Goal: Task Accomplishment & Management: Use online tool/utility

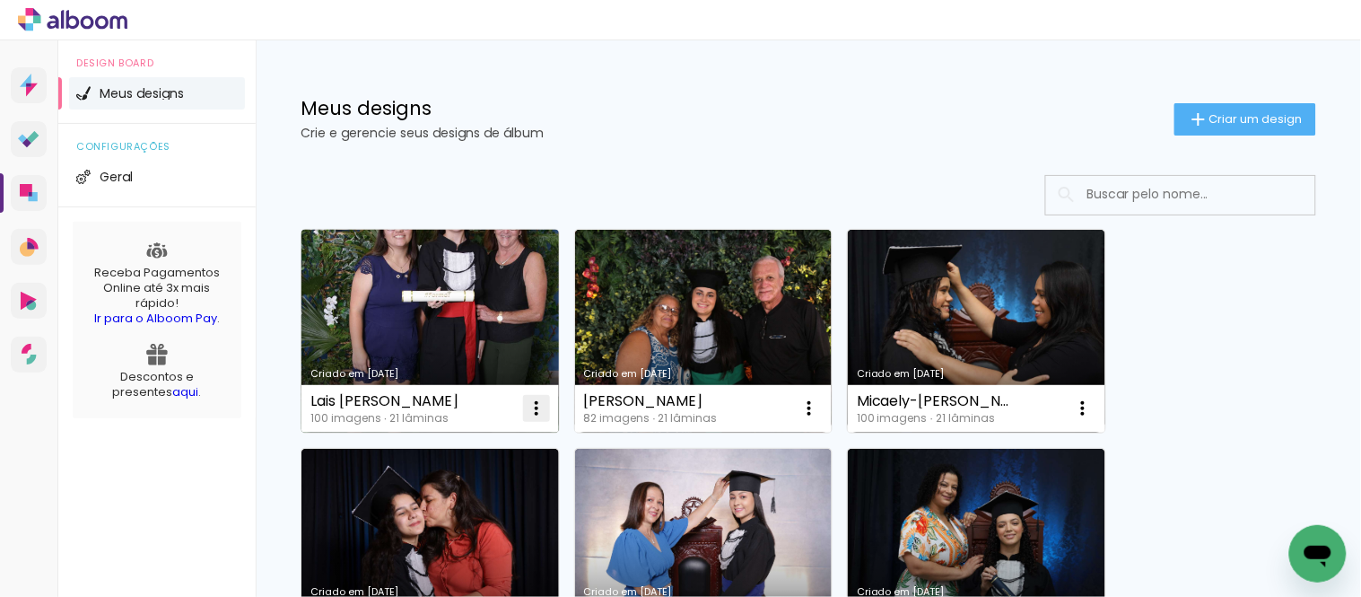
click at [534, 402] on iron-icon at bounding box center [537, 408] width 22 height 22
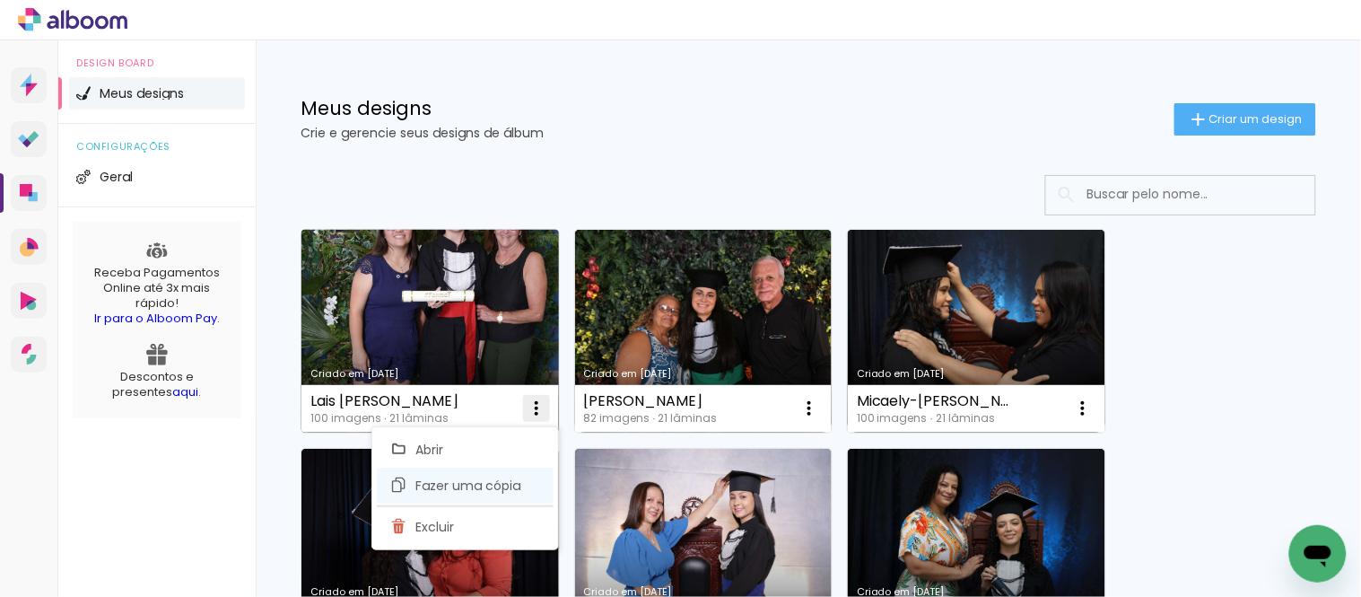
click at [455, 485] on span "Fazer uma cópia" at bounding box center [468, 485] width 105 height 13
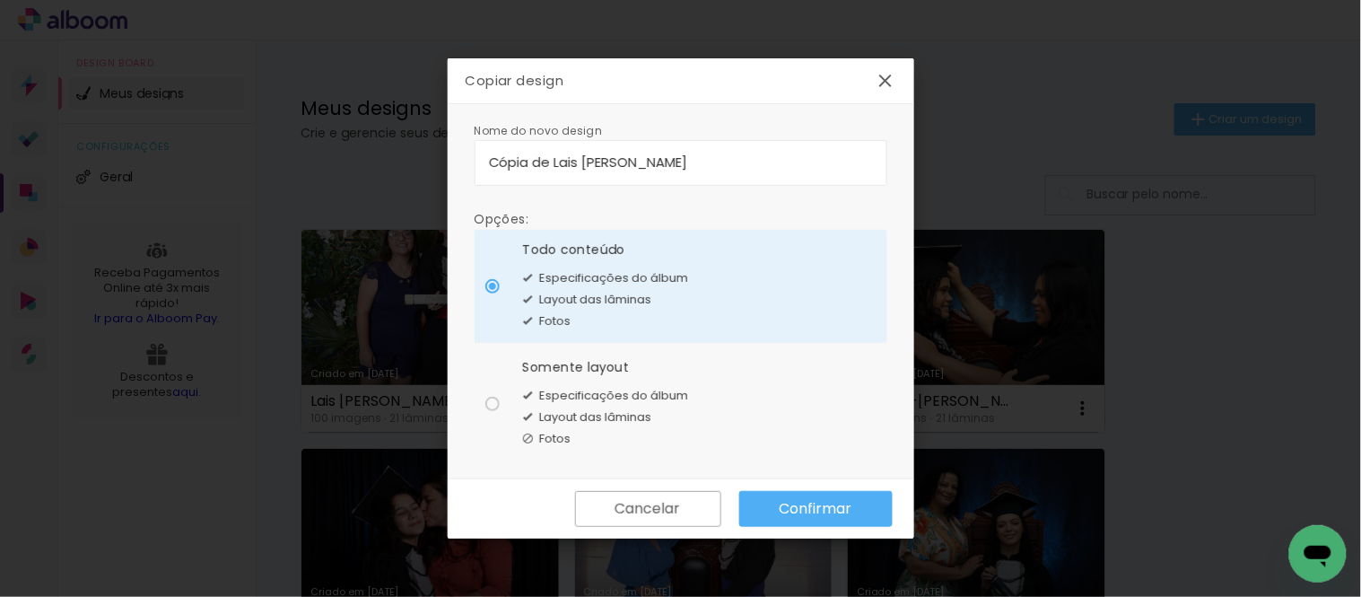
drag, startPoint x: 756, startPoint y: 162, endPoint x: 462, endPoint y: 151, distance: 293.6
click at [462, 151] on div "Nome do novo design Opções: Todo conteúdo Especificações do álbum Layout das lâ…" at bounding box center [681, 291] width 467 height 375
click at [498, 160] on input "nicolas-seixas-gomes-de-alvarenga" at bounding box center [681, 162] width 384 height 21
type input "Nicolas-seixas-gomes-de-alvarenga"
type paper-input "Nicolas-seixas-gomes-de-alvarenga"
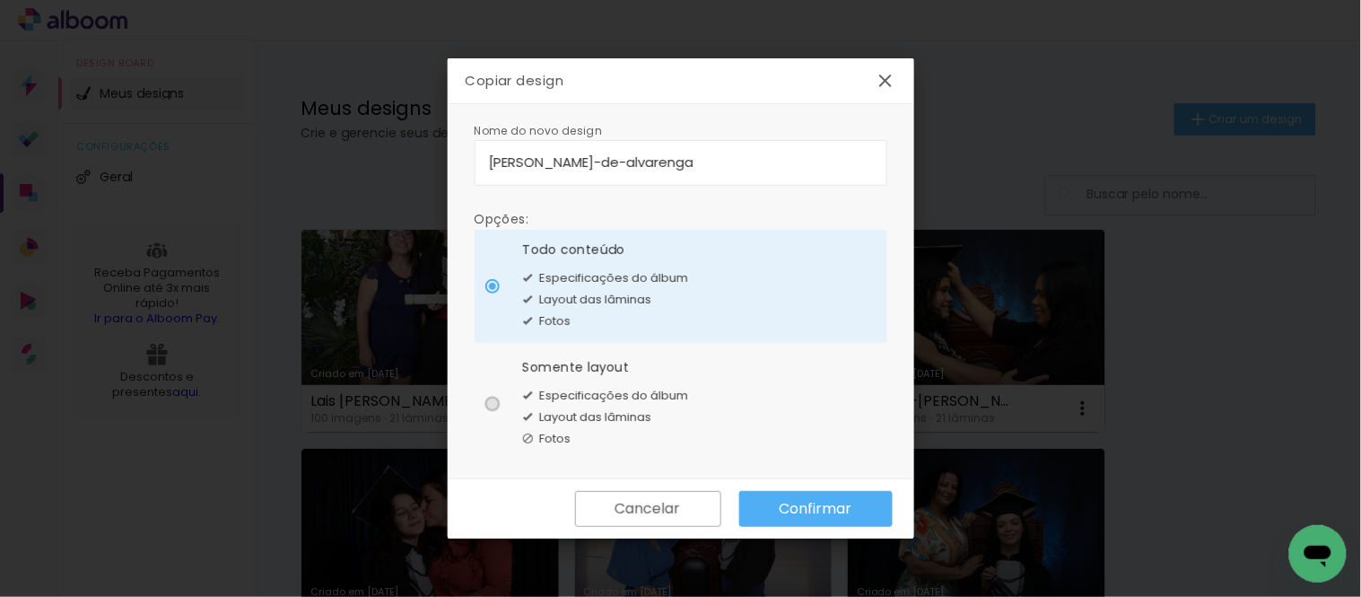
click at [491, 401] on div at bounding box center [492, 404] width 14 height 14
type paper-radio-button "on"
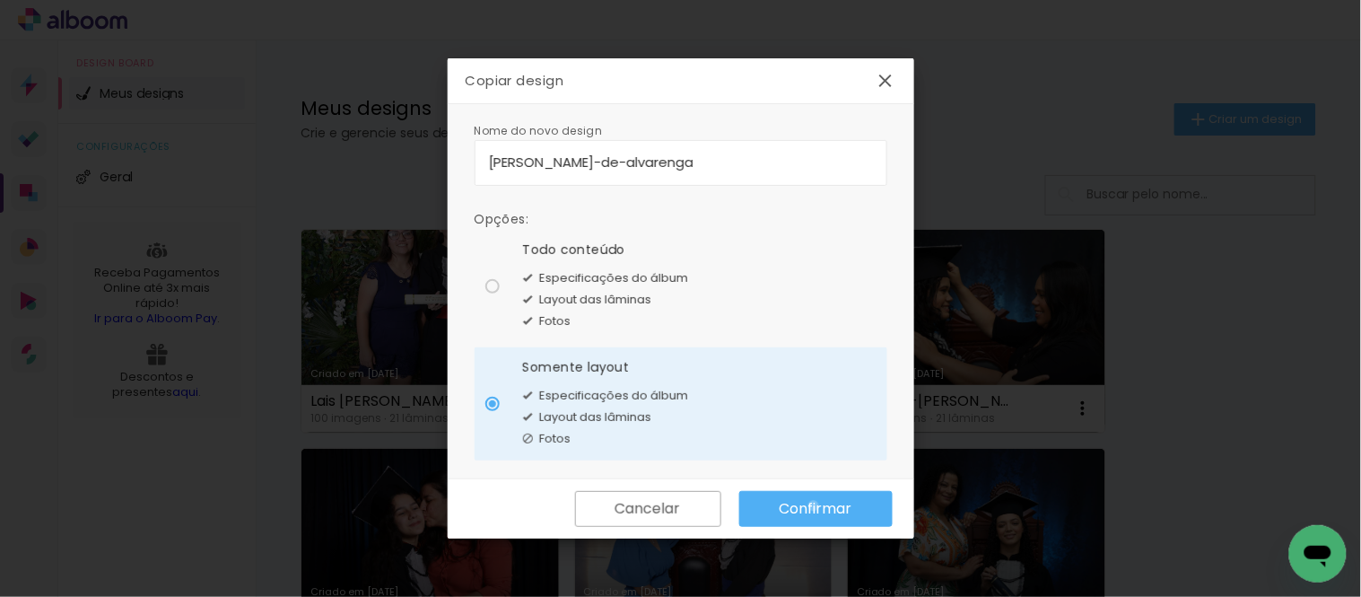
click at [0, 0] on slot "Confirmar" at bounding box center [0, 0] width 0 height 0
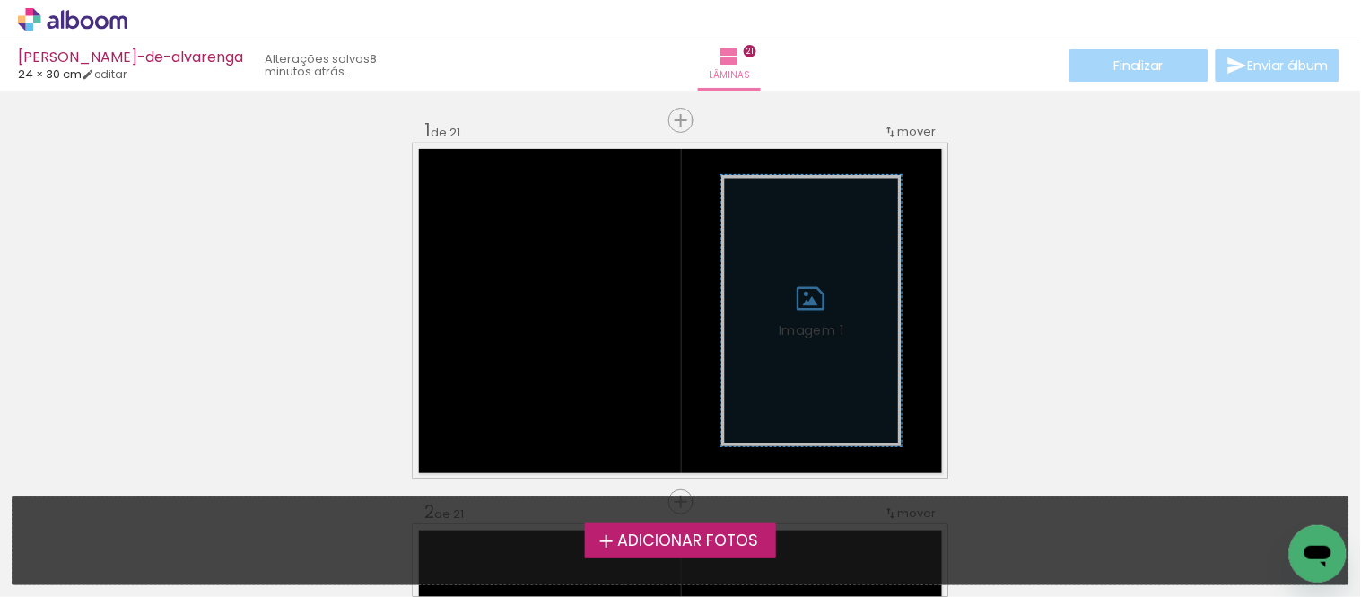
click at [701, 537] on span "Adicionar Fotos" at bounding box center [687, 541] width 141 height 16
click at [0, 0] on input "file" at bounding box center [0, 0] width 0 height 0
click at [700, 535] on span "Adicionar Fotos" at bounding box center [687, 541] width 141 height 16
click at [0, 0] on input "file" at bounding box center [0, 0] width 0 height 0
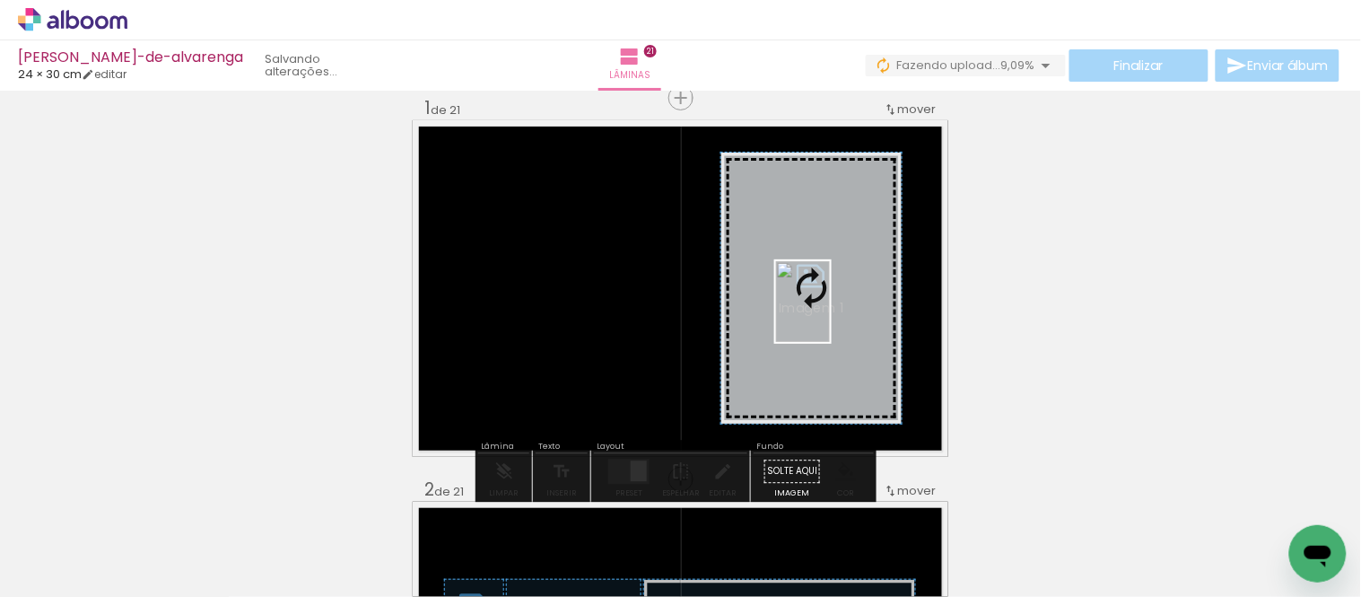
drag, startPoint x: 393, startPoint y: 559, endPoint x: 830, endPoint y: 315, distance: 500.5
click at [830, 315] on quentale-workspace at bounding box center [680, 298] width 1361 height 597
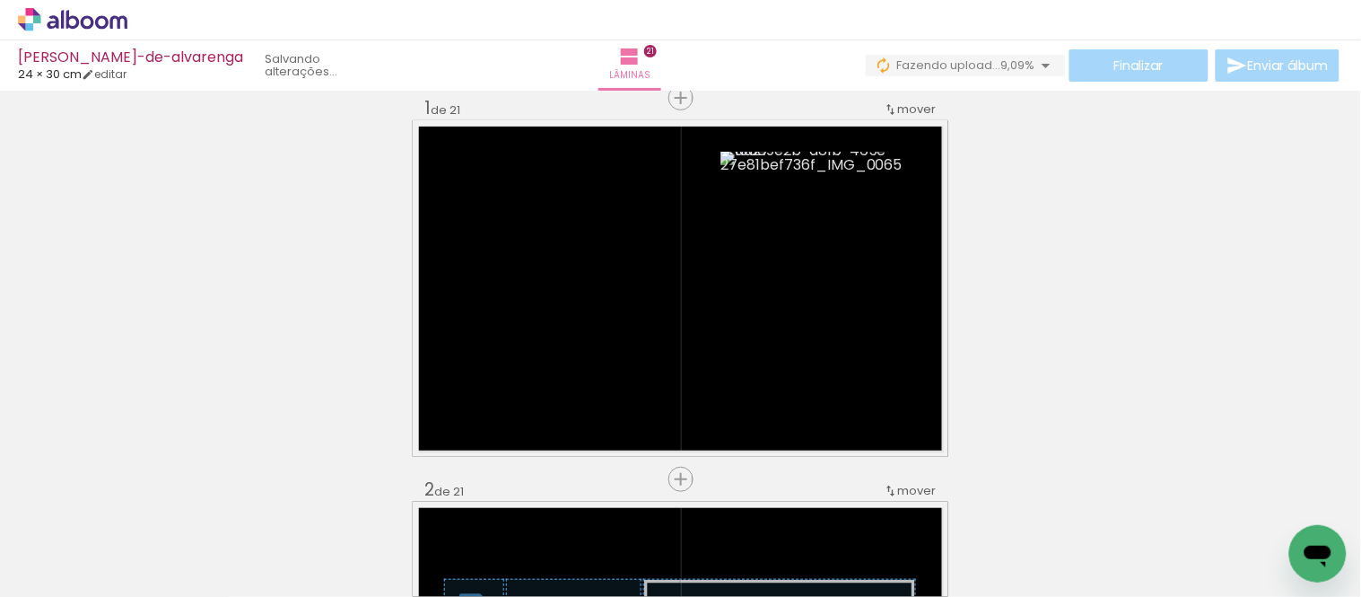
click at [144, 498] on iron-icon at bounding box center [140, 500] width 19 height 19
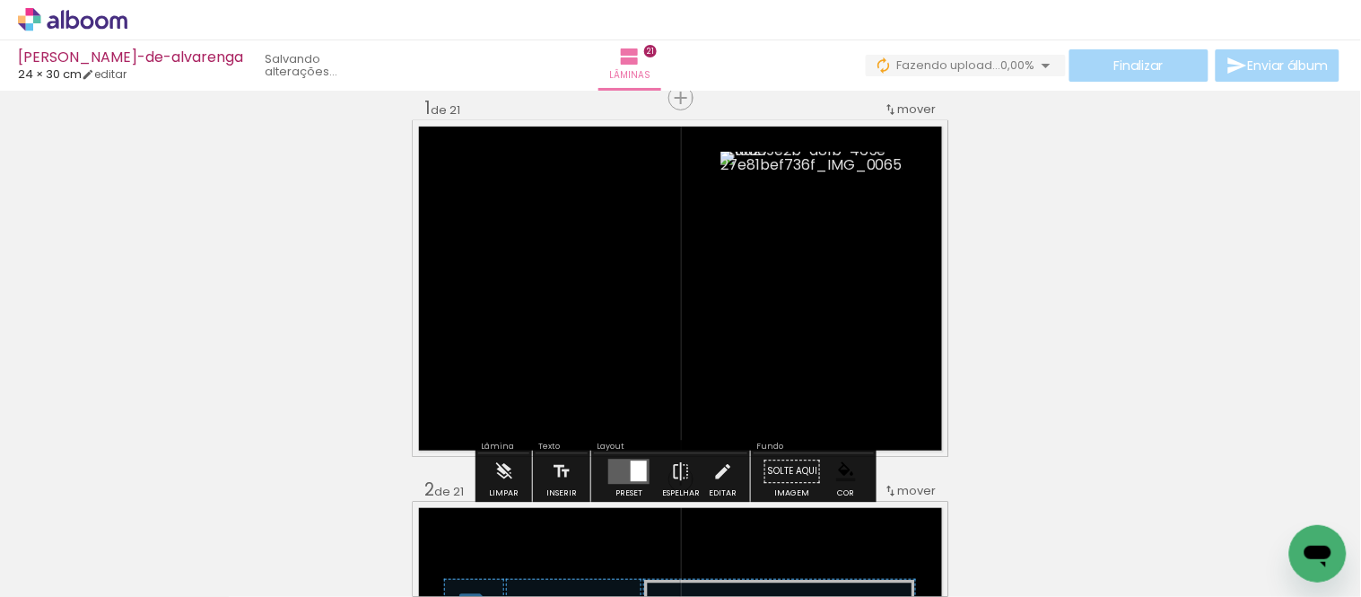
click at [150, 503] on iron-icon at bounding box center [140, 500] width 19 height 19
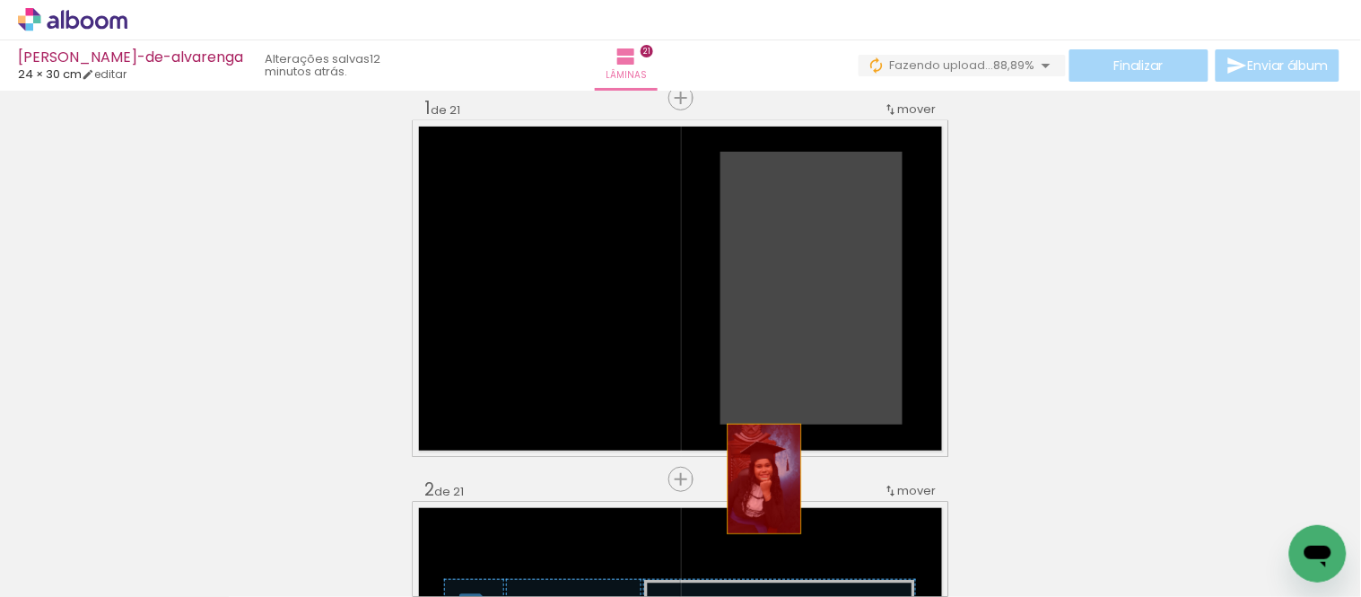
drag, startPoint x: 825, startPoint y: 213, endPoint x: 746, endPoint y: 523, distance: 320.6
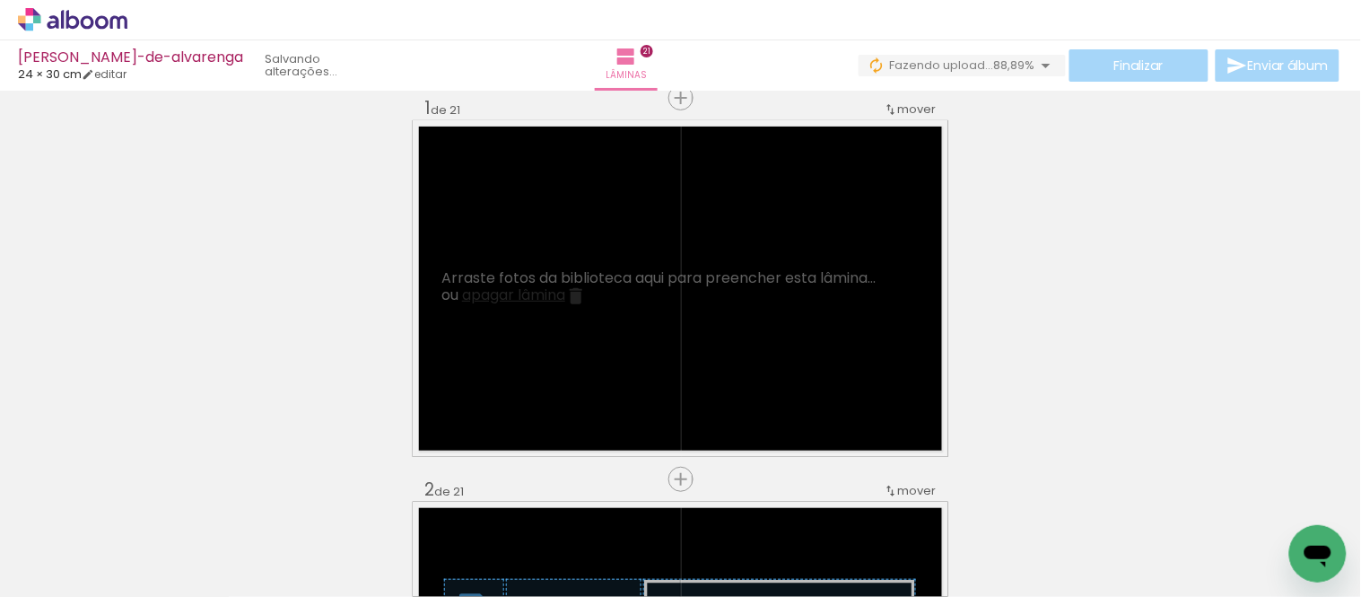
click at [148, 500] on iron-icon at bounding box center [140, 500] width 19 height 19
click at [144, 499] on iron-icon at bounding box center [140, 500] width 19 height 19
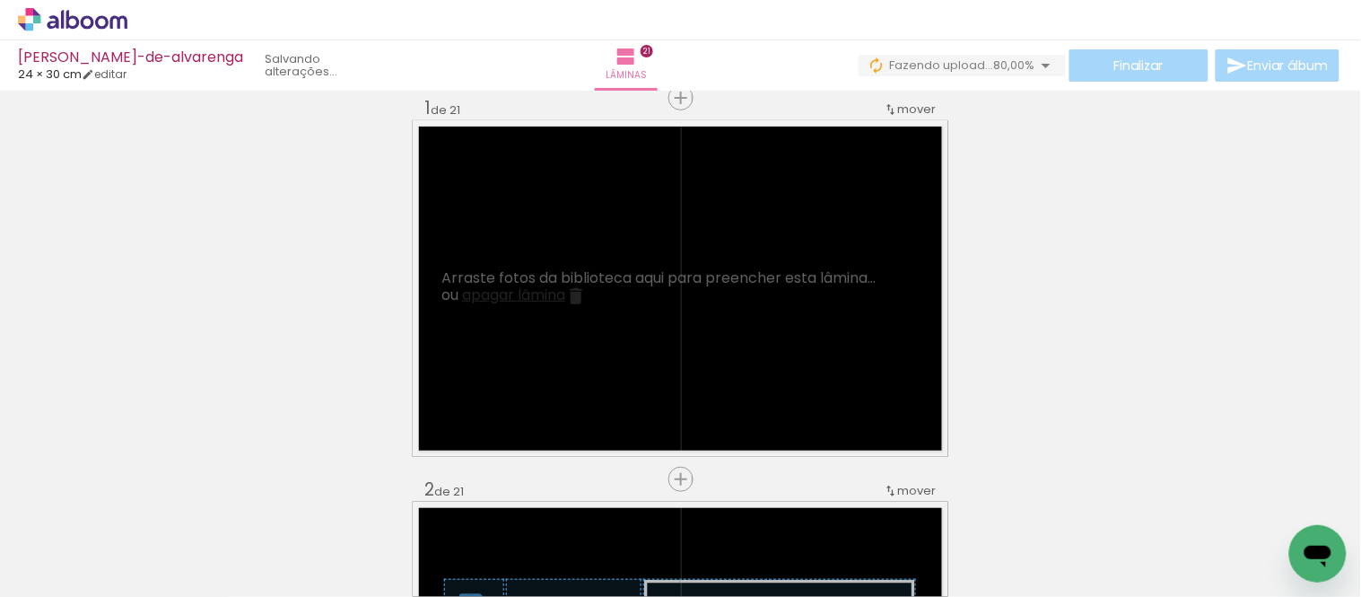
click at [144, 499] on iron-icon at bounding box center [140, 500] width 19 height 19
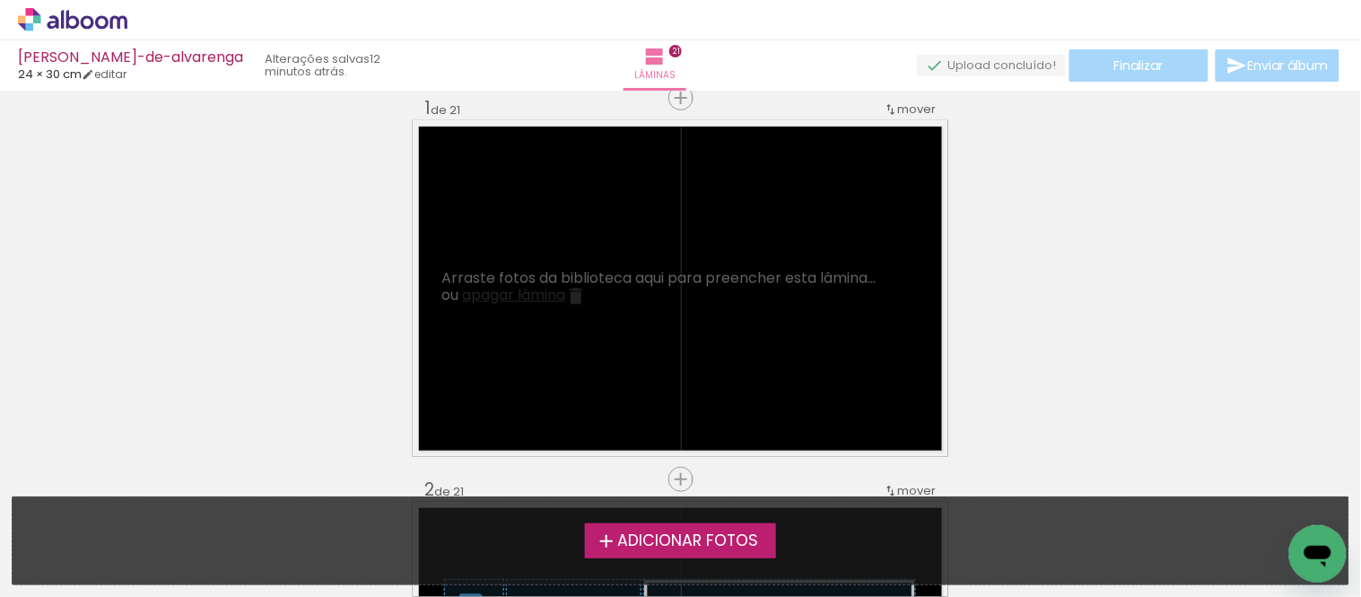
click at [655, 543] on span "Adicionar Fotos" at bounding box center [687, 541] width 141 height 16
click at [0, 0] on input "file" at bounding box center [0, 0] width 0 height 0
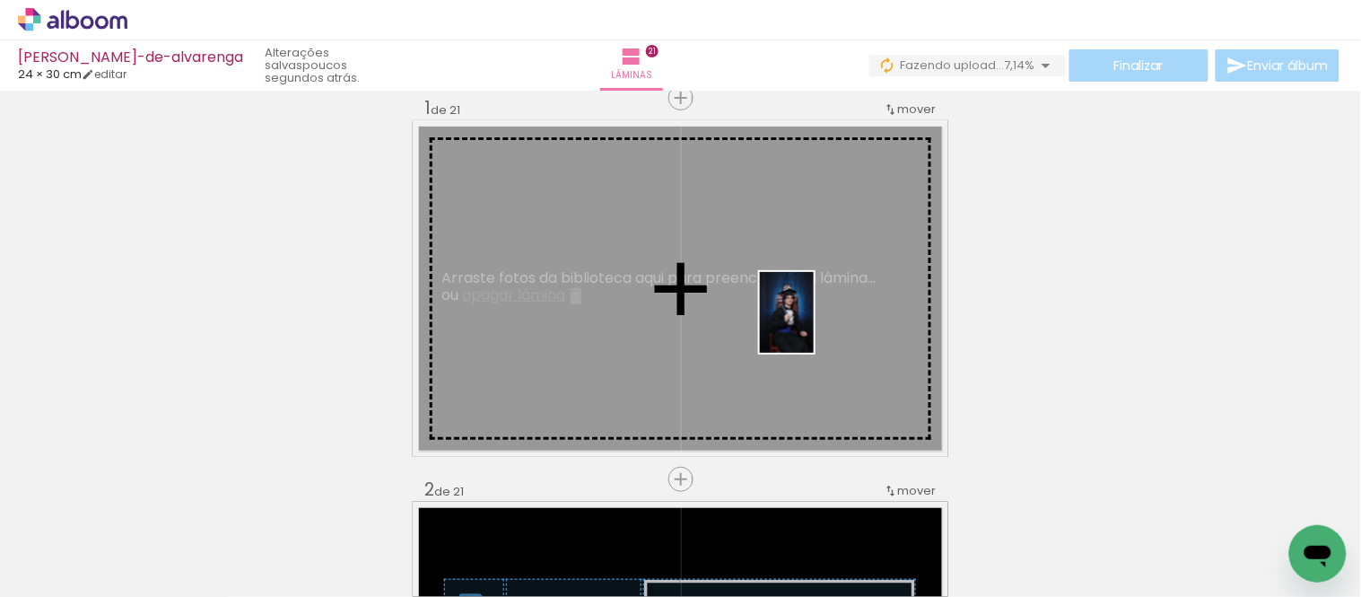
drag, startPoint x: 590, startPoint y: 550, endPoint x: 814, endPoint y: 326, distance: 317.2
click at [814, 326] on quentale-workspace at bounding box center [680, 298] width 1361 height 597
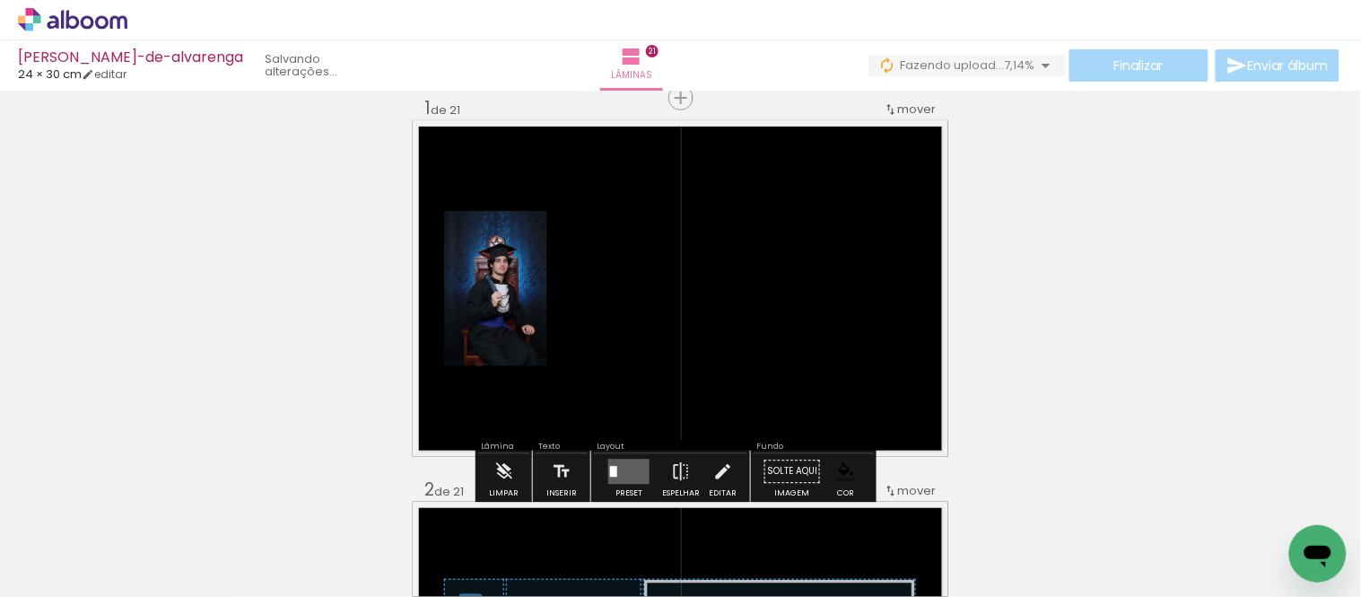
click at [622, 467] on quentale-layouter at bounding box center [628, 471] width 41 height 25
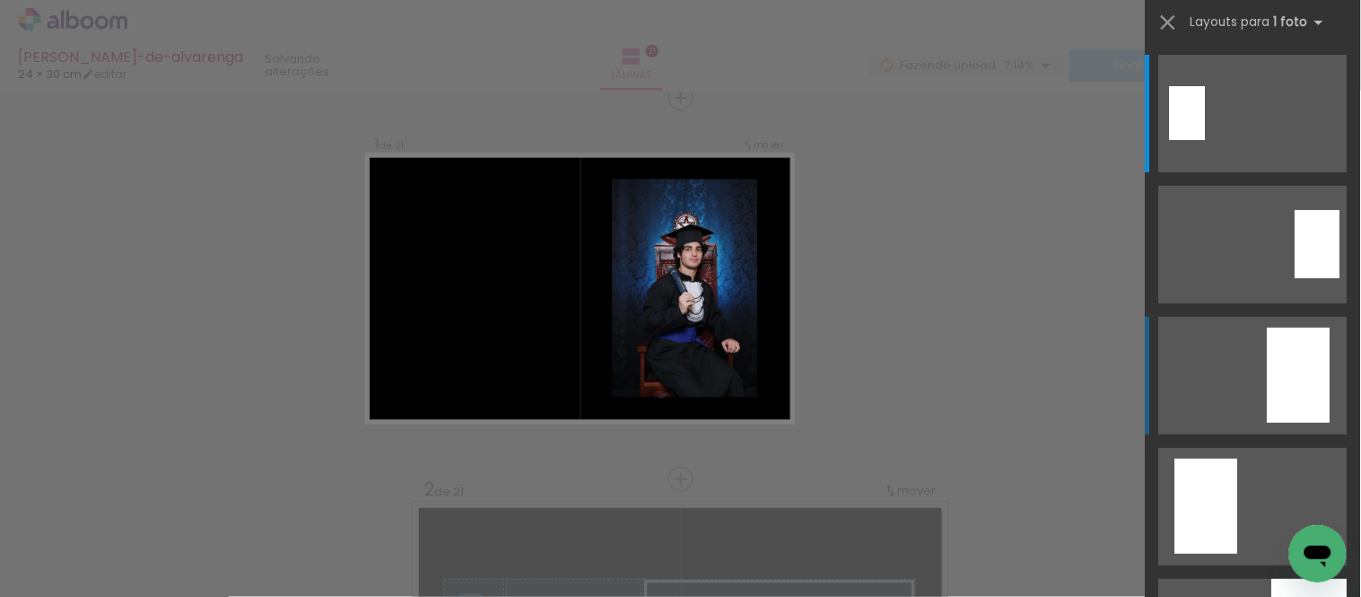
click at [1258, 369] on quentale-layouter at bounding box center [1253, 376] width 188 height 118
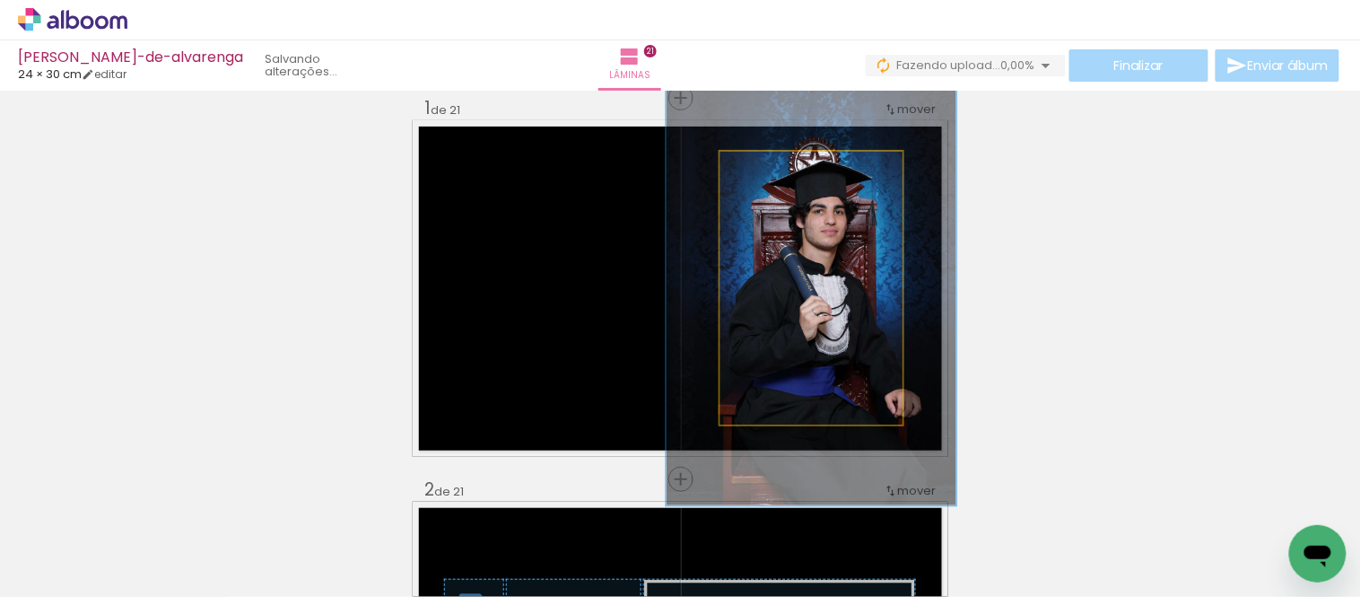
drag, startPoint x: 763, startPoint y: 169, endPoint x: 799, endPoint y: 170, distance: 36.8
click at [799, 170] on div at bounding box center [799, 170] width 29 height 29
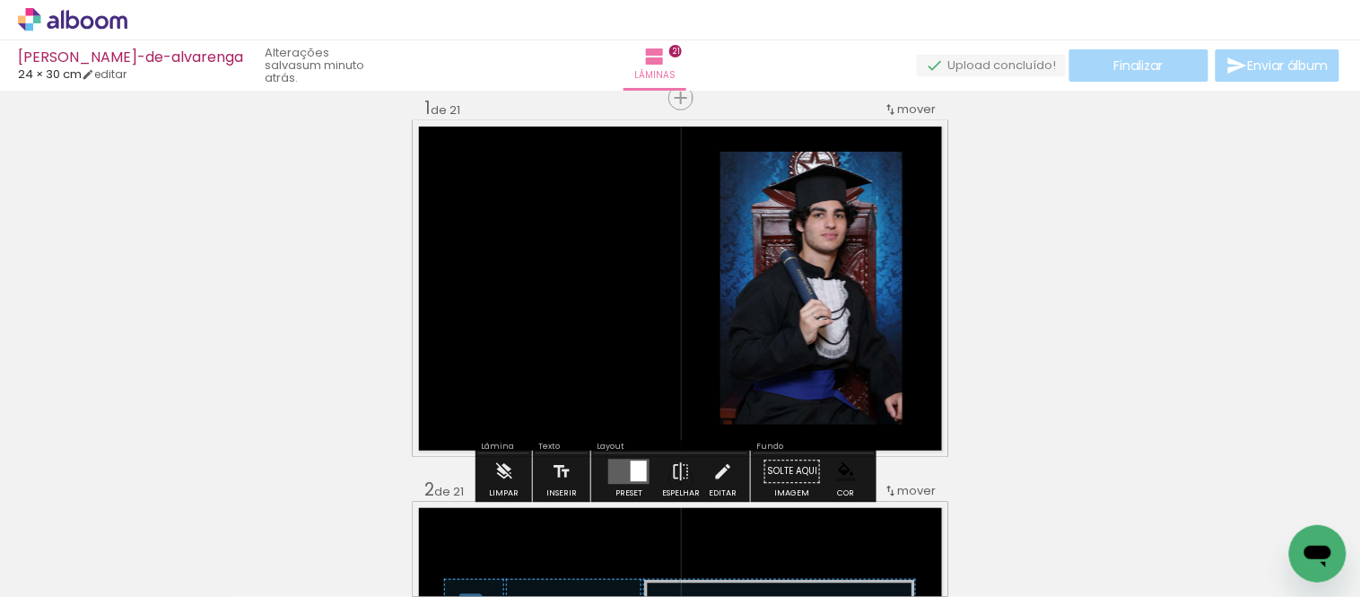
click at [741, 288] on paper-item at bounding box center [742, 290] width 32 height 13
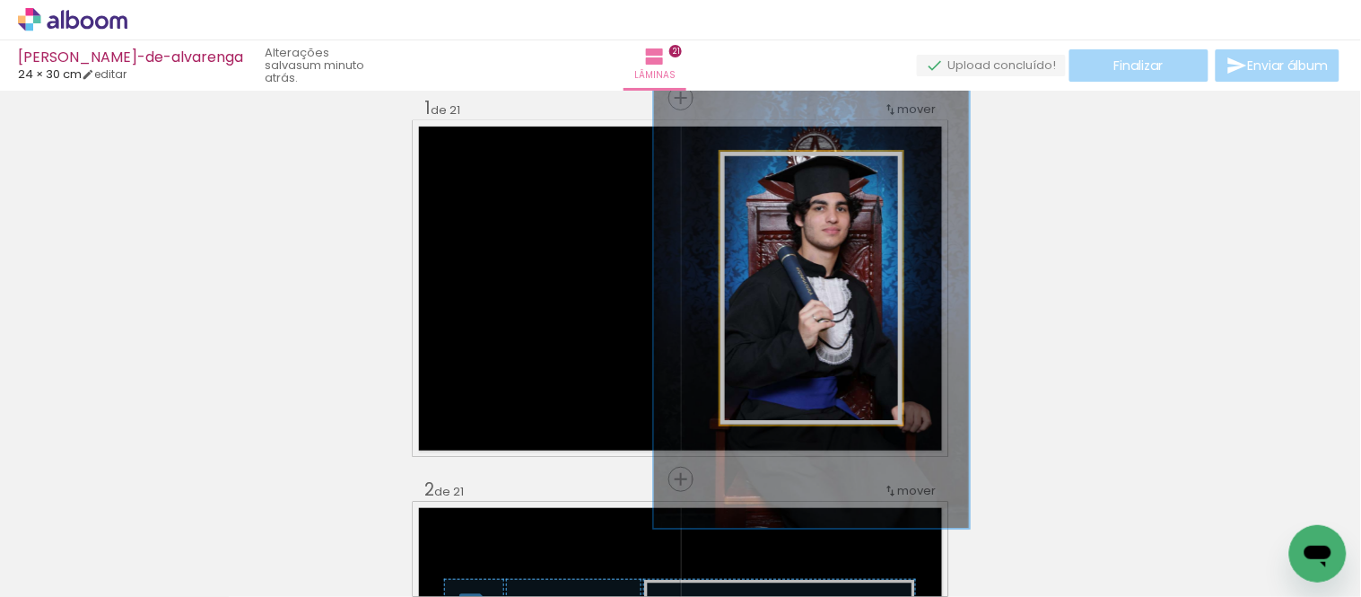
drag, startPoint x: 791, startPoint y: 172, endPoint x: 801, endPoint y: 171, distance: 9.9
type paper-slider "173"
click at [806, 171] on div at bounding box center [814, 170] width 16 height 16
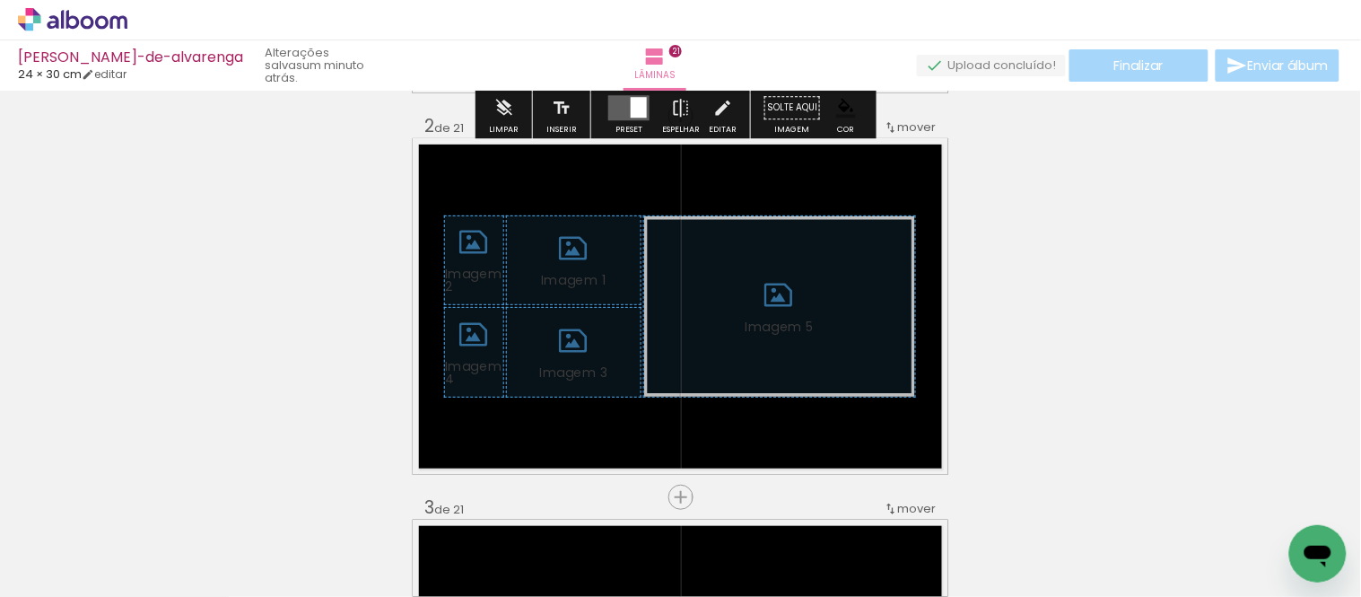
scroll to position [422, 0]
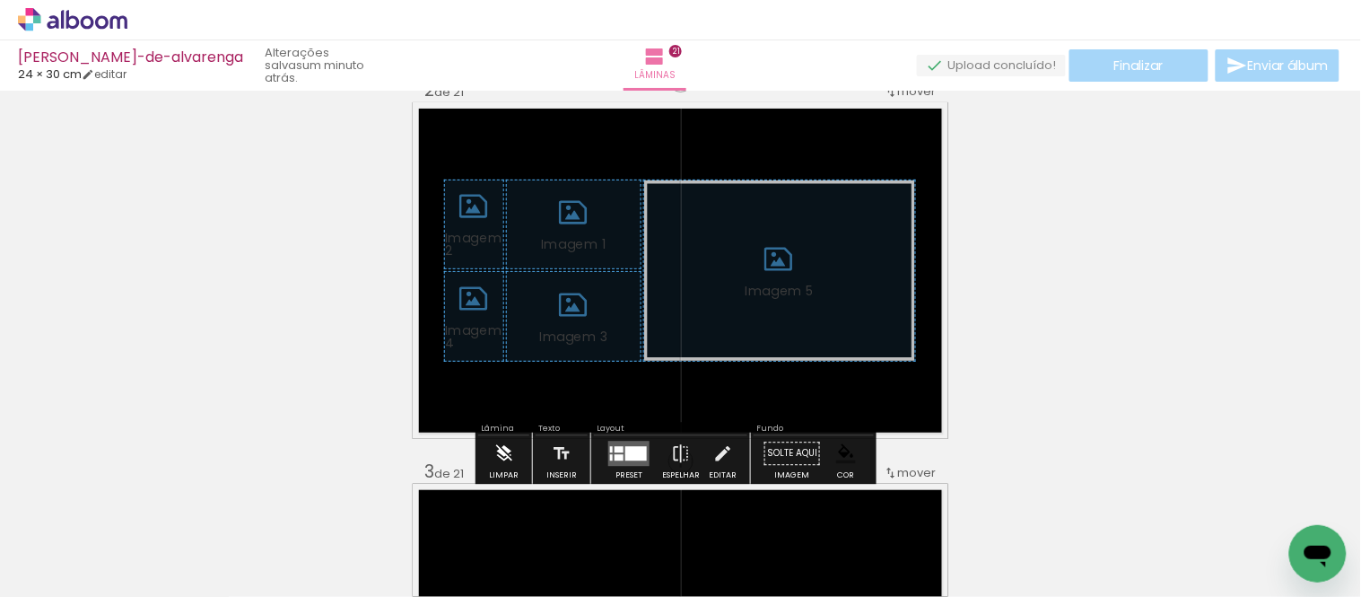
click at [489, 453] on paper-button "Limpar" at bounding box center [504, 458] width 39 height 46
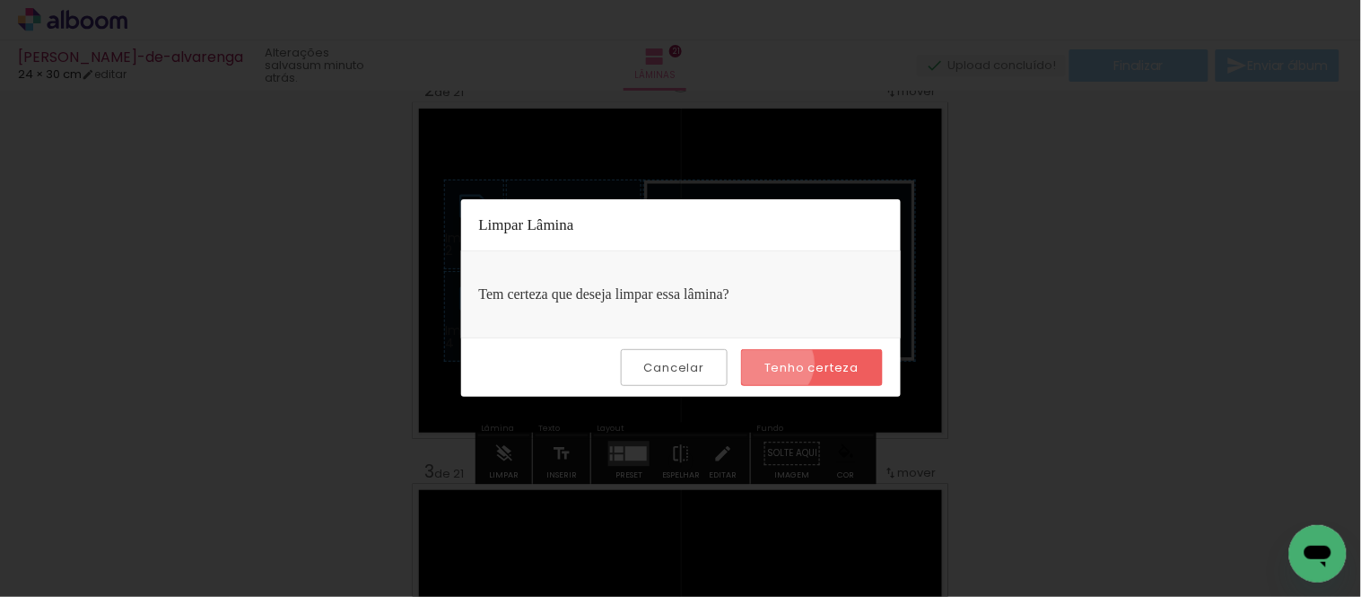
click at [0, 0] on slot "Tenho certeza" at bounding box center [0, 0] width 0 height 0
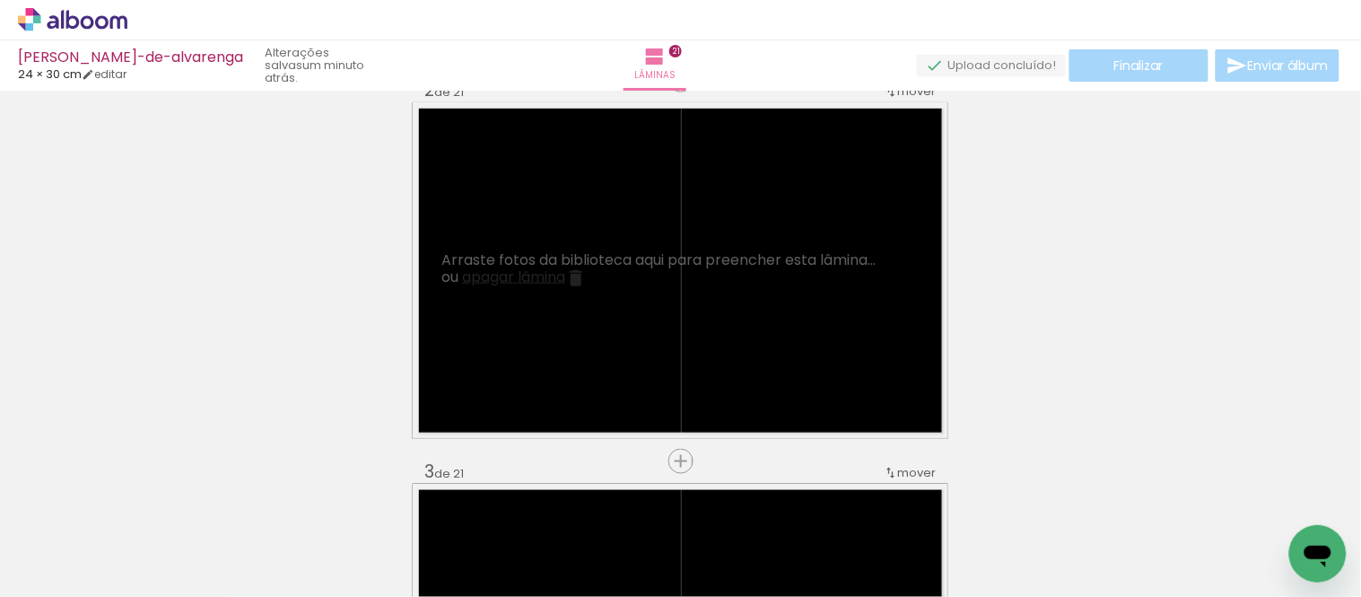
click at [93, 542] on iron-icon at bounding box center [91, 543] width 14 height 14
click at [77, 529] on paper-item "Não utilizadas" at bounding box center [58, 536] width 92 height 15
type input "Não utilizadas"
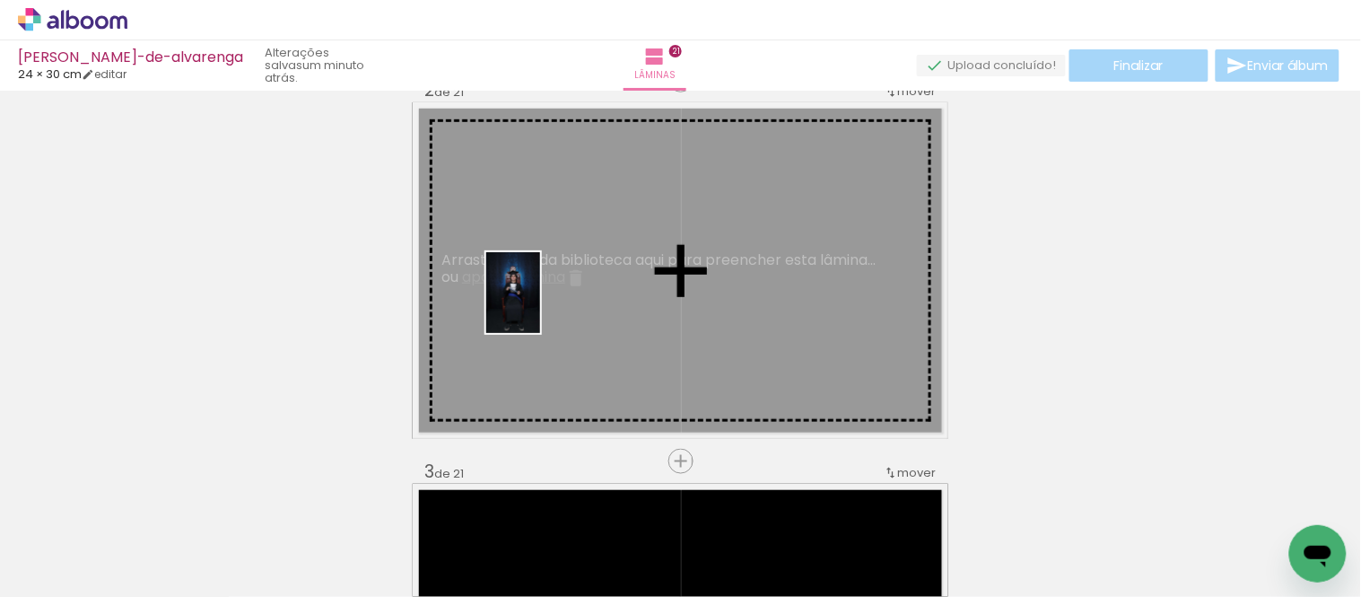
drag, startPoint x: 188, startPoint y: 542, endPoint x: 540, endPoint y: 306, distance: 423.6
click at [540, 306] on quentale-workspace at bounding box center [680, 298] width 1361 height 597
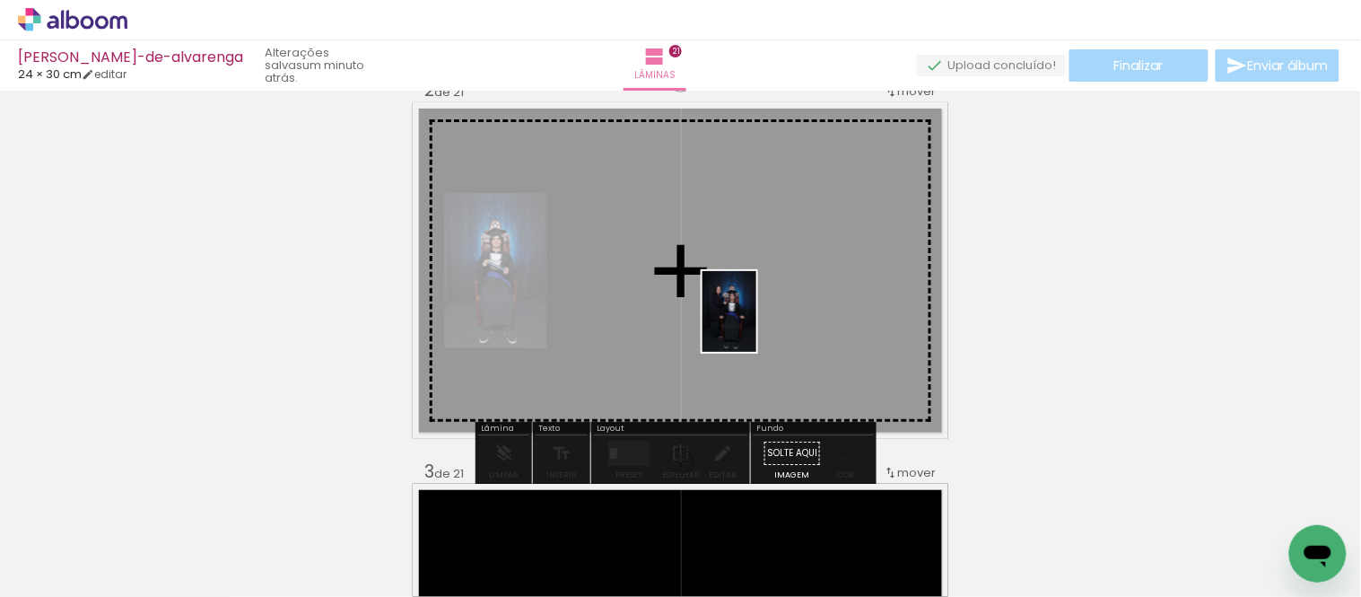
drag, startPoint x: 885, startPoint y: 552, endPoint x: 755, endPoint y: 319, distance: 267.1
click at [755, 319] on quentale-workspace at bounding box center [680, 298] width 1361 height 597
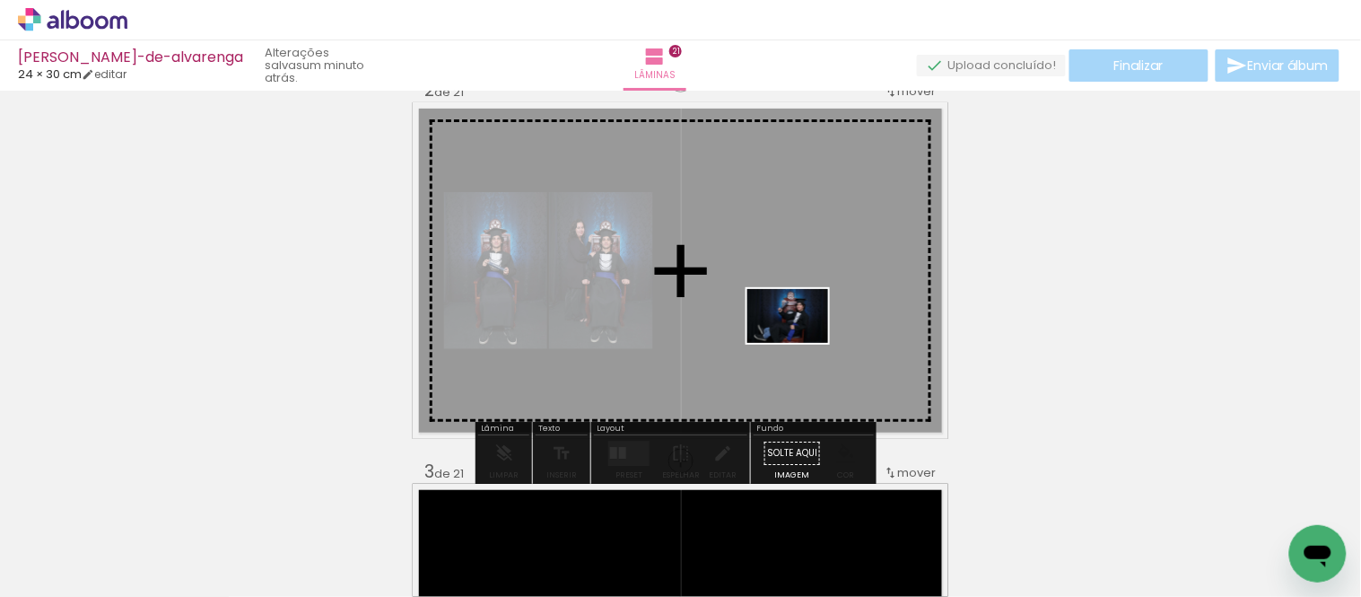
drag, startPoint x: 1215, startPoint y: 545, endPoint x: 800, endPoint y: 339, distance: 462.7
click at [800, 339] on quentale-workspace at bounding box center [680, 298] width 1361 height 597
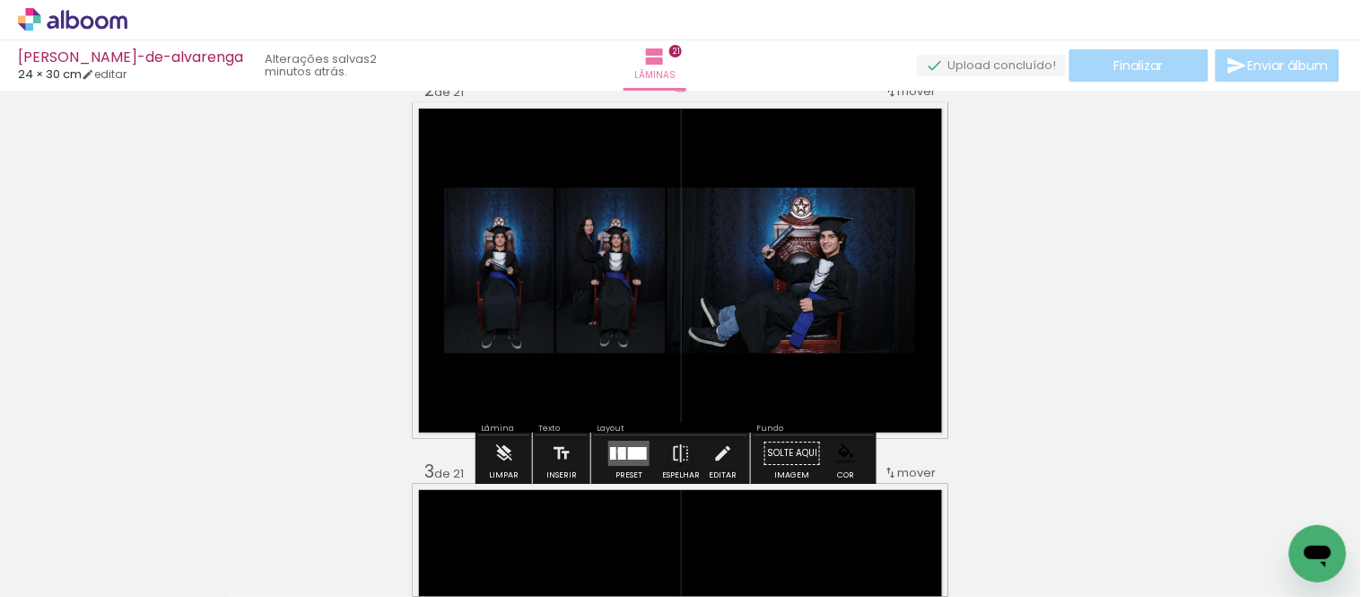
click at [618, 451] on div at bounding box center [622, 453] width 8 height 13
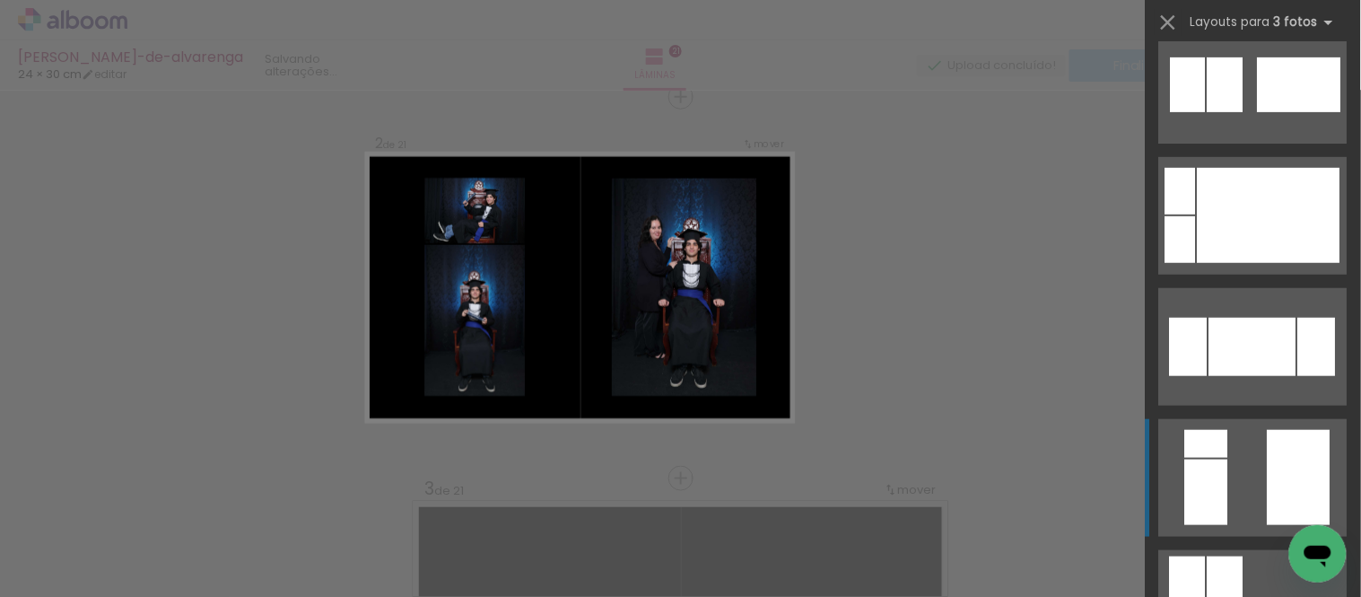
scroll to position [2193, 0]
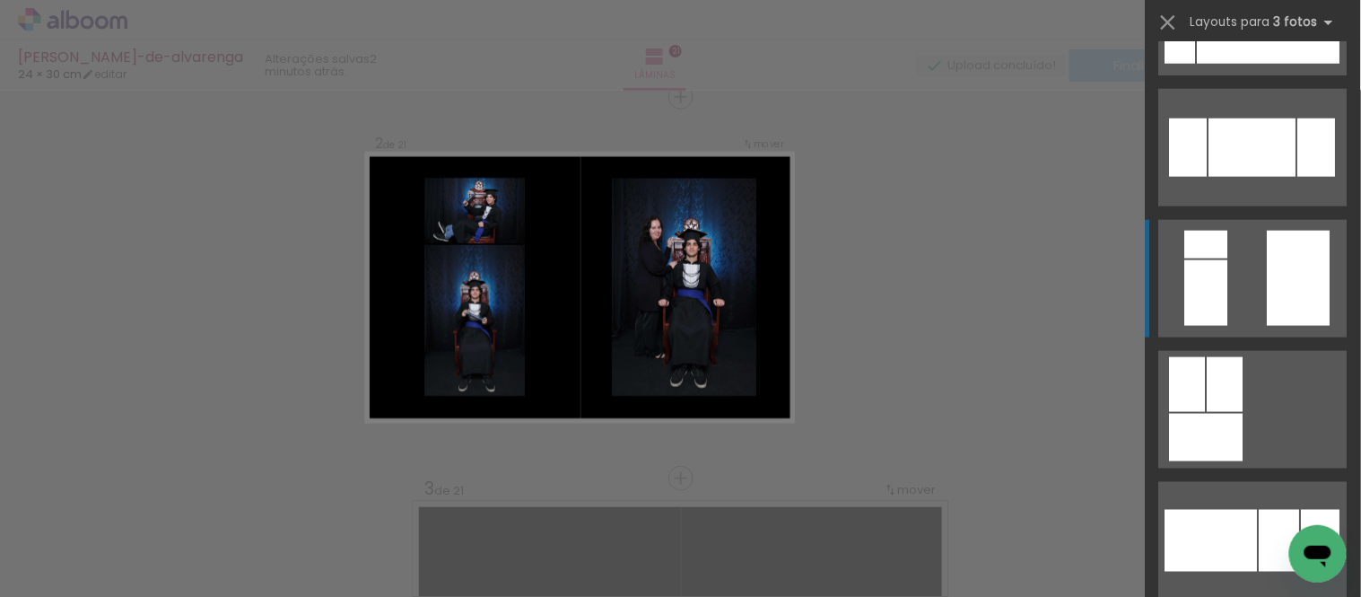
click at [1268, 278] on div at bounding box center [1299, 278] width 63 height 95
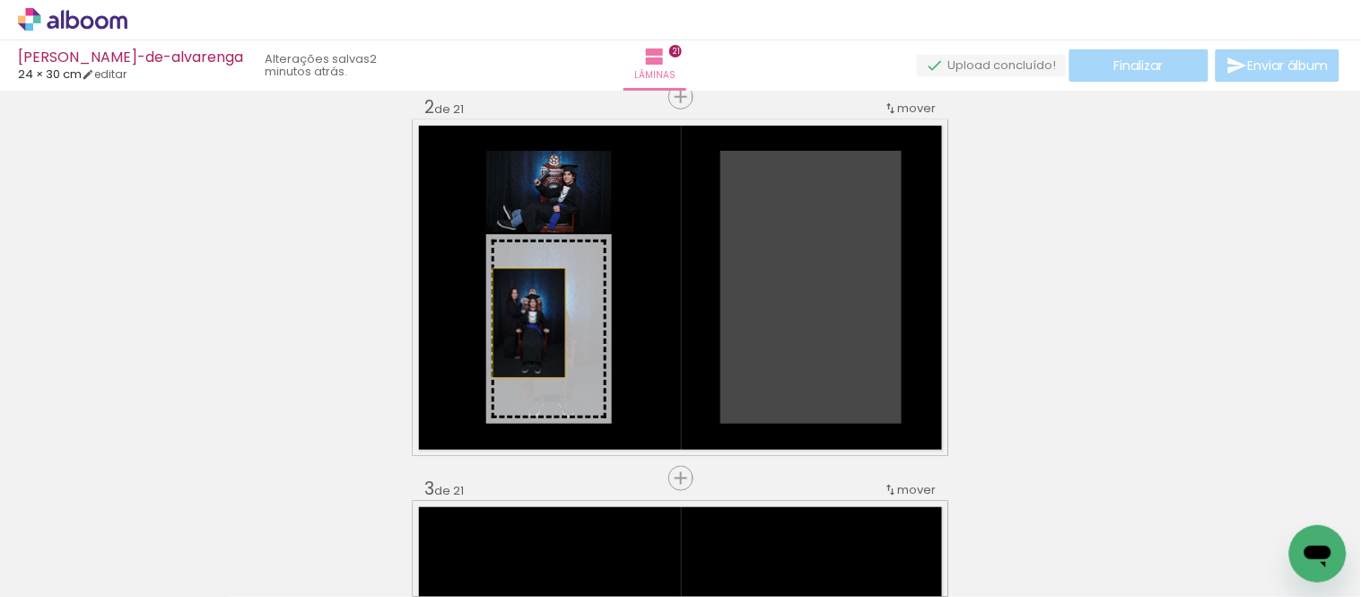
drag, startPoint x: 847, startPoint y: 296, endPoint x: 522, endPoint y: 323, distance: 325.9
click at [0, 0] on slot at bounding box center [0, 0] width 0 height 0
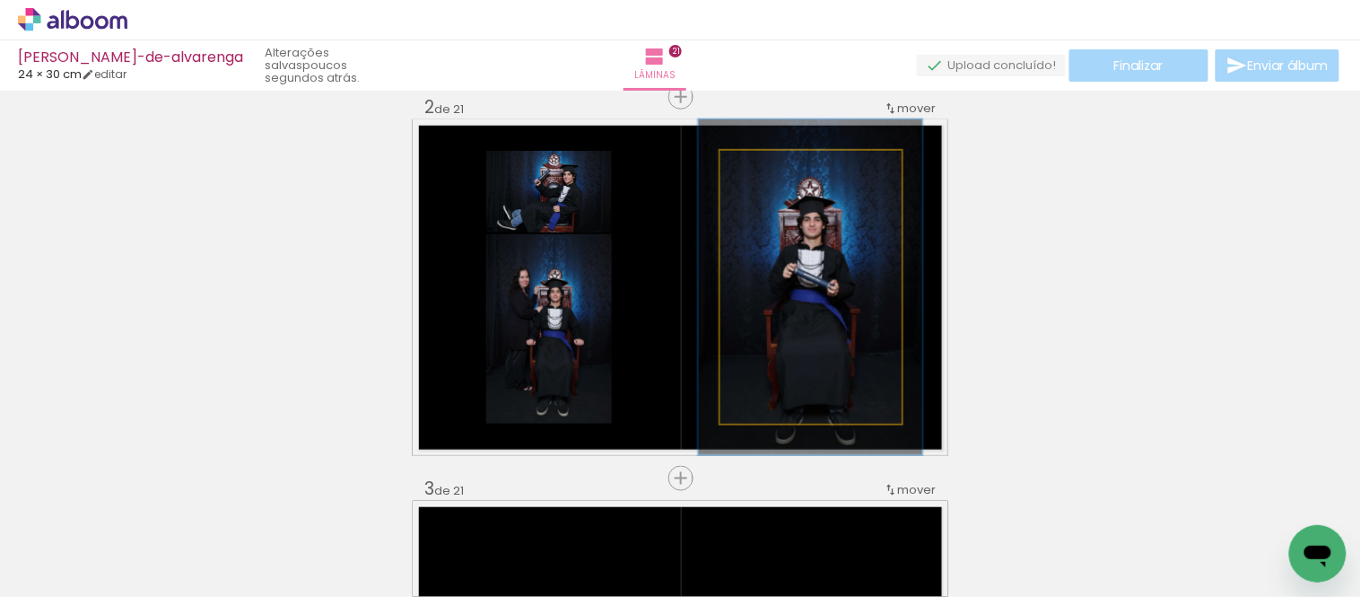
drag, startPoint x: 759, startPoint y: 168, endPoint x: 773, endPoint y: 168, distance: 14.4
type paper-slider "123"
click at [773, 168] on div at bounding box center [777, 170] width 16 height 16
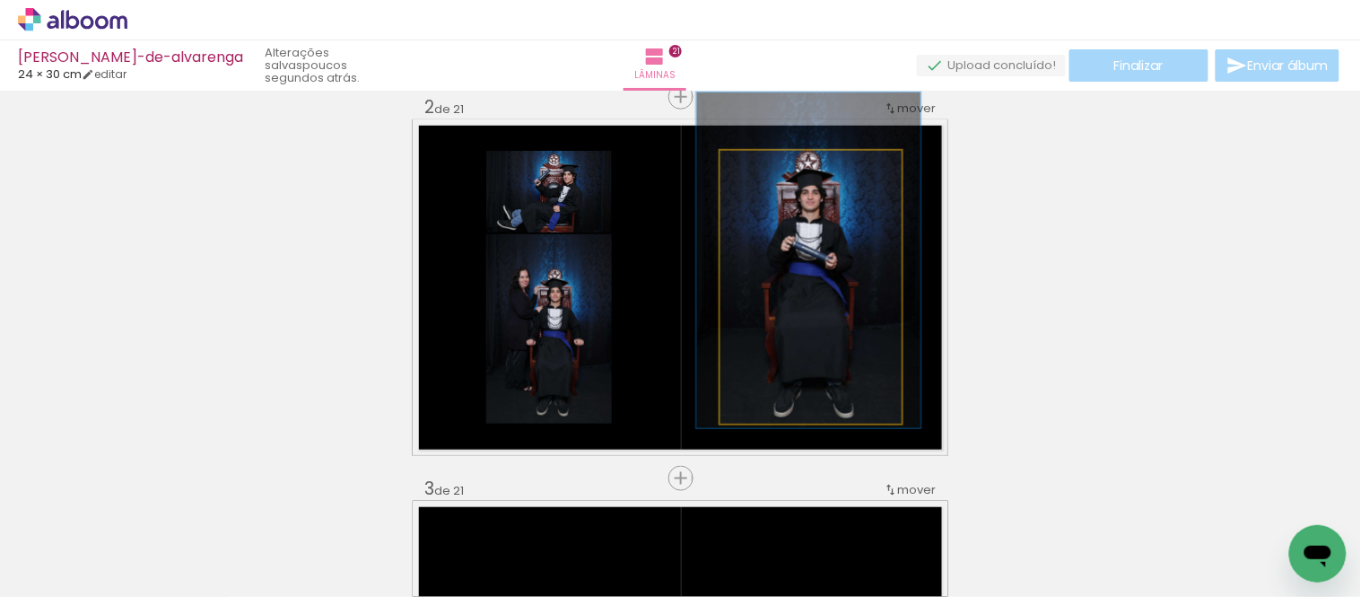
drag, startPoint x: 832, startPoint y: 312, endPoint x: 830, endPoint y: 285, distance: 27.0
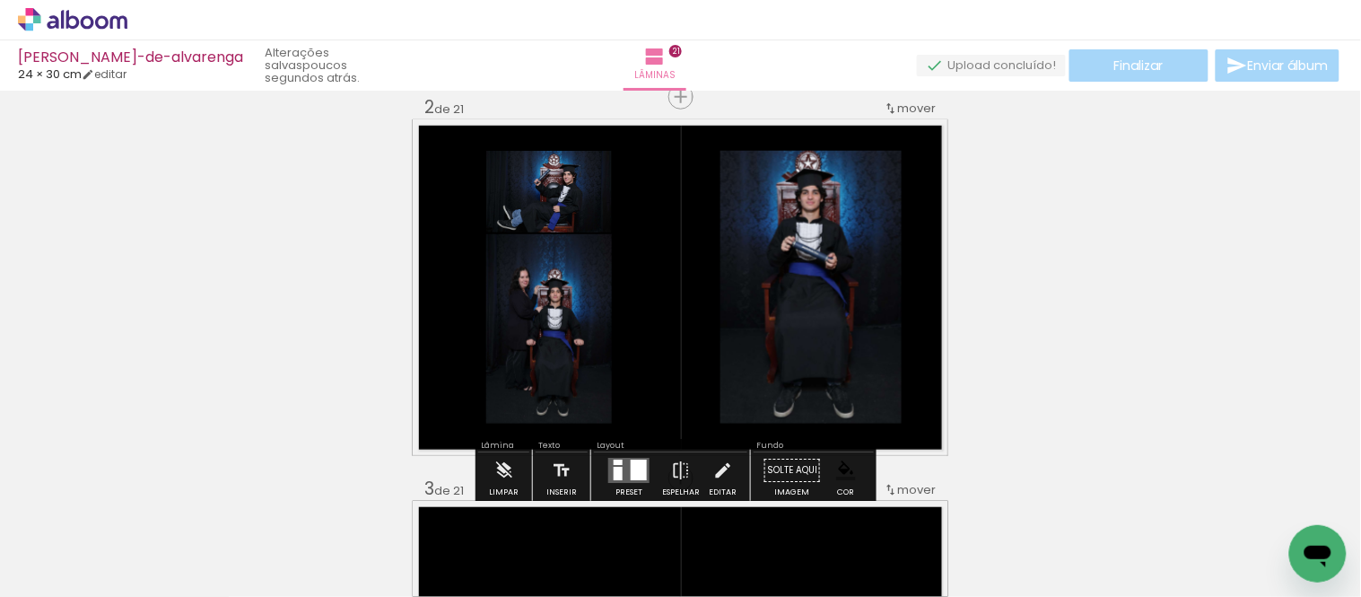
click at [731, 293] on paper-item at bounding box center [742, 290] width 32 height 13
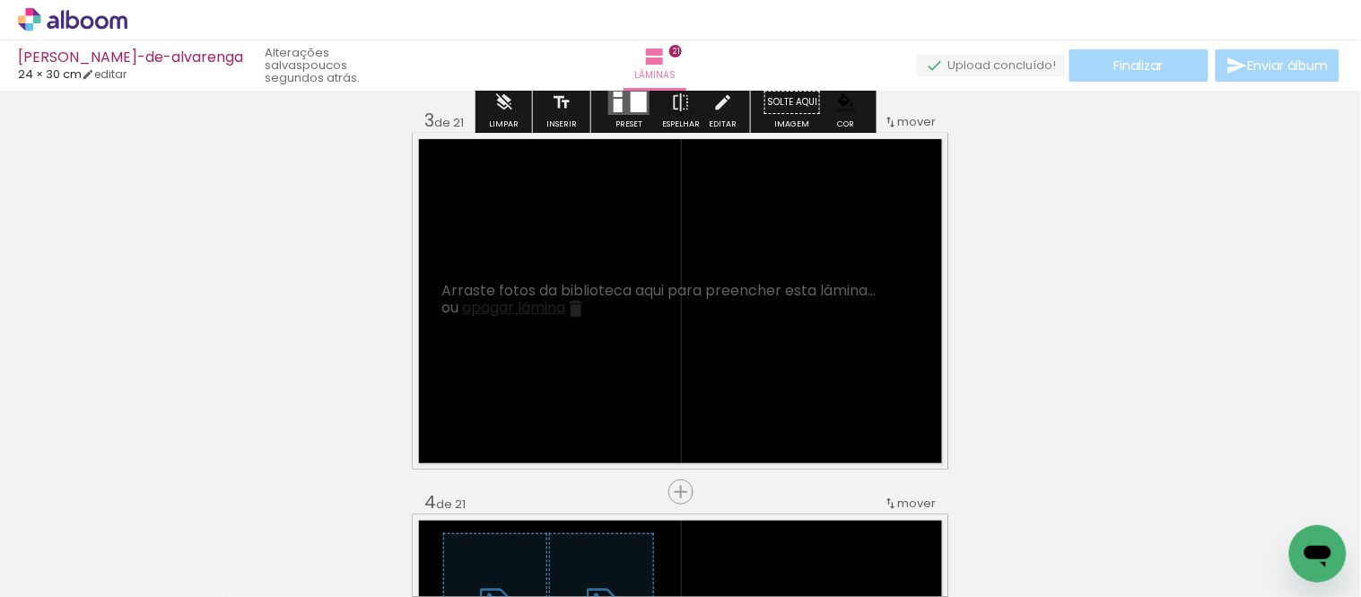
scroll to position [803, 0]
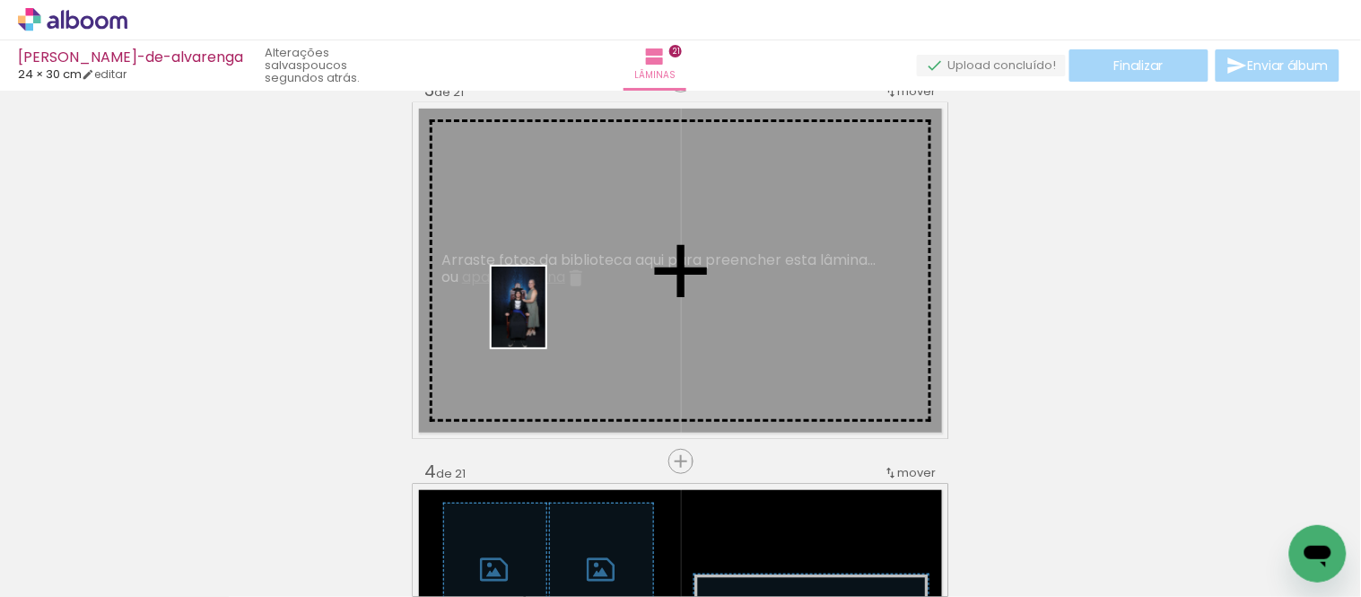
drag, startPoint x: 190, startPoint y: 539, endPoint x: 546, endPoint y: 320, distance: 417.4
click at [546, 320] on quentale-workspace at bounding box center [680, 298] width 1361 height 597
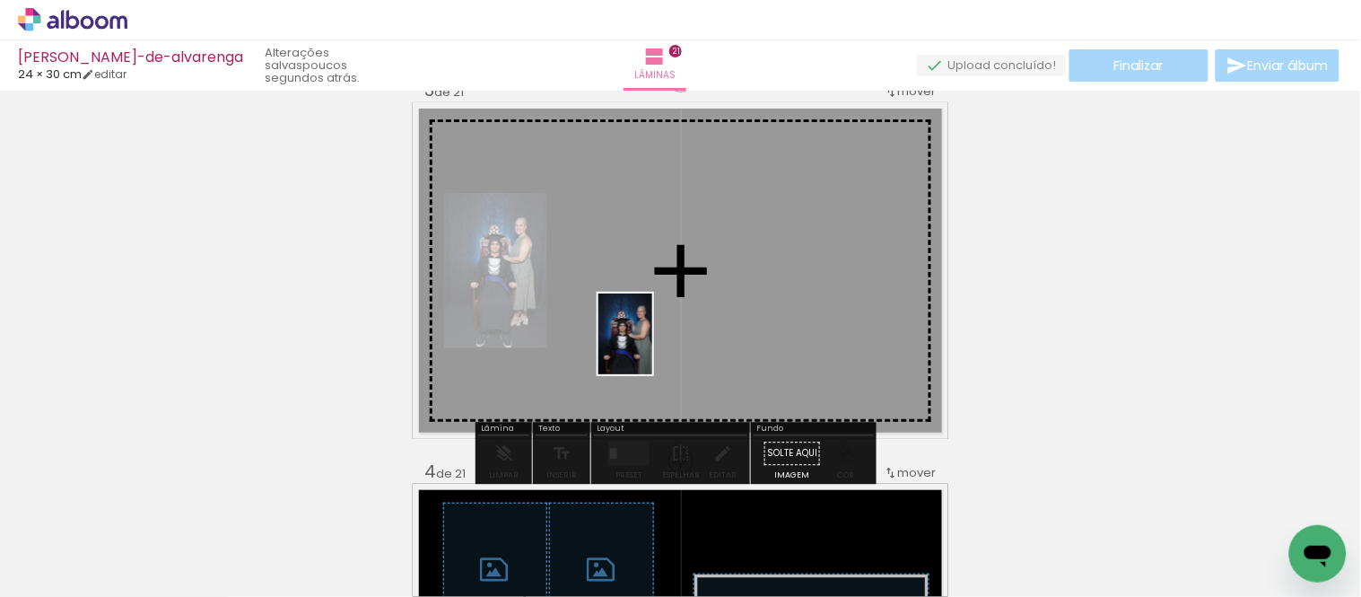
drag, startPoint x: 189, startPoint y: 546, endPoint x: 694, endPoint y: 318, distance: 554.2
click at [692, 324] on quentale-workspace at bounding box center [680, 298] width 1361 height 597
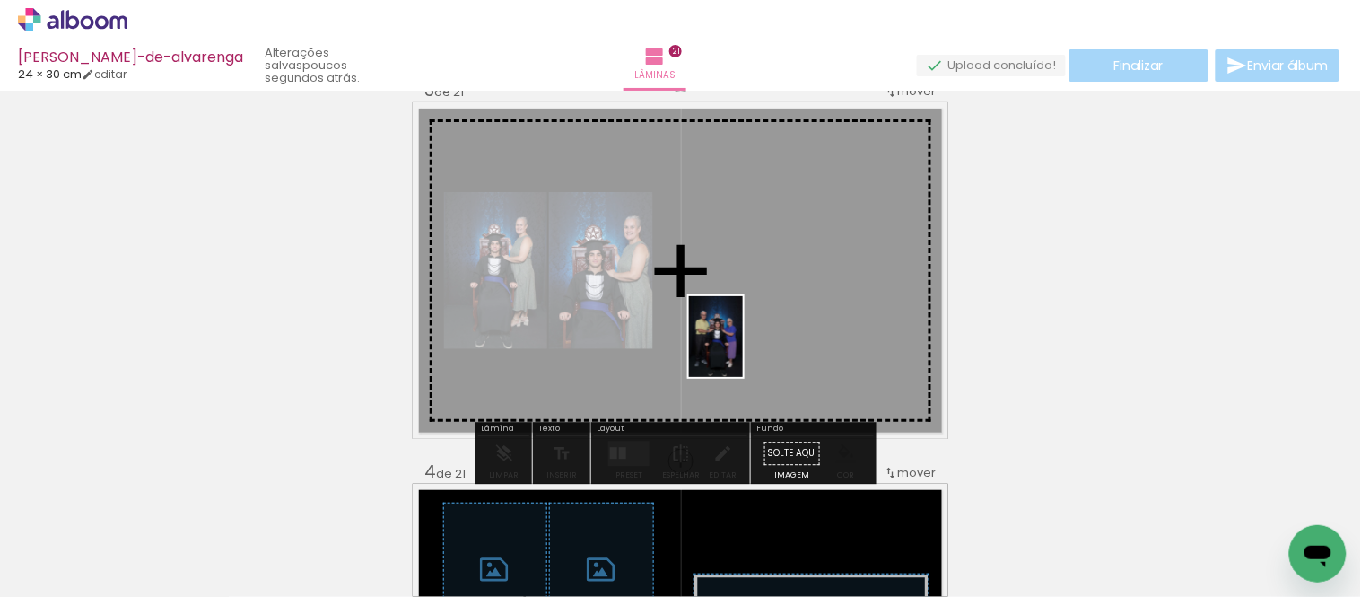
drag, startPoint x: 479, startPoint y: 541, endPoint x: 743, endPoint y: 347, distance: 327.3
click at [743, 347] on quentale-workspace at bounding box center [680, 298] width 1361 height 597
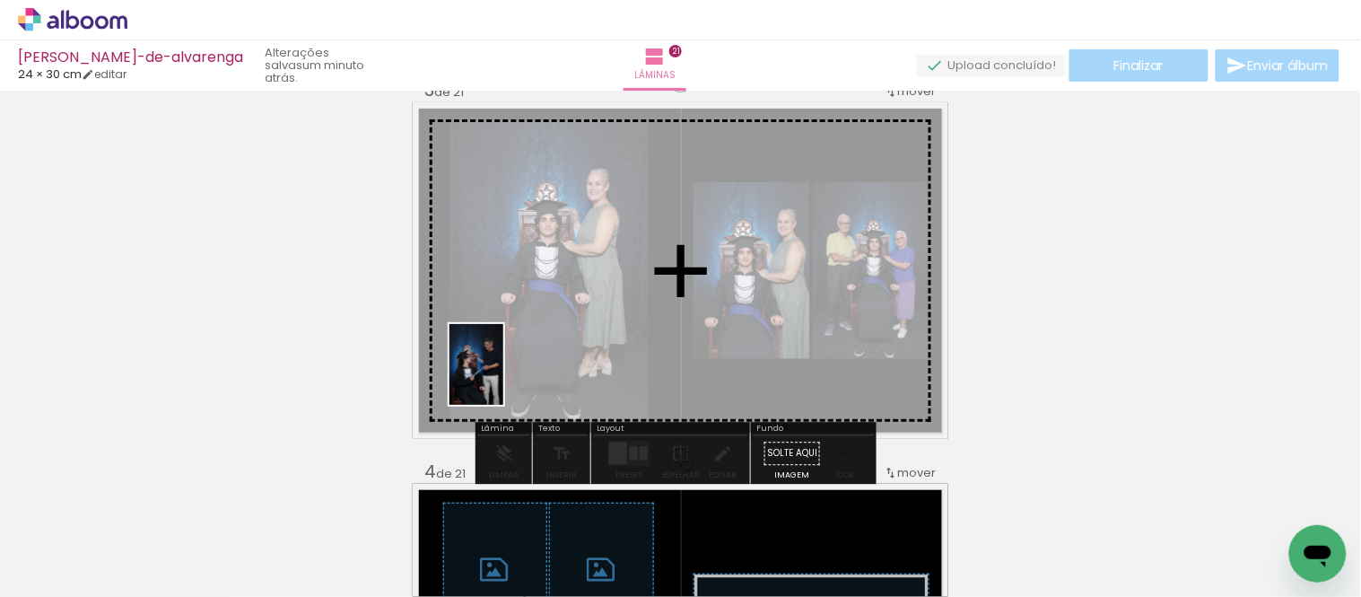
drag, startPoint x: 293, startPoint y: 553, endPoint x: 513, endPoint y: 371, distance: 285.6
click at [513, 371] on quentale-workspace at bounding box center [680, 298] width 1361 height 597
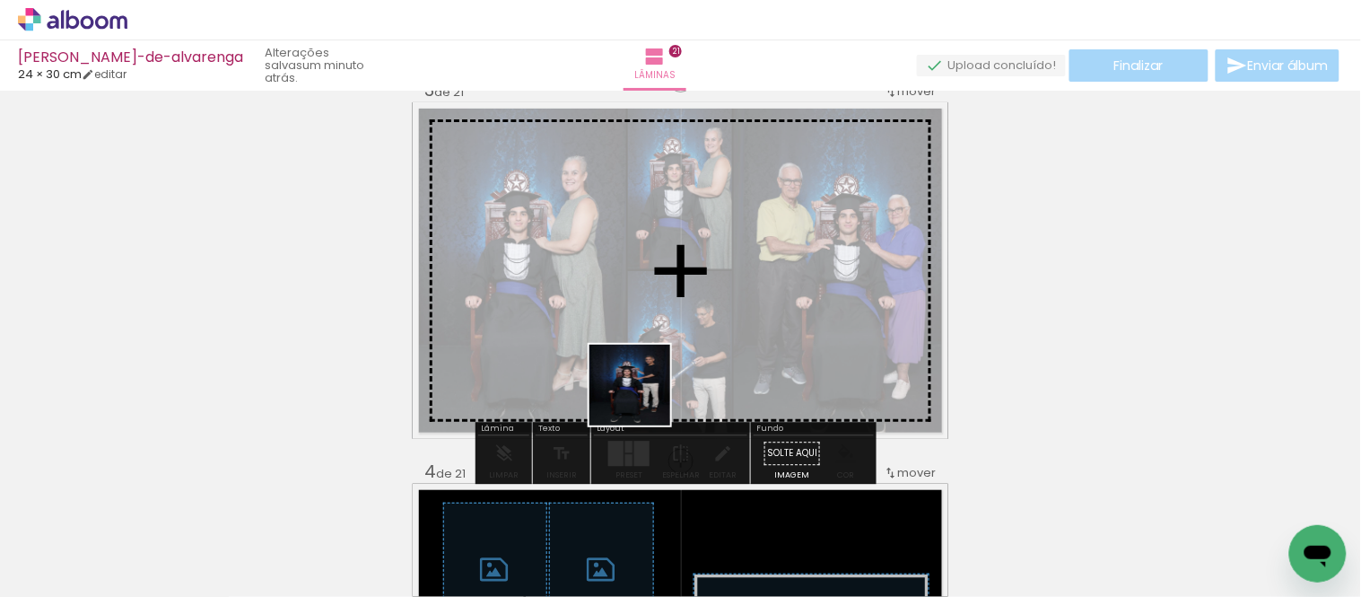
drag, startPoint x: 598, startPoint y: 527, endPoint x: 669, endPoint y: 335, distance: 204.7
click at [662, 332] on quentale-workspace at bounding box center [680, 298] width 1361 height 597
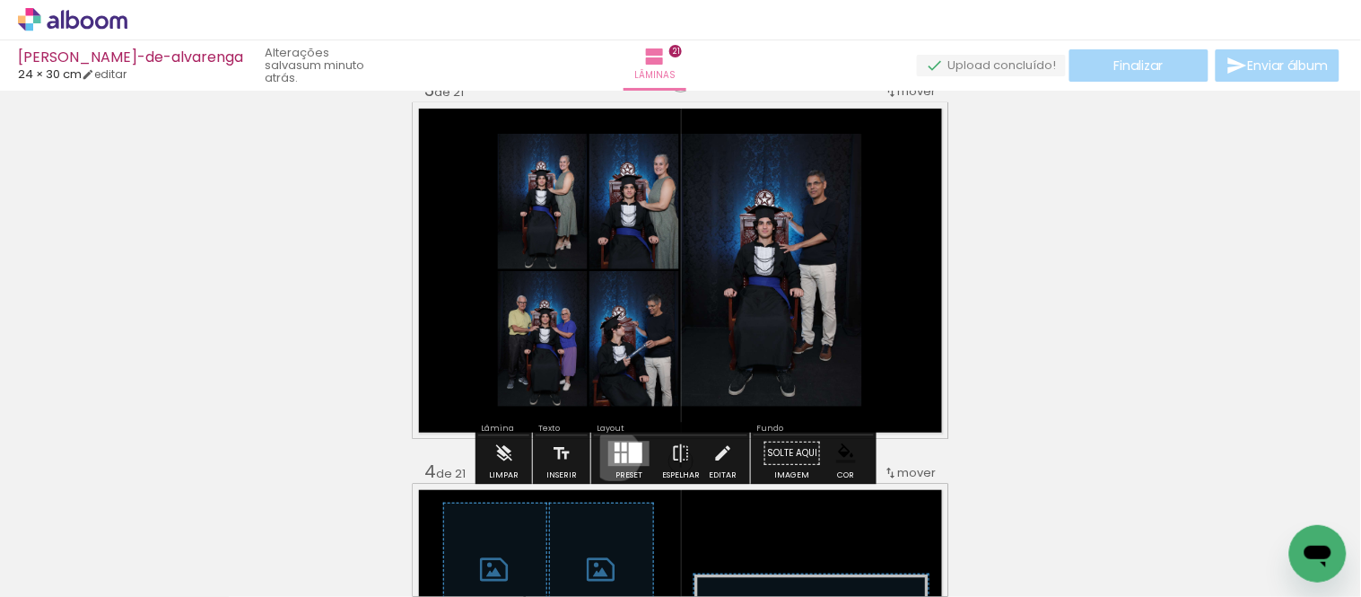
click at [615, 455] on div at bounding box center [617, 458] width 5 height 10
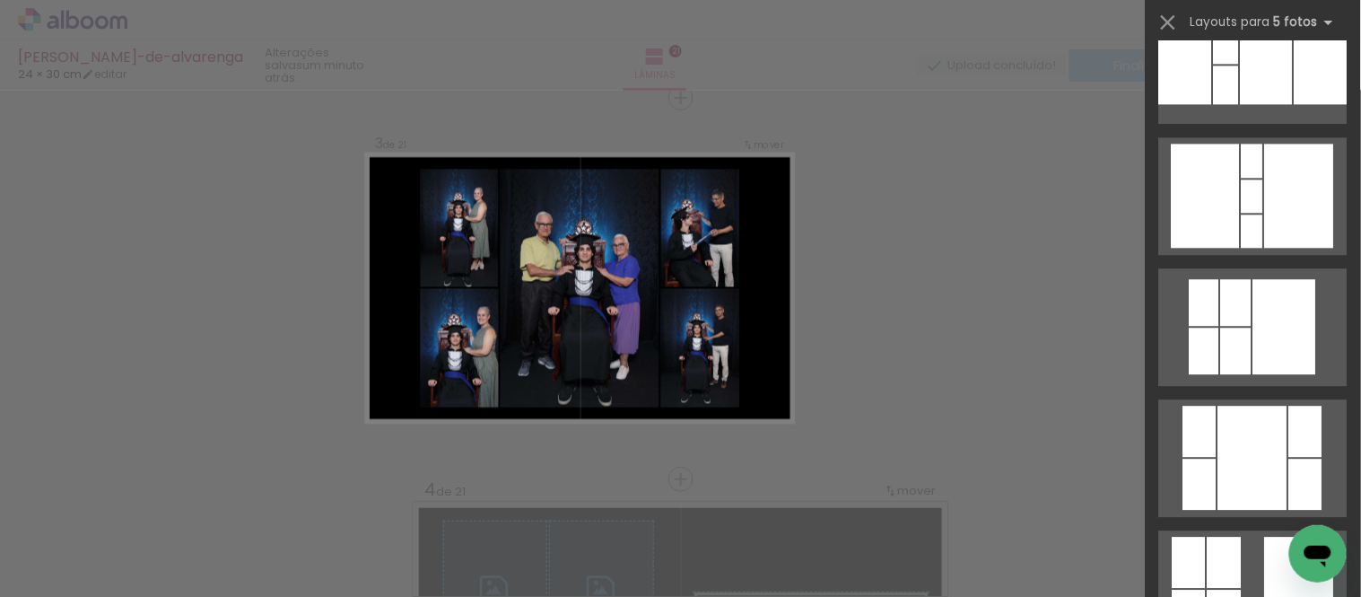
scroll to position [1296, 0]
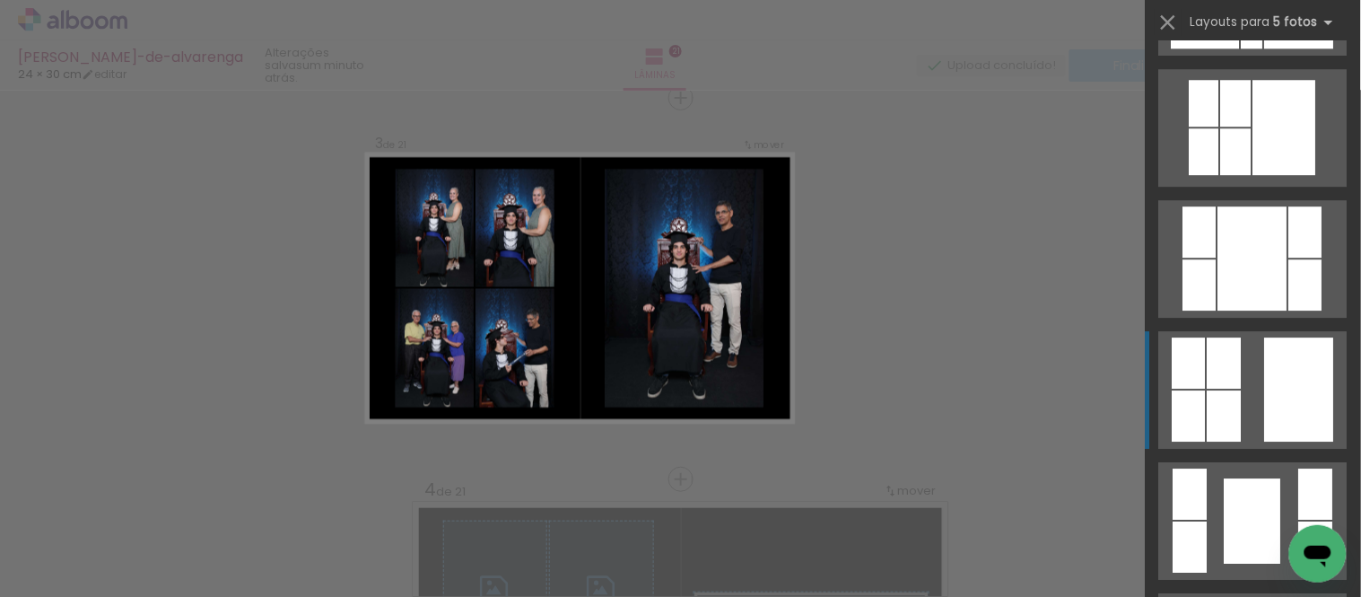
click at [1253, 393] on quentale-layouter at bounding box center [1253, 390] width 188 height 118
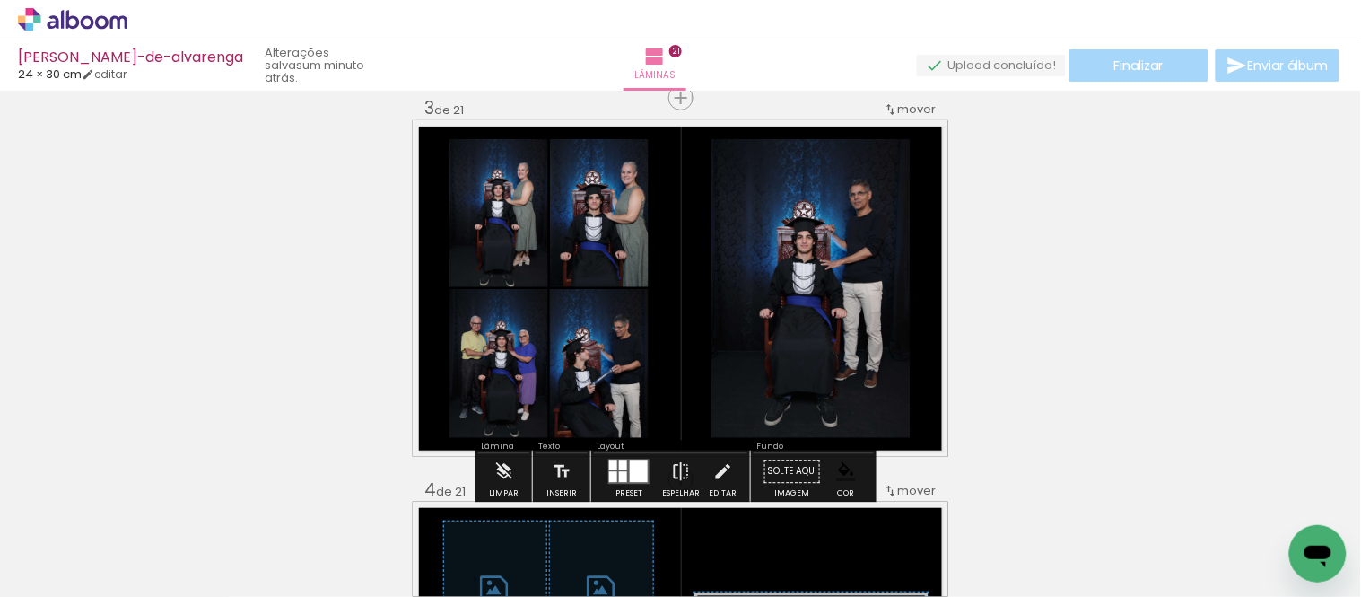
click at [880, 249] on paper-item at bounding box center [894, 250] width 32 height 13
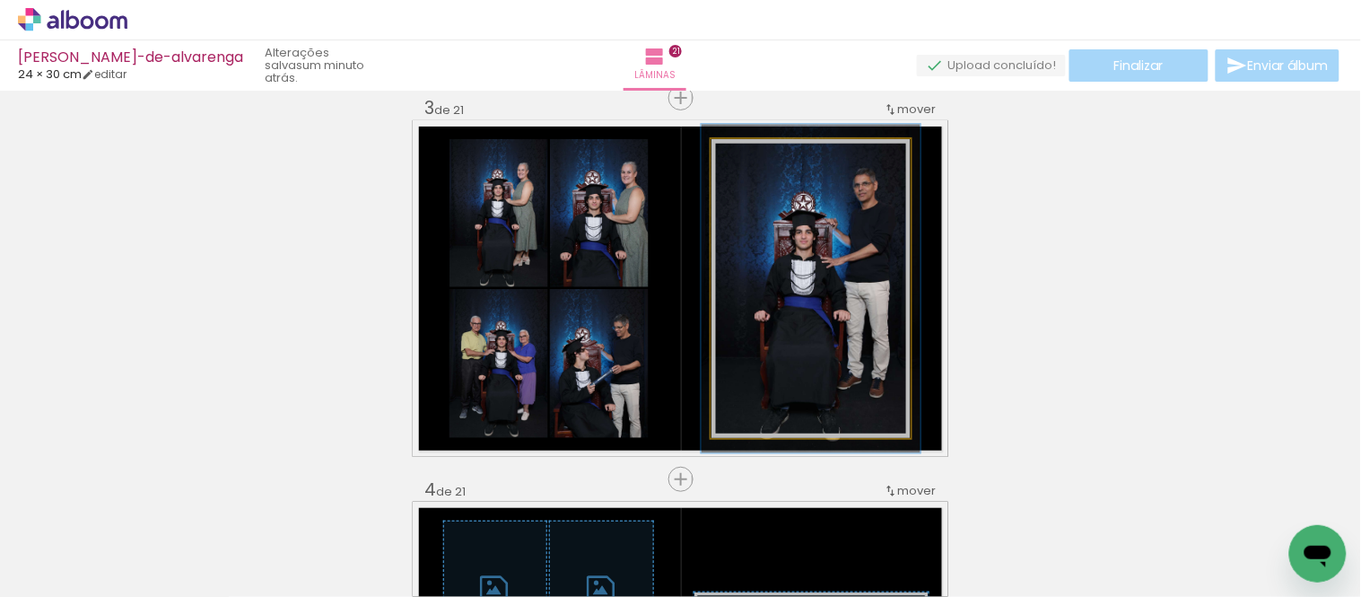
type paper-slider "110"
click at [752, 156] on div at bounding box center [760, 158] width 16 height 16
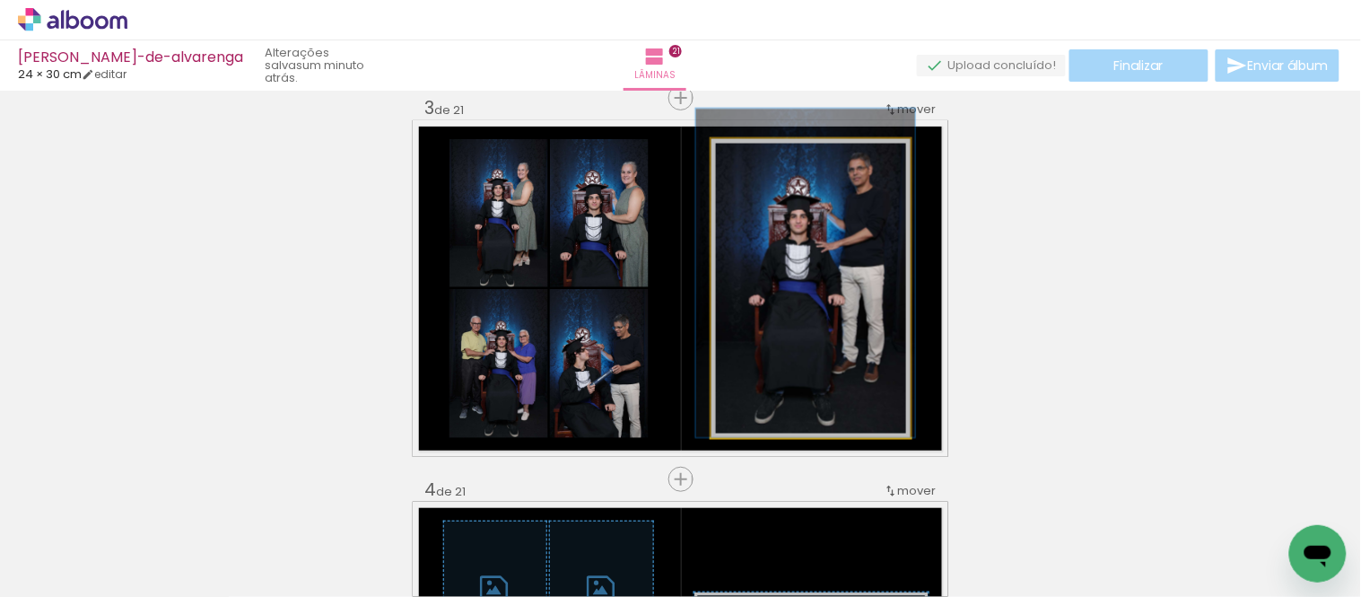
drag, startPoint x: 827, startPoint y: 325, endPoint x: 821, endPoint y: 297, distance: 28.5
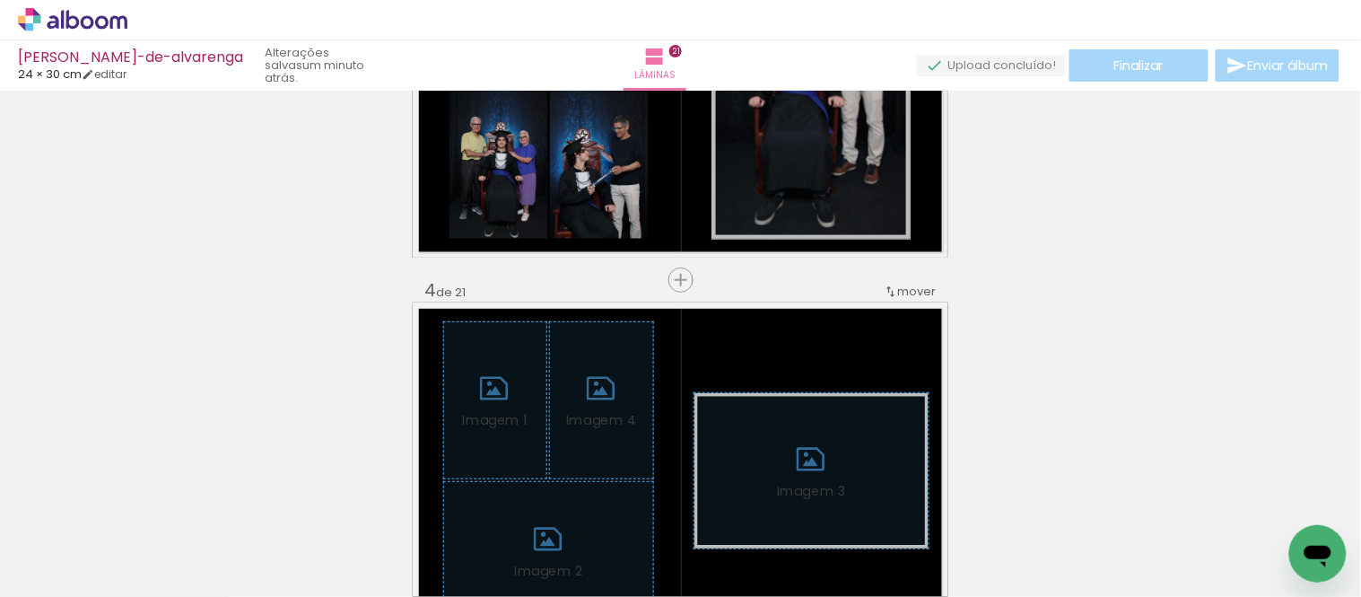
scroll to position [1184, 0]
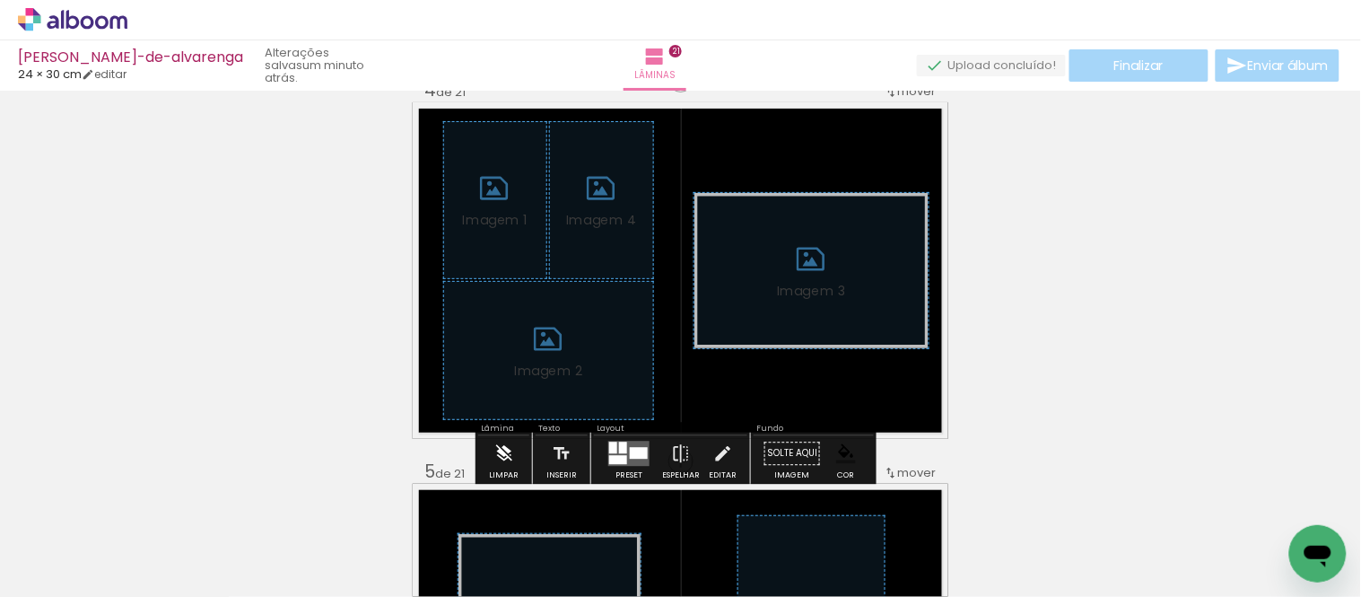
click at [507, 447] on iron-icon at bounding box center [504, 453] width 20 height 36
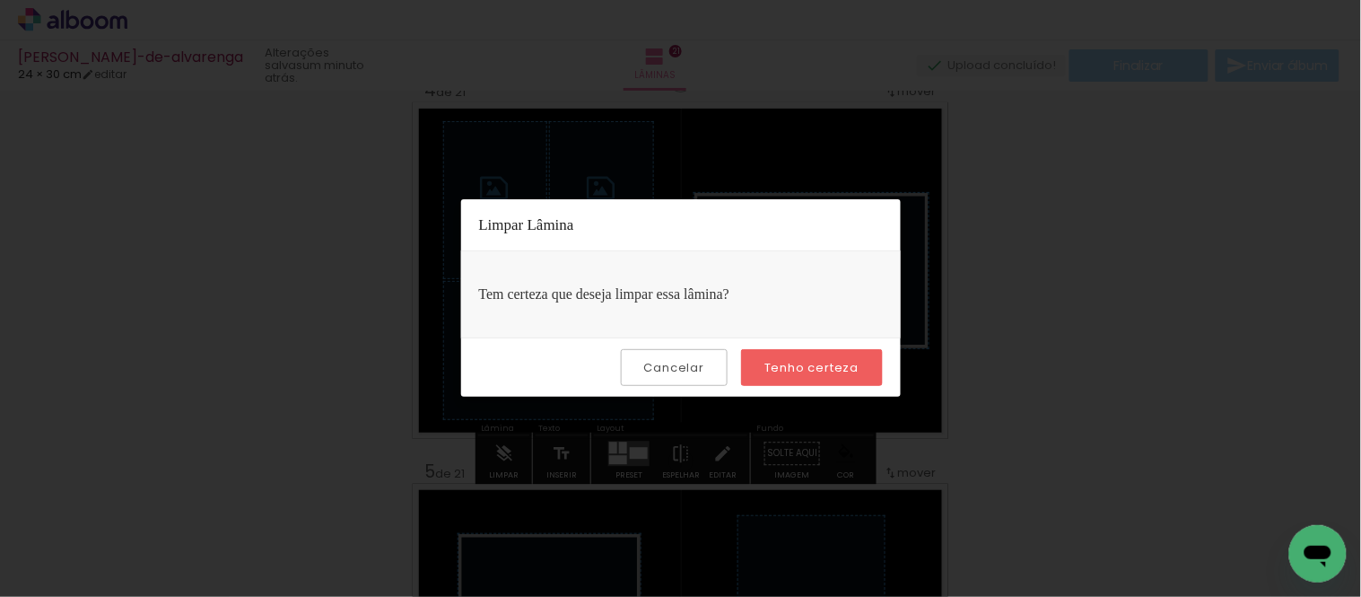
click at [0, 0] on slot "Tenho certeza" at bounding box center [0, 0] width 0 height 0
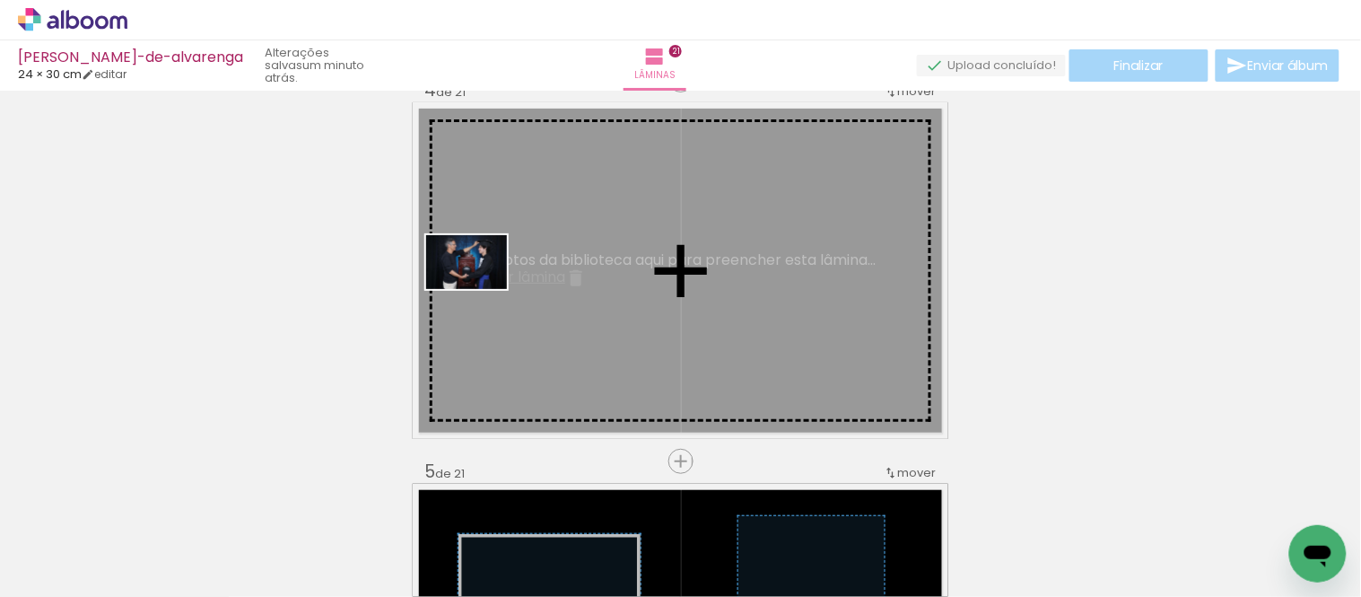
drag, startPoint x: 197, startPoint y: 537, endPoint x: 480, endPoint y: 288, distance: 376.4
click at [480, 288] on quentale-workspace at bounding box center [680, 298] width 1361 height 597
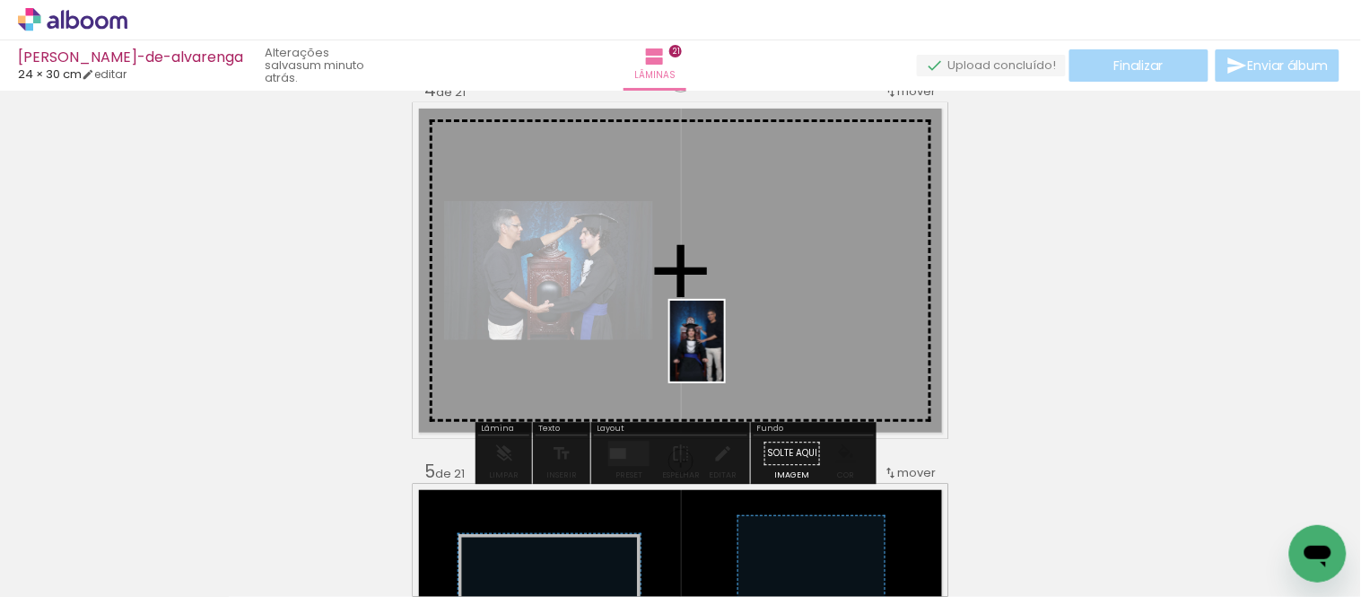
drag, startPoint x: 194, startPoint y: 532, endPoint x: 788, endPoint y: 353, distance: 620.5
click at [826, 325] on quentale-workspace at bounding box center [680, 298] width 1361 height 597
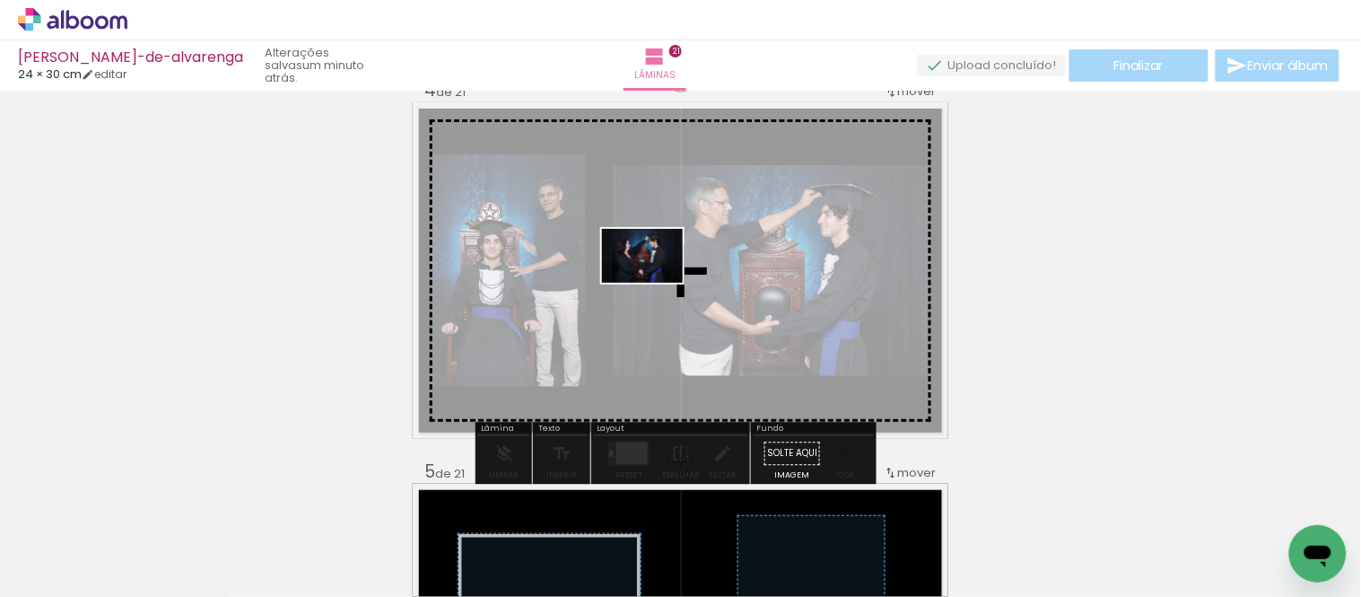
drag, startPoint x: 275, startPoint y: 520, endPoint x: 623, endPoint y: 324, distance: 399.8
click at [659, 281] on quentale-workspace at bounding box center [680, 298] width 1361 height 597
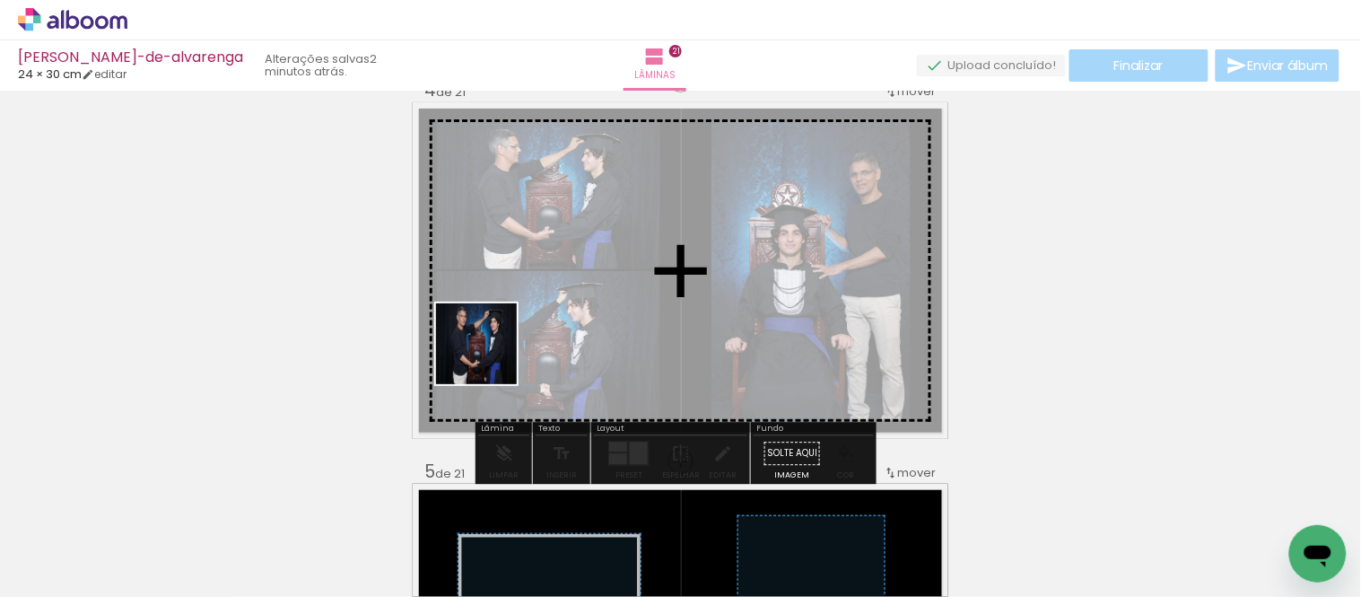
drag, startPoint x: 262, startPoint y: 534, endPoint x: 506, endPoint y: 434, distance: 263.6
click at [551, 326] on quentale-workspace at bounding box center [680, 298] width 1361 height 597
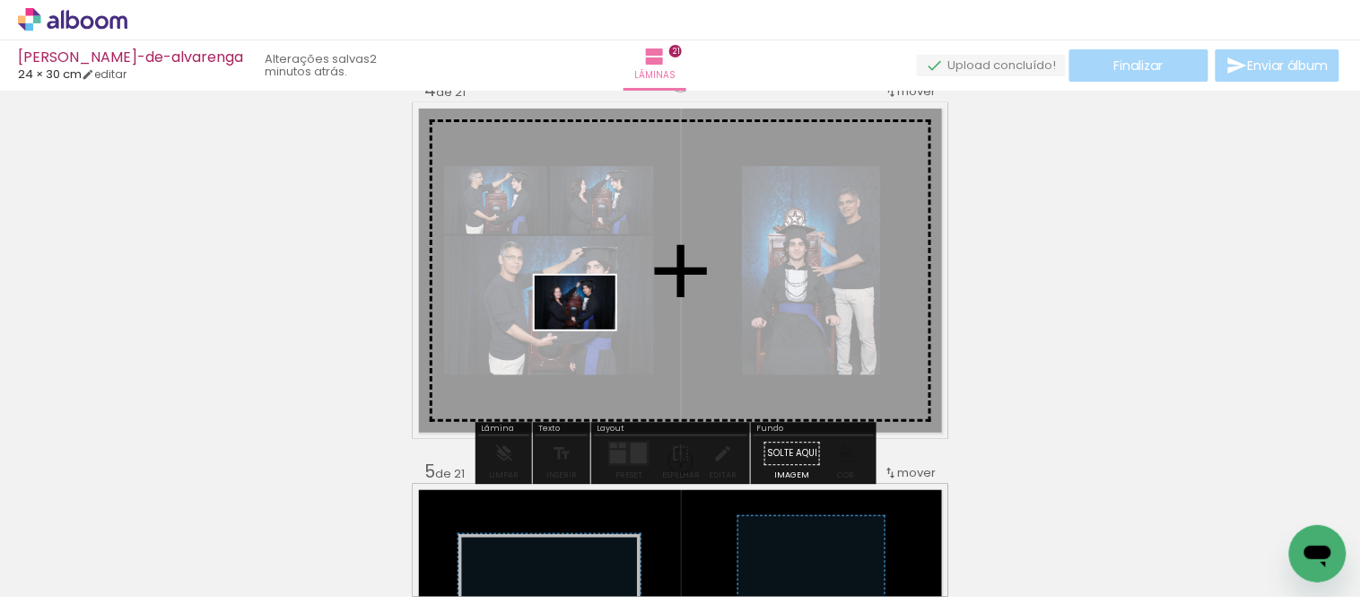
drag, startPoint x: 207, startPoint y: 548, endPoint x: 598, endPoint y: 325, distance: 449.7
click at [593, 326] on quentale-workspace at bounding box center [680, 298] width 1361 height 597
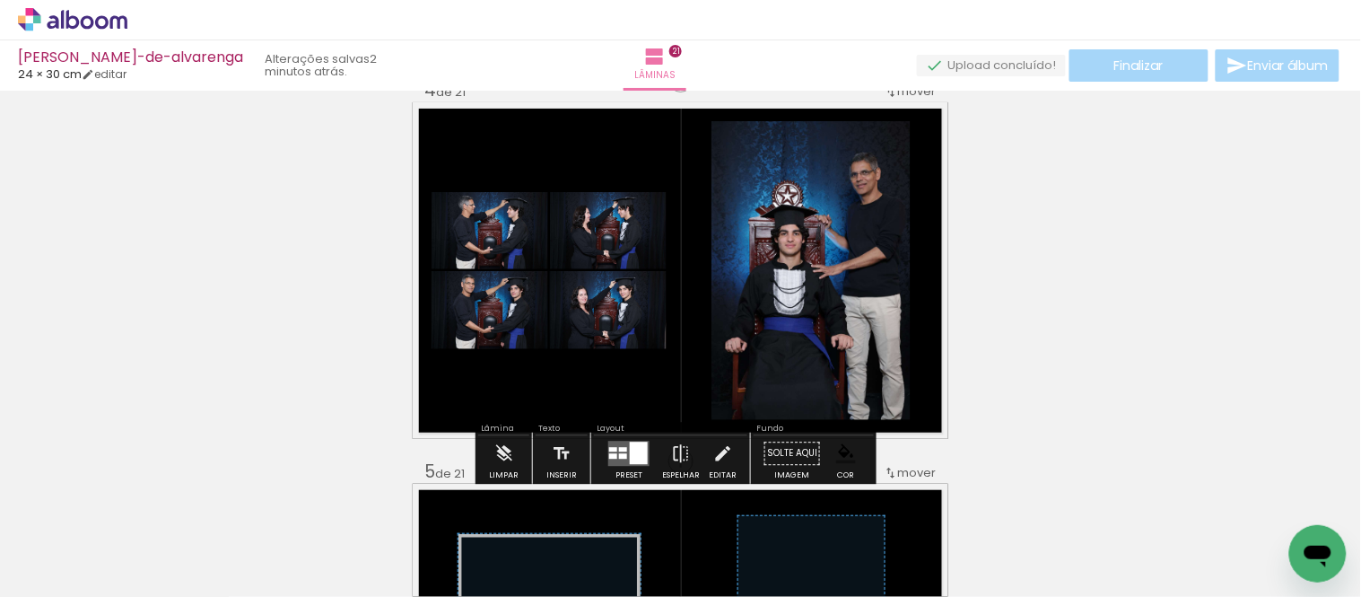
click at [890, 204] on paper-item at bounding box center [894, 207] width 32 height 13
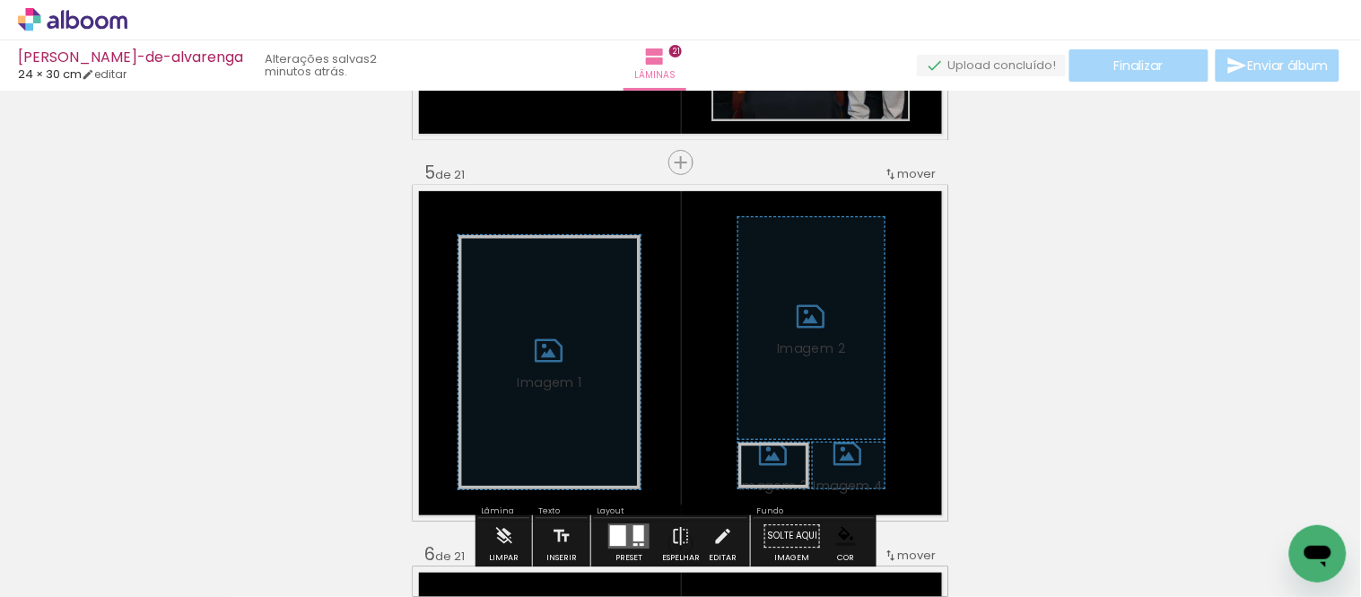
scroll to position [1583, 0]
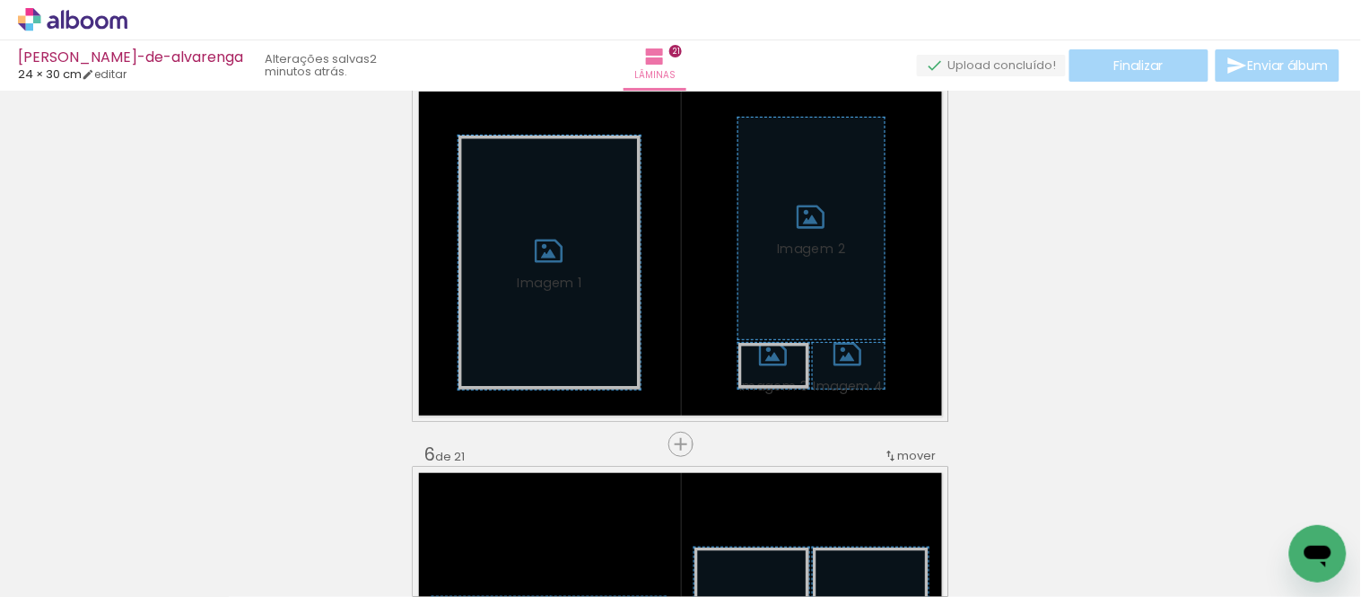
click at [66, 577] on span "Adicionar Fotos" at bounding box center [64, 587] width 54 height 20
click at [0, 0] on input "file" at bounding box center [0, 0] width 0 height 0
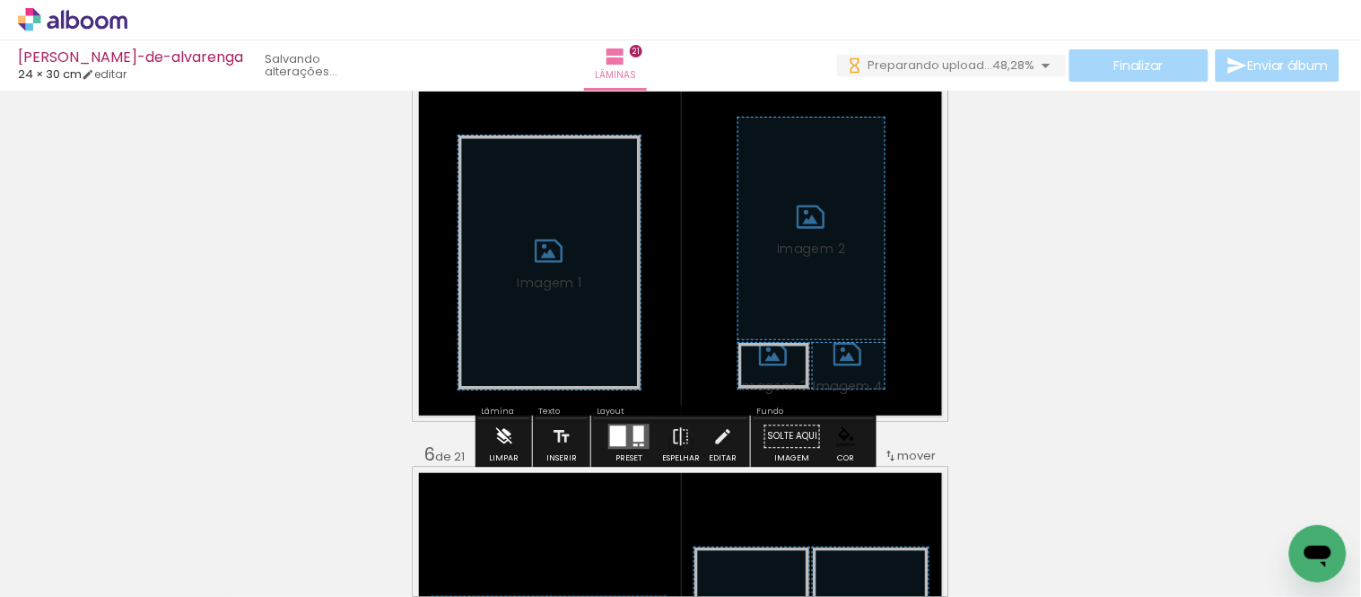
click at [507, 432] on iron-icon at bounding box center [504, 436] width 20 height 36
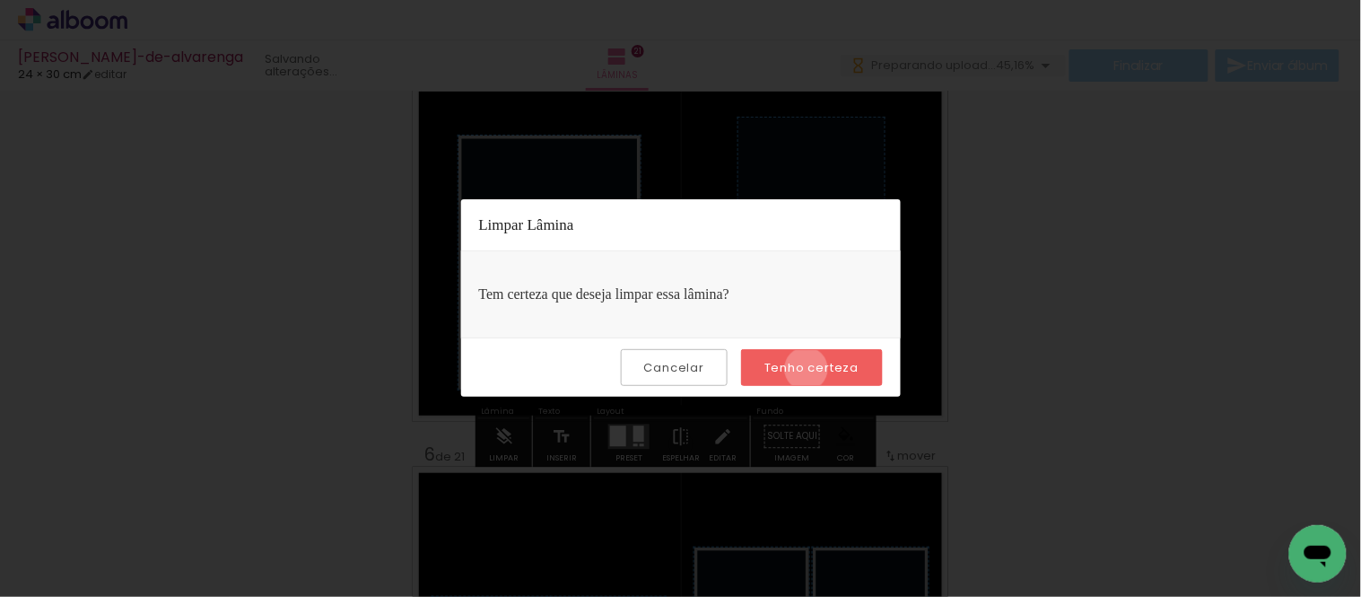
click at [0, 0] on slot "Tenho certeza" at bounding box center [0, 0] width 0 height 0
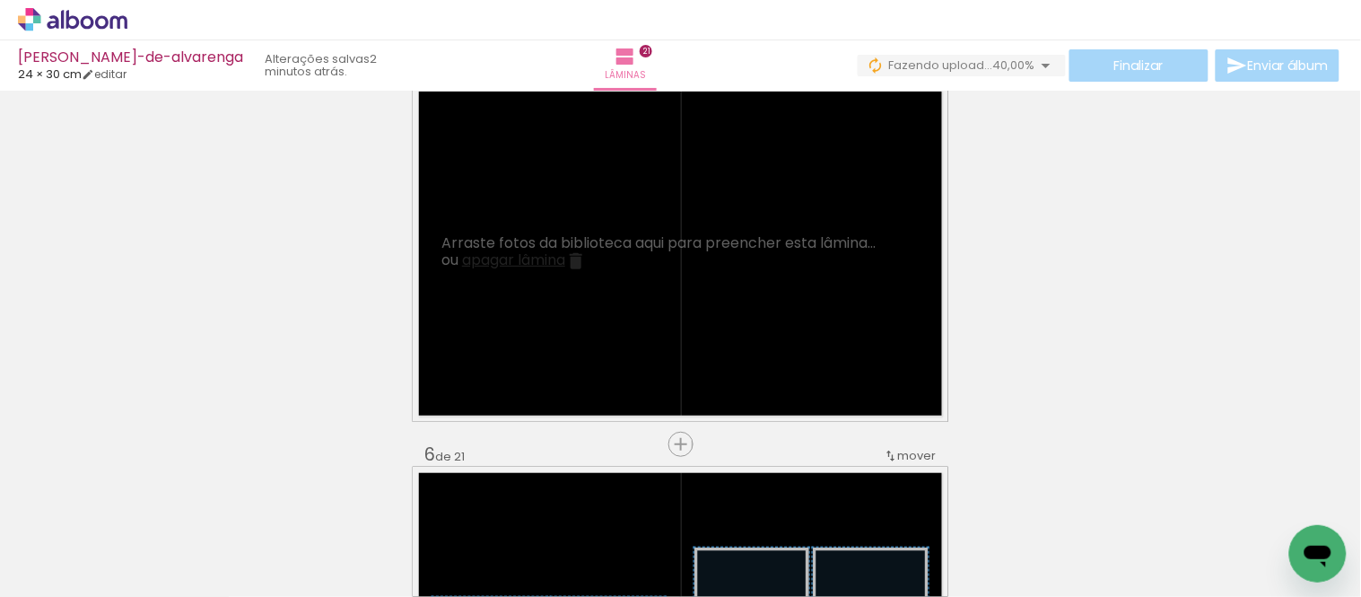
scroll to position [0, 0]
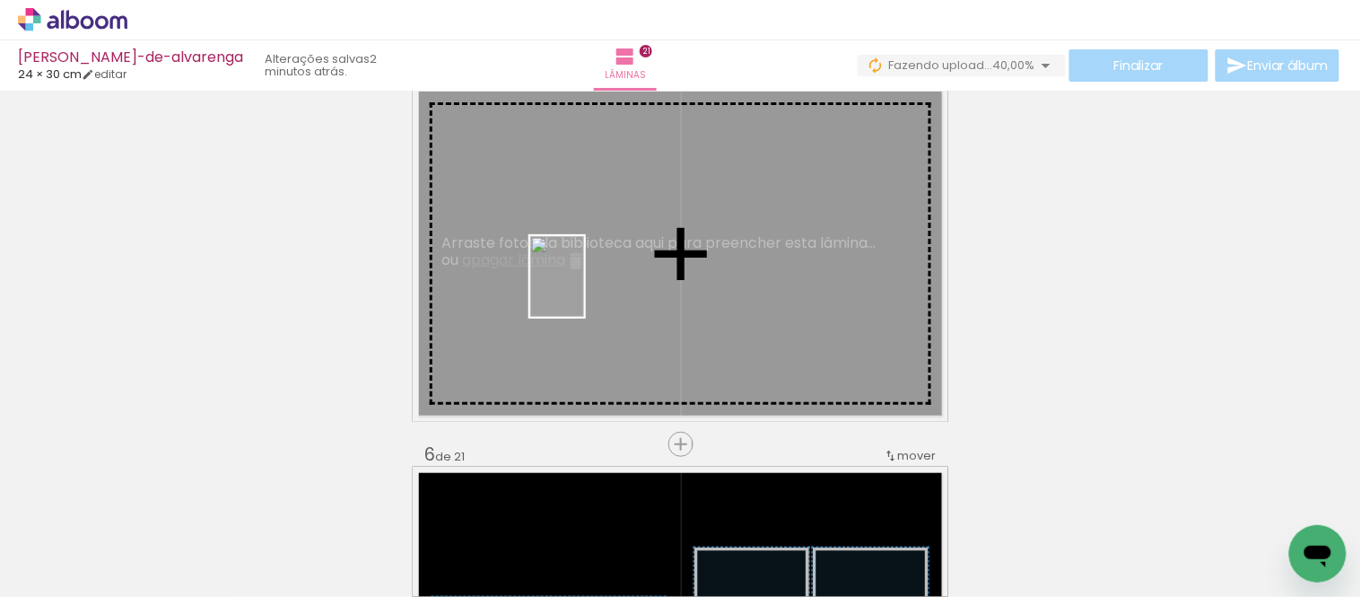
drag, startPoint x: 590, startPoint y: 538, endPoint x: 584, endPoint y: 290, distance: 248.6
click at [584, 290] on quentale-workspace at bounding box center [680, 298] width 1361 height 597
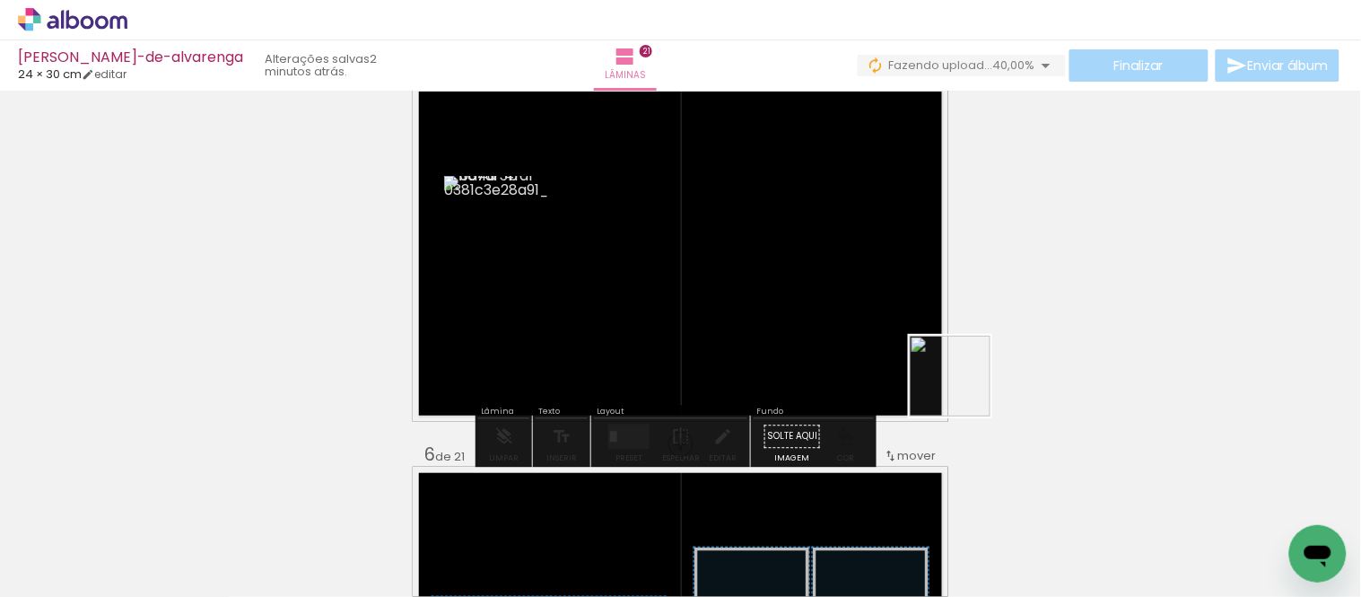
drag, startPoint x: 1079, startPoint y: 541, endPoint x: 849, endPoint y: 316, distance: 321.7
click at [844, 310] on quentale-workspace at bounding box center [680, 298] width 1361 height 597
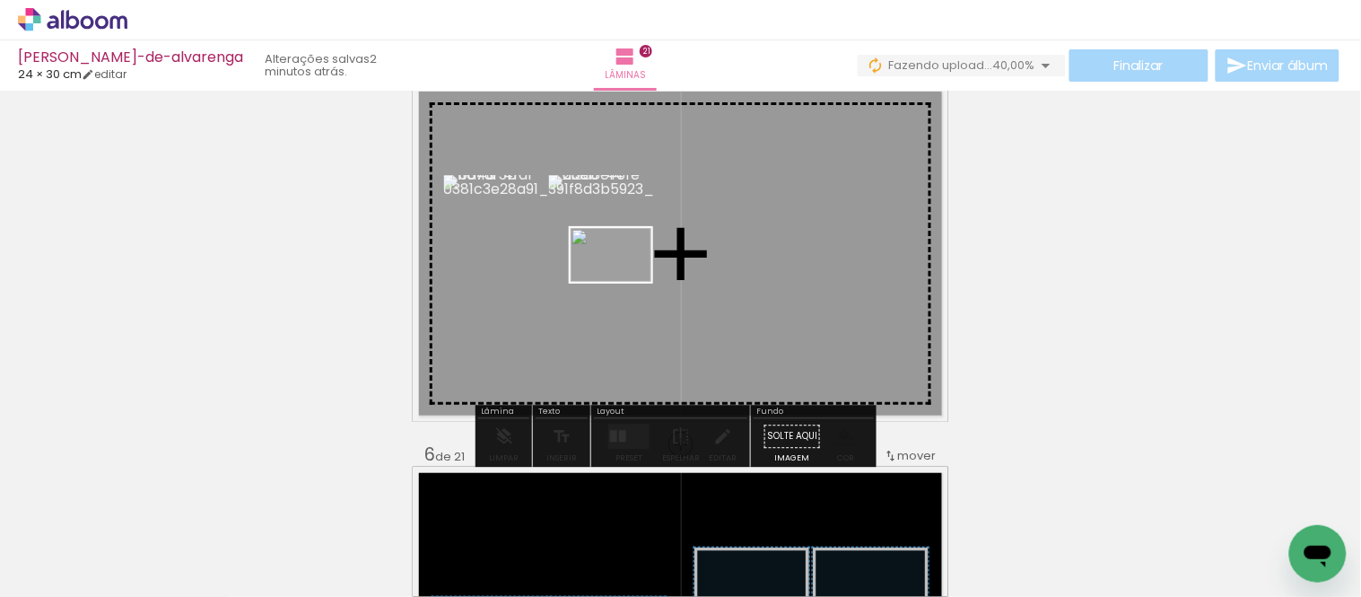
drag, startPoint x: 604, startPoint y: 558, endPoint x: 625, endPoint y: 282, distance: 277.1
click at [625, 282] on quentale-workspace at bounding box center [680, 298] width 1361 height 597
drag, startPoint x: 585, startPoint y: 533, endPoint x: 586, endPoint y: 350, distance: 183.0
click at [586, 350] on quentale-workspace at bounding box center [680, 298] width 1361 height 597
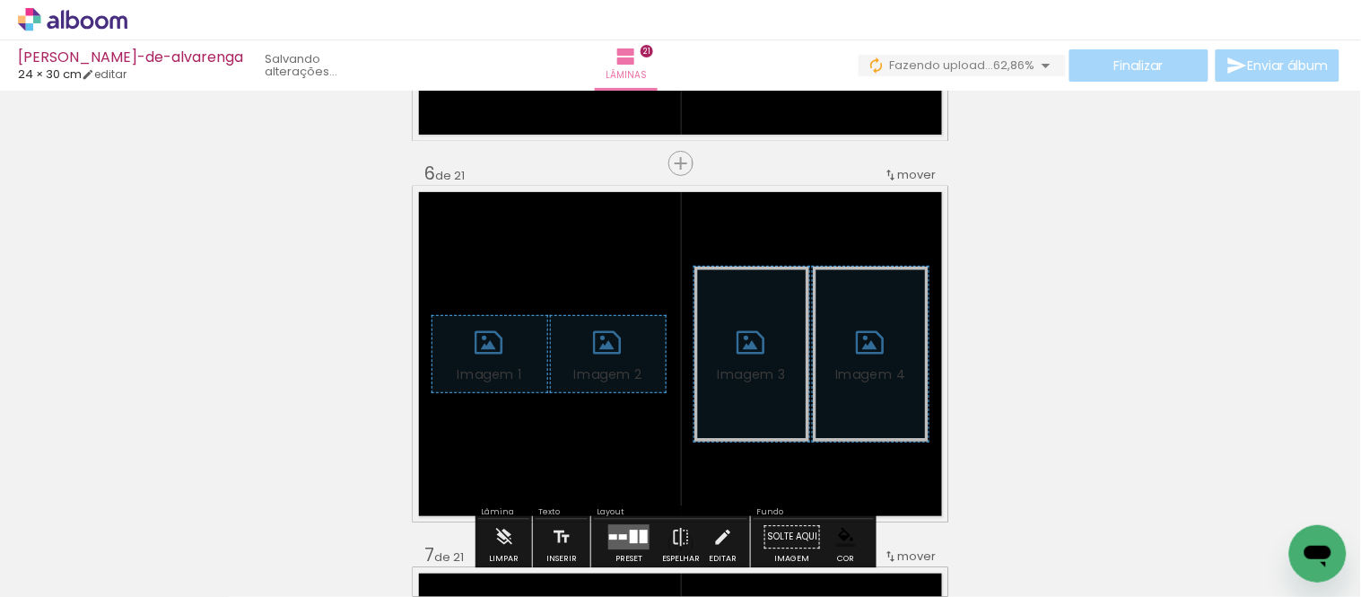
scroll to position [1981, 0]
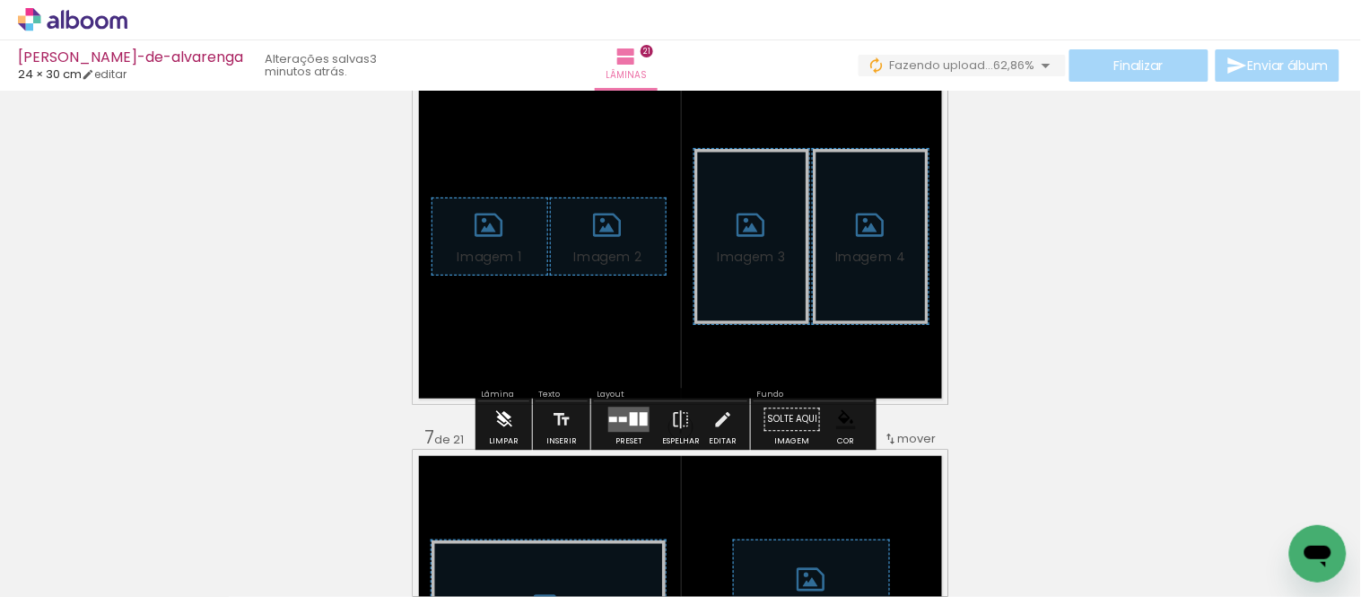
click at [495, 423] on iron-icon at bounding box center [504, 419] width 20 height 36
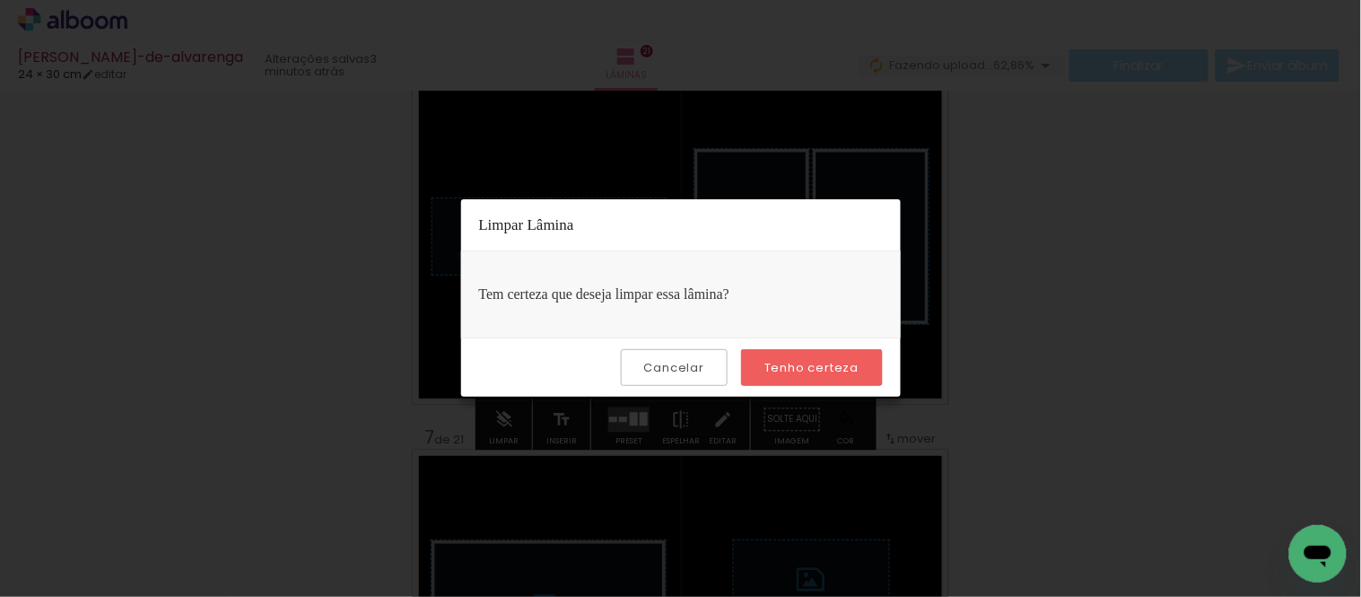
click at [0, 0] on slot "Tenho certeza" at bounding box center [0, 0] width 0 height 0
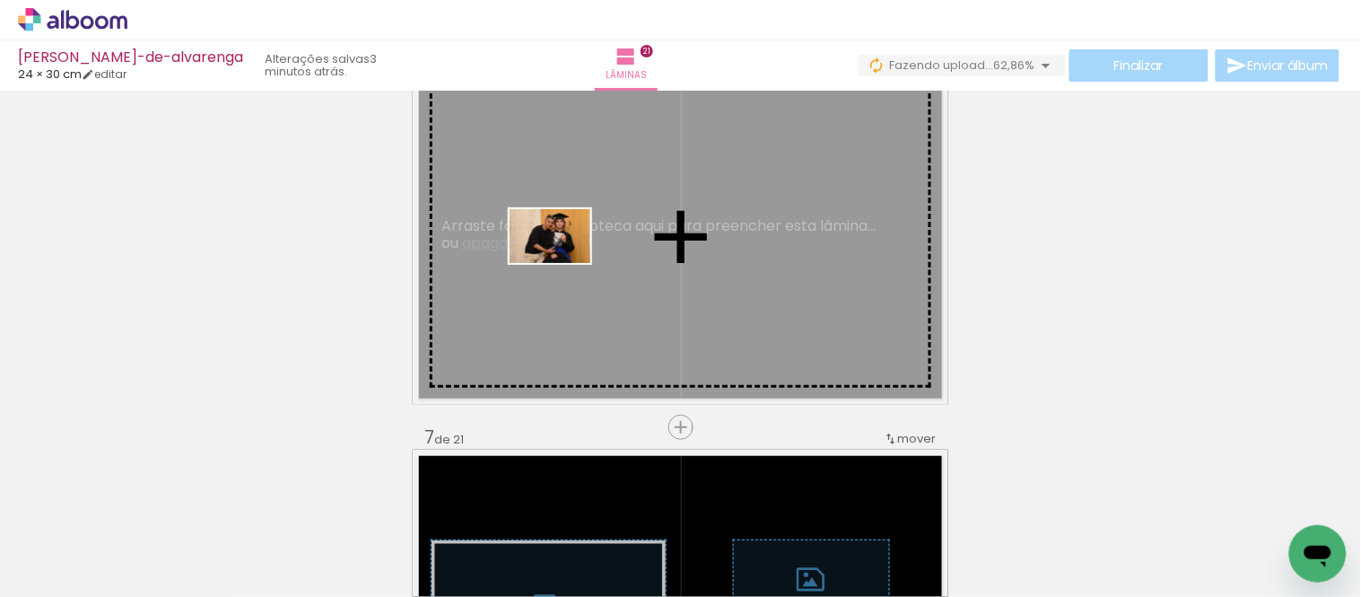
drag, startPoint x: 194, startPoint y: 547, endPoint x: 568, endPoint y: 252, distance: 476.6
click at [568, 252] on quentale-workspace at bounding box center [680, 298] width 1361 height 597
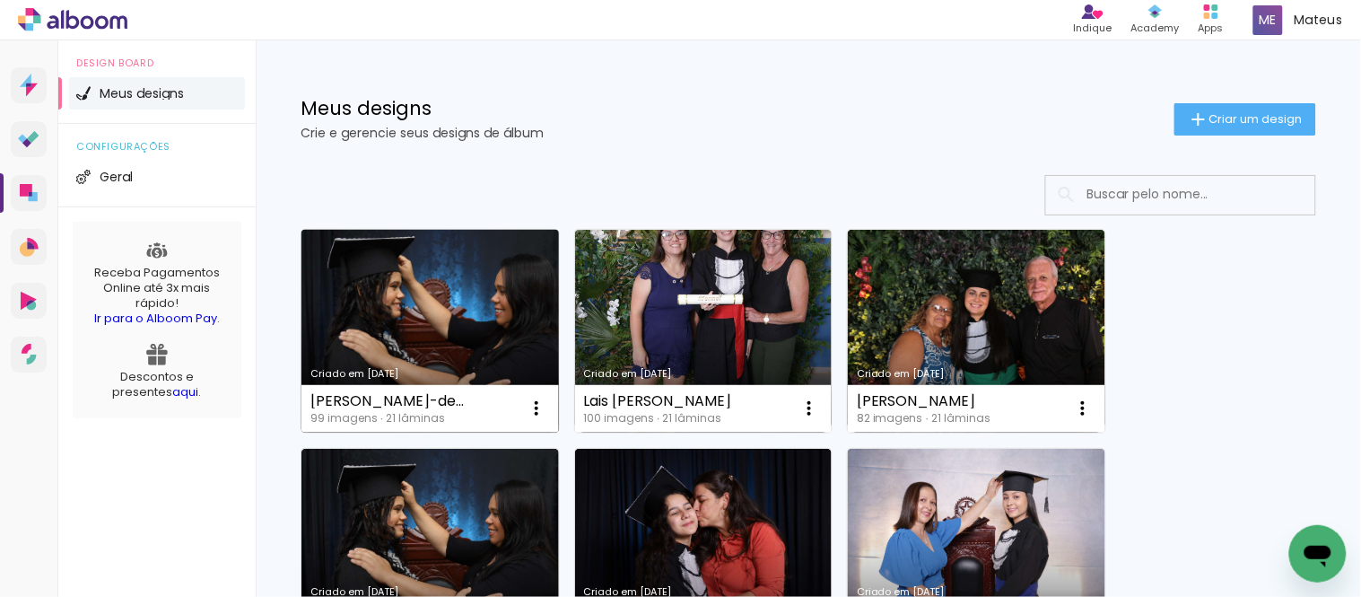
click at [415, 301] on link "Criado em [DATE]" at bounding box center [430, 331] width 258 height 203
click at [537, 406] on iron-icon at bounding box center [537, 408] width 22 height 22
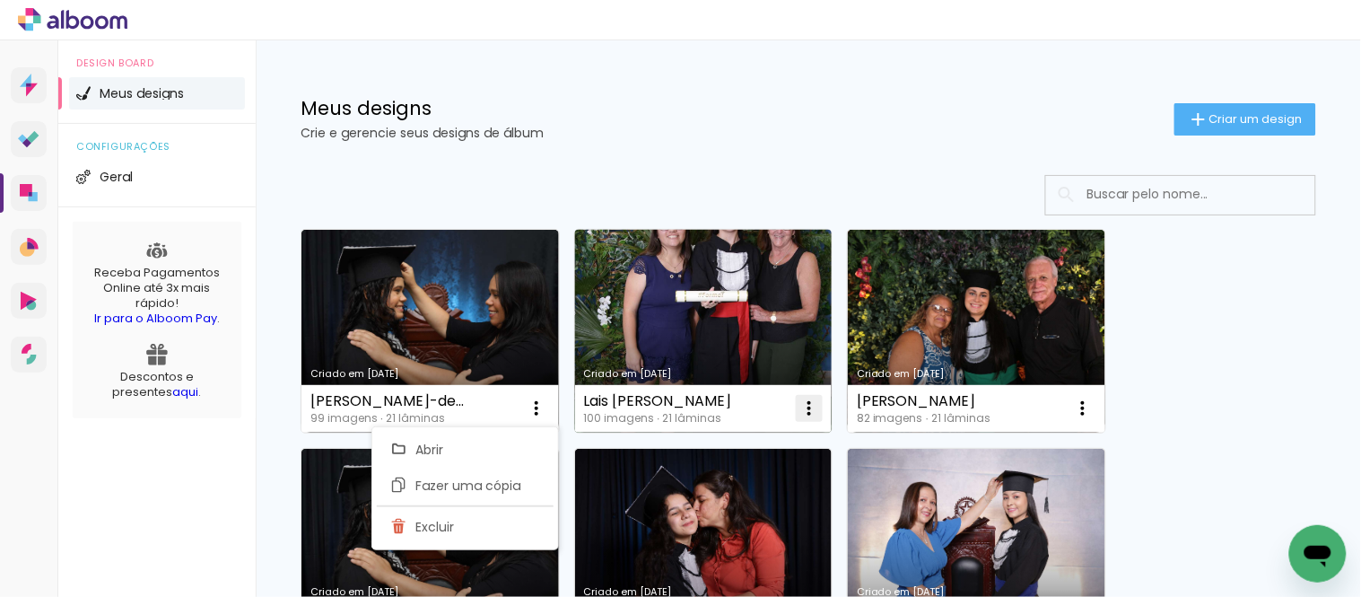
click at [808, 406] on iron-icon at bounding box center [810, 408] width 22 height 22
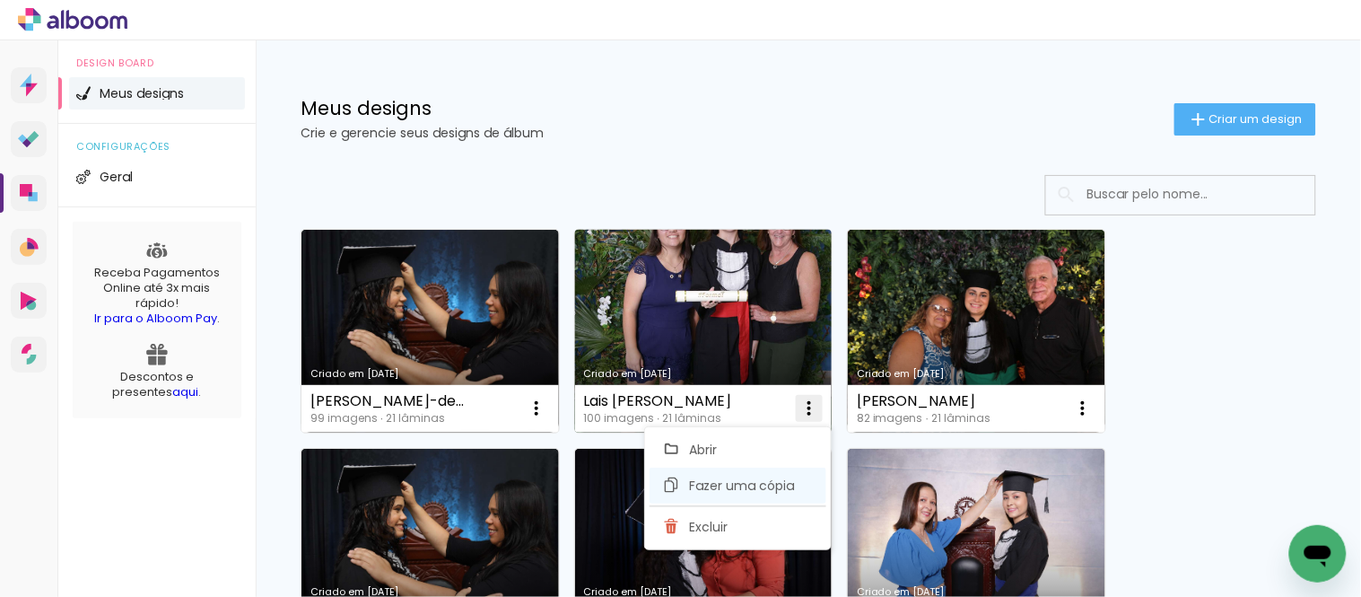
click at [687, 485] on paper-item "Fazer uma cópia" at bounding box center [738, 485] width 177 height 36
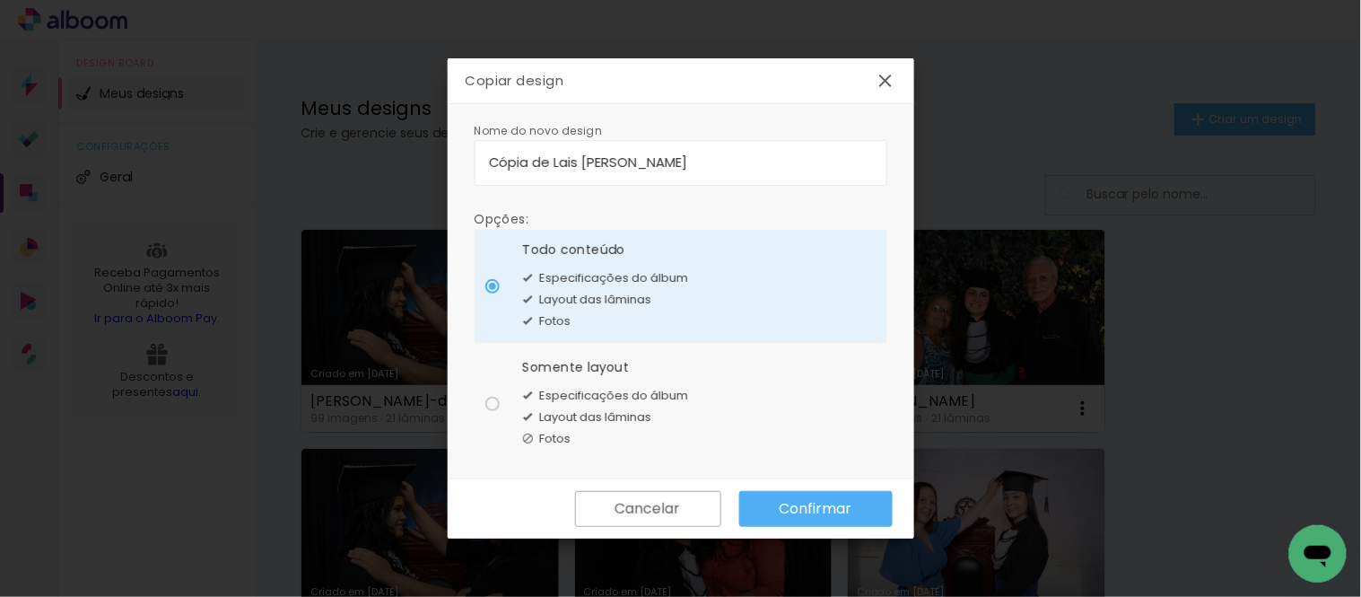
drag, startPoint x: 749, startPoint y: 159, endPoint x: 478, endPoint y: 142, distance: 271.5
click at [478, 142] on paper-input-container "Cópia de Lais [PERSON_NAME]" at bounding box center [681, 163] width 413 height 46
type input "[PERSON_NAME]"
type paper-input "[PERSON_NAME]"
click at [487, 401] on div at bounding box center [492, 404] width 14 height 14
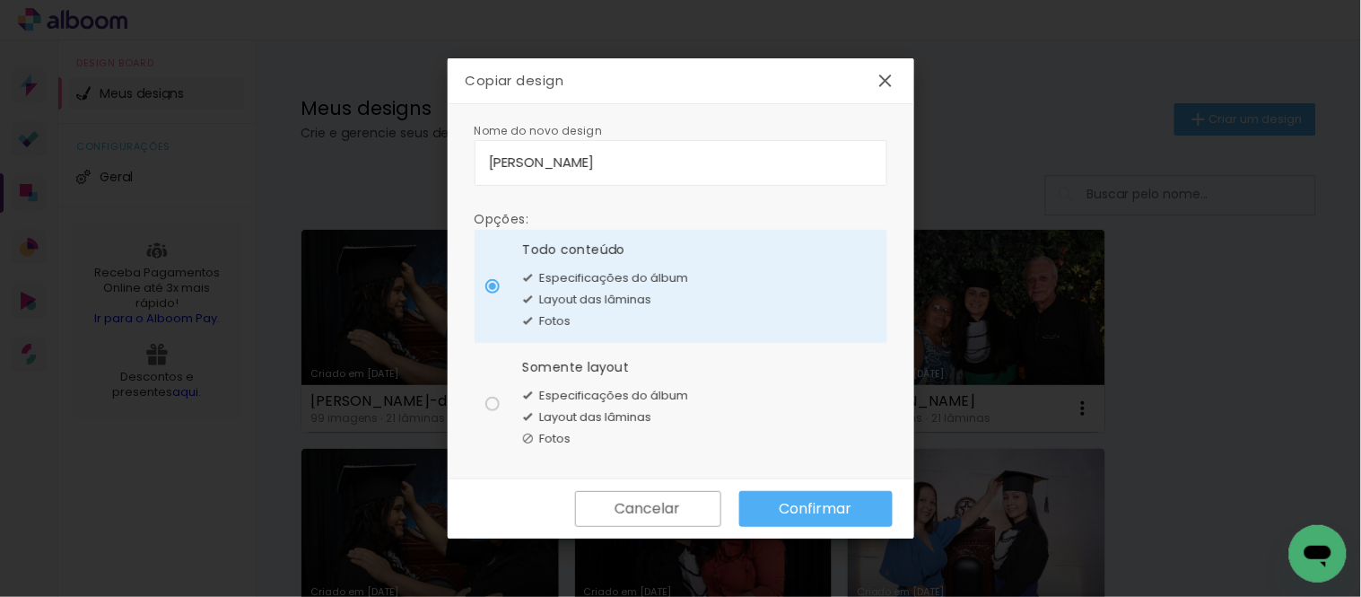
type paper-radio-button "on"
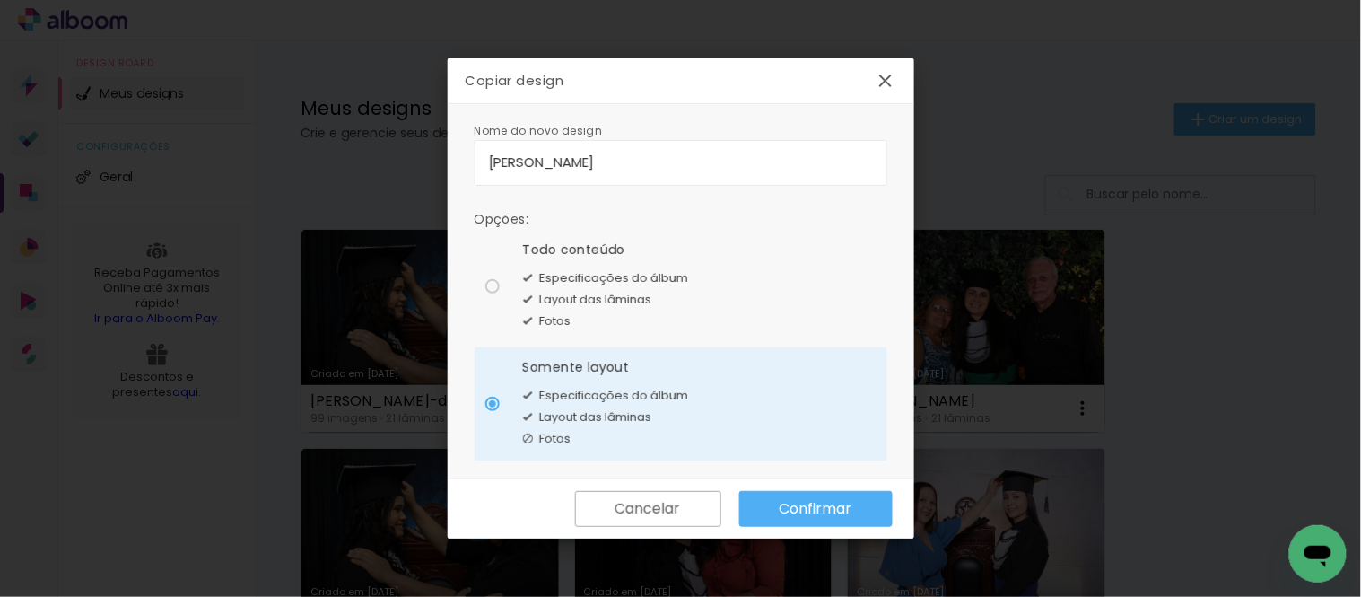
click at [495, 160] on input "[PERSON_NAME]" at bounding box center [681, 162] width 384 height 21
type input "afael-de-[PERSON_NAME]"
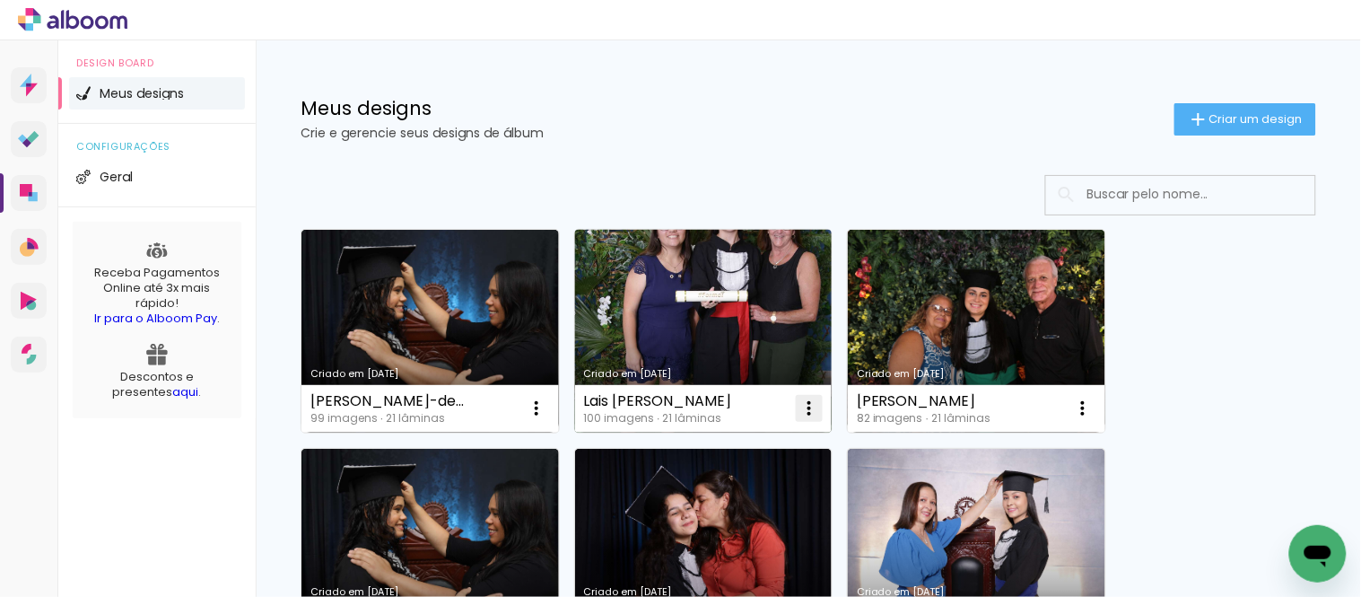
click at [810, 413] on iron-icon at bounding box center [810, 408] width 22 height 22
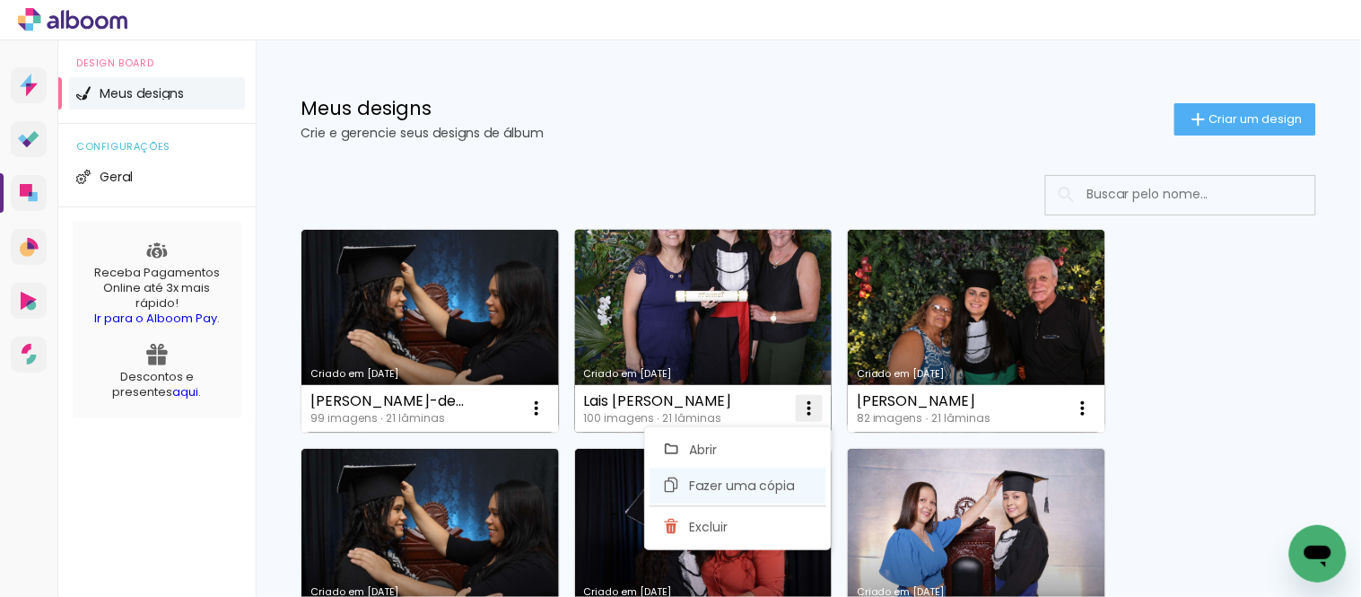
click at [704, 480] on span "Fazer uma cópia" at bounding box center [741, 485] width 105 height 13
type input "Cópia de Lais [PERSON_NAME]"
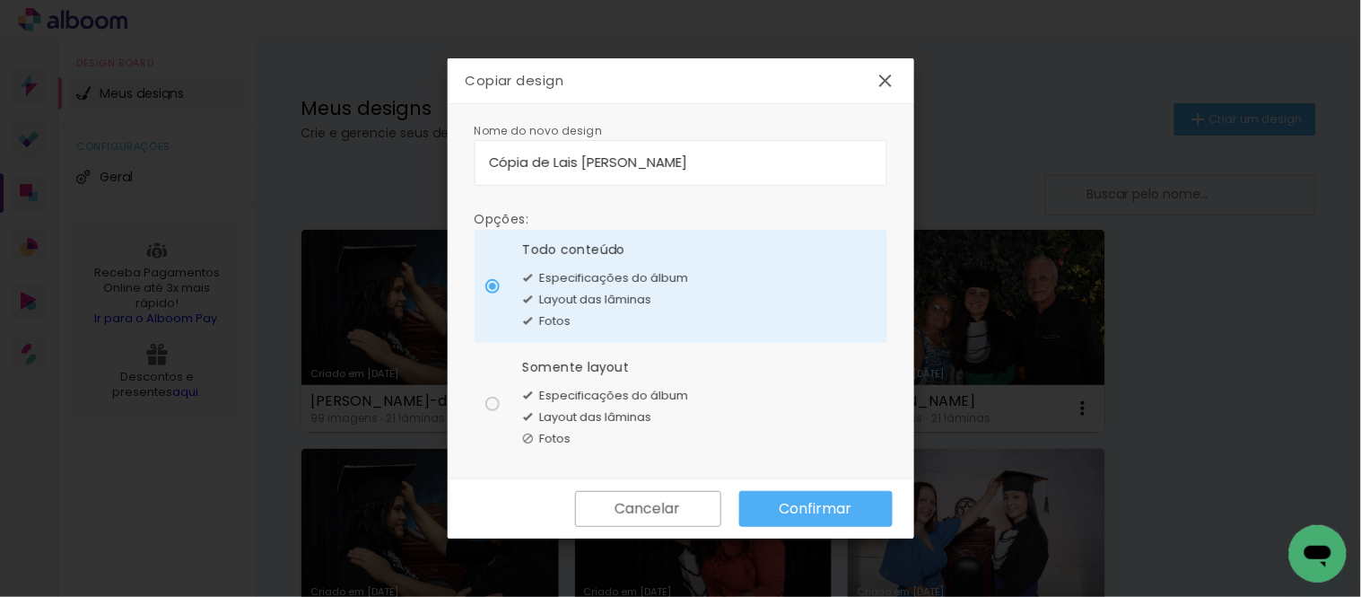
click at [489, 398] on div at bounding box center [492, 404] width 14 height 14
type paper-radio-button "on"
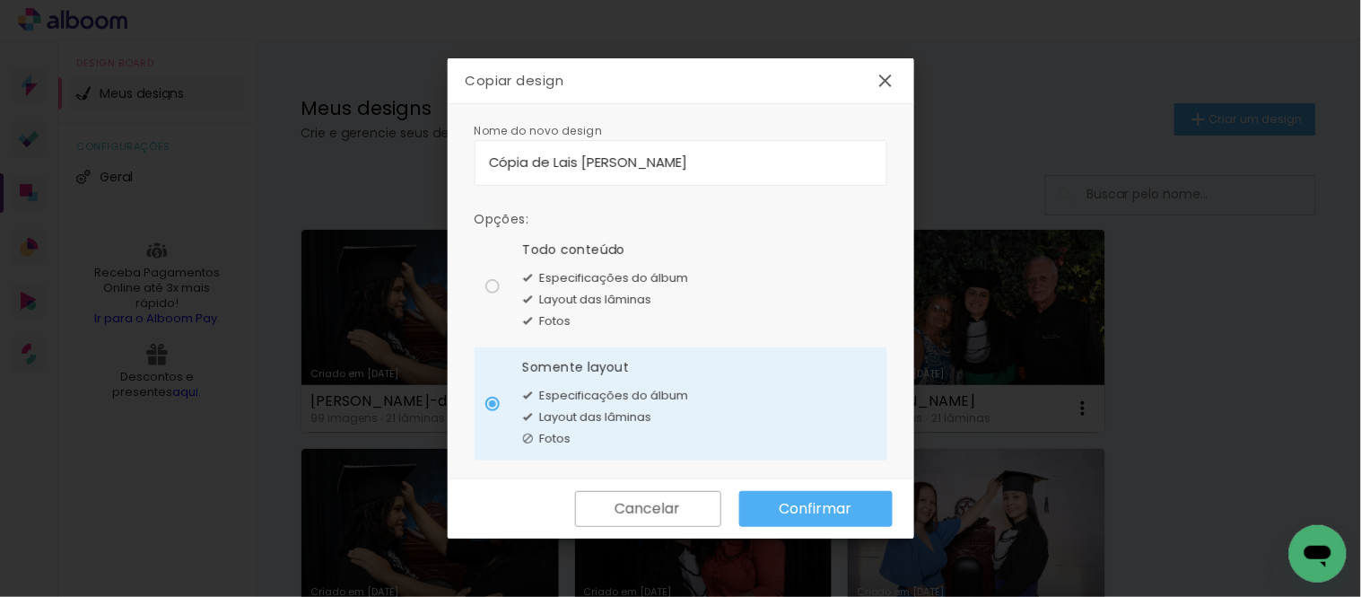
drag, startPoint x: 755, startPoint y: 160, endPoint x: 456, endPoint y: 160, distance: 298.8
click at [456, 160] on div "Nome do novo design Opções: Todo conteúdo Especificações do álbum Layout das lâ…" at bounding box center [681, 291] width 467 height 375
click at [491, 162] on input "[PERSON_NAME]" at bounding box center [681, 162] width 384 height 21
type input "[PERSON_NAME]"
type paper-input "[PERSON_NAME]"
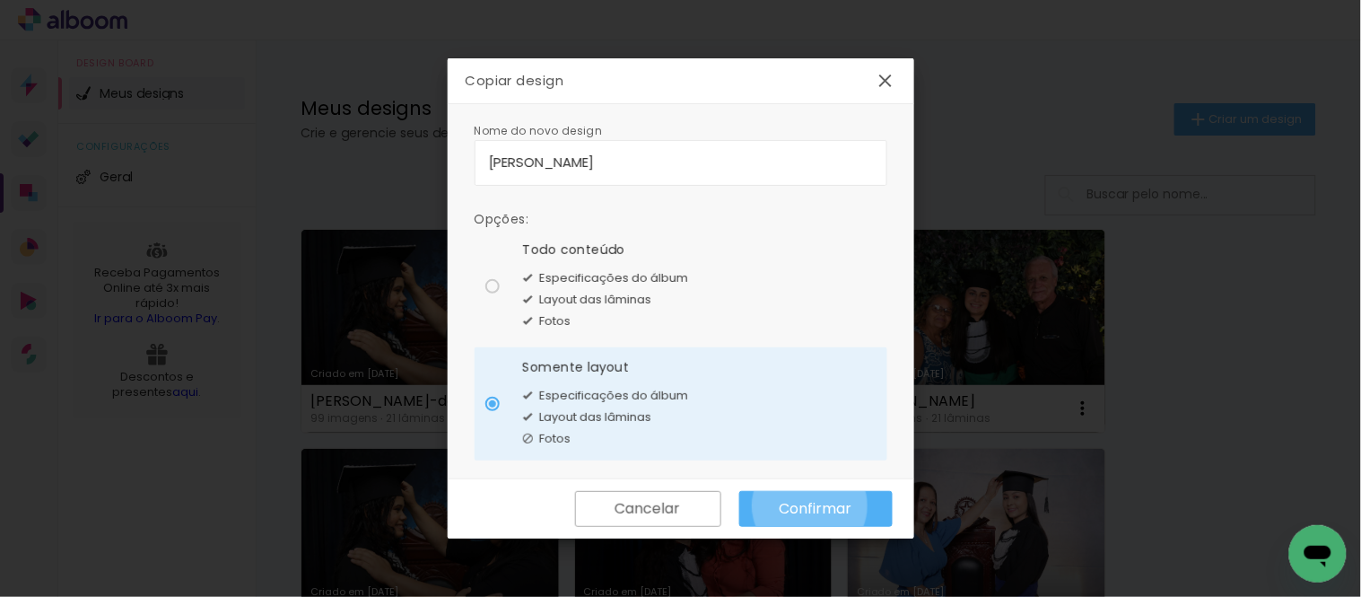
click at [0, 0] on slot "Confirmar" at bounding box center [0, 0] width 0 height 0
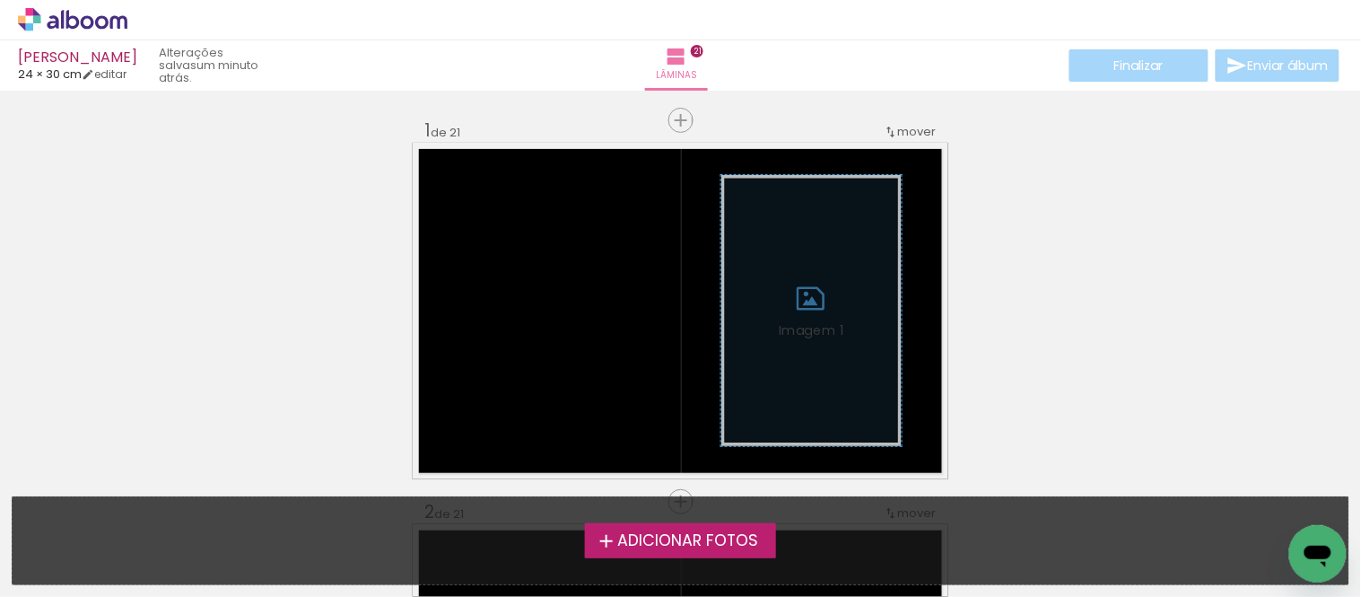
click at [674, 536] on span "Adicionar Fotos" at bounding box center [687, 541] width 141 height 16
click at [0, 0] on input "file" at bounding box center [0, 0] width 0 height 0
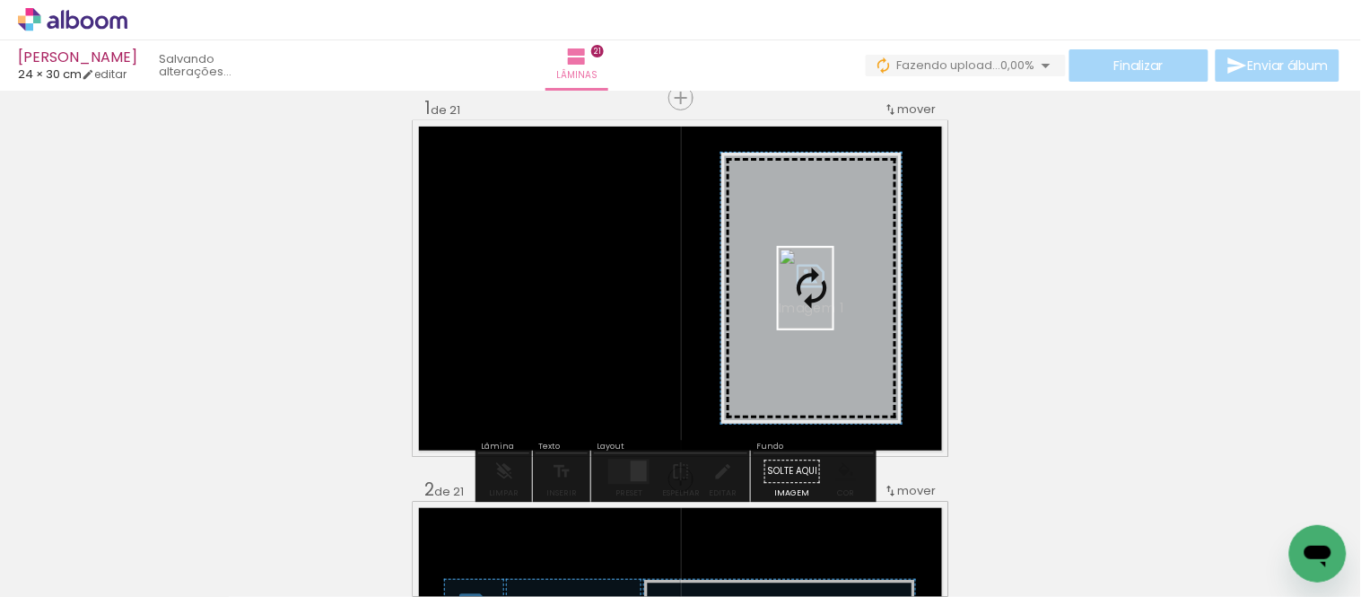
drag, startPoint x: 603, startPoint y: 537, endPoint x: 833, endPoint y: 301, distance: 328.7
click at [833, 301] on quentale-workspace at bounding box center [680, 298] width 1361 height 597
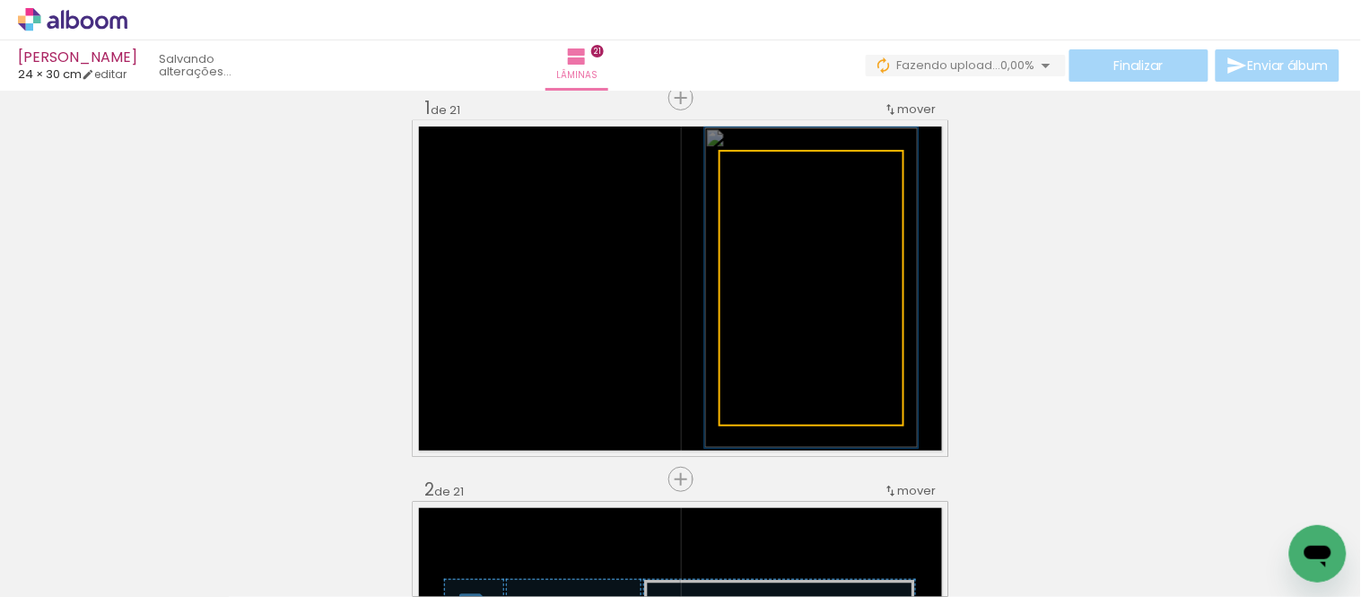
drag, startPoint x: 757, startPoint y: 169, endPoint x: 768, endPoint y: 169, distance: 10.8
type paper-slider "117"
click at [768, 169] on div at bounding box center [773, 170] width 16 height 16
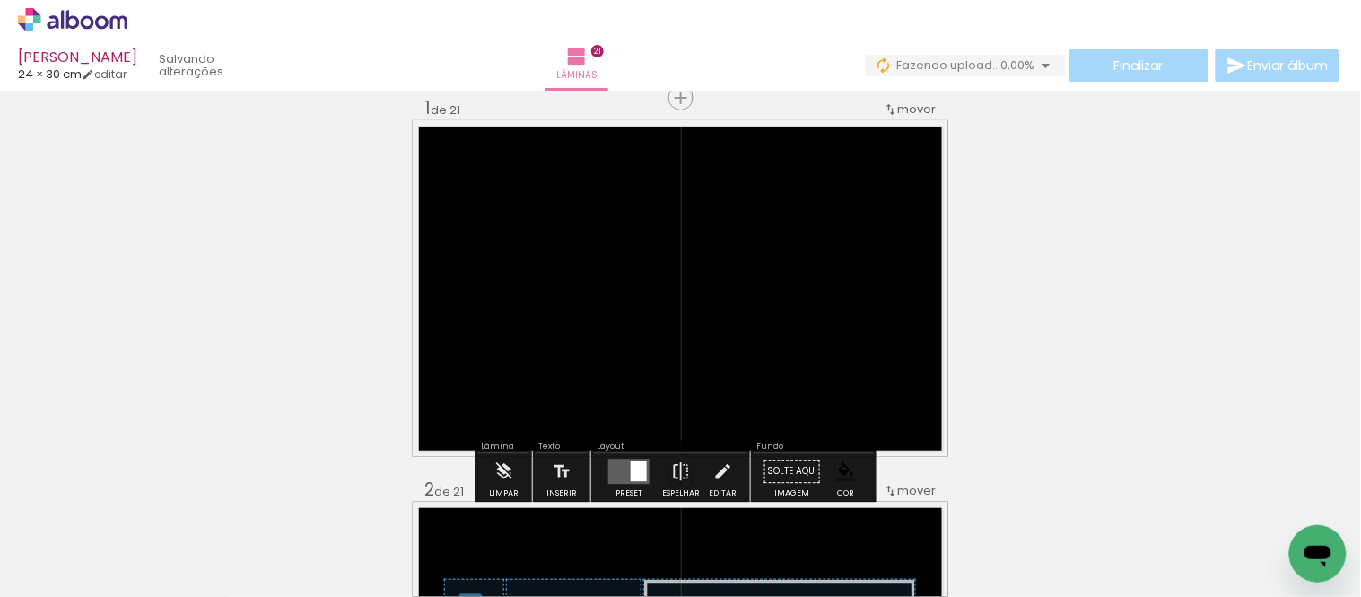
click at [734, 284] on paper-item at bounding box center [742, 290] width 32 height 13
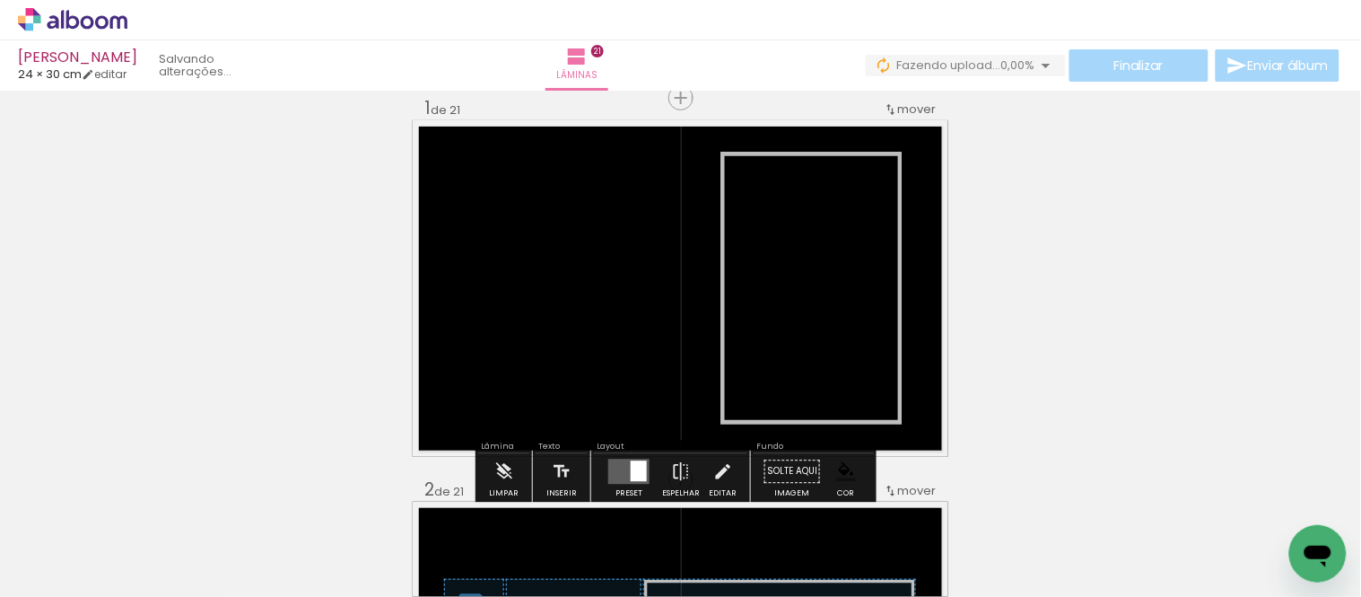
click at [88, 539] on iron-icon at bounding box center [91, 543] width 14 height 14
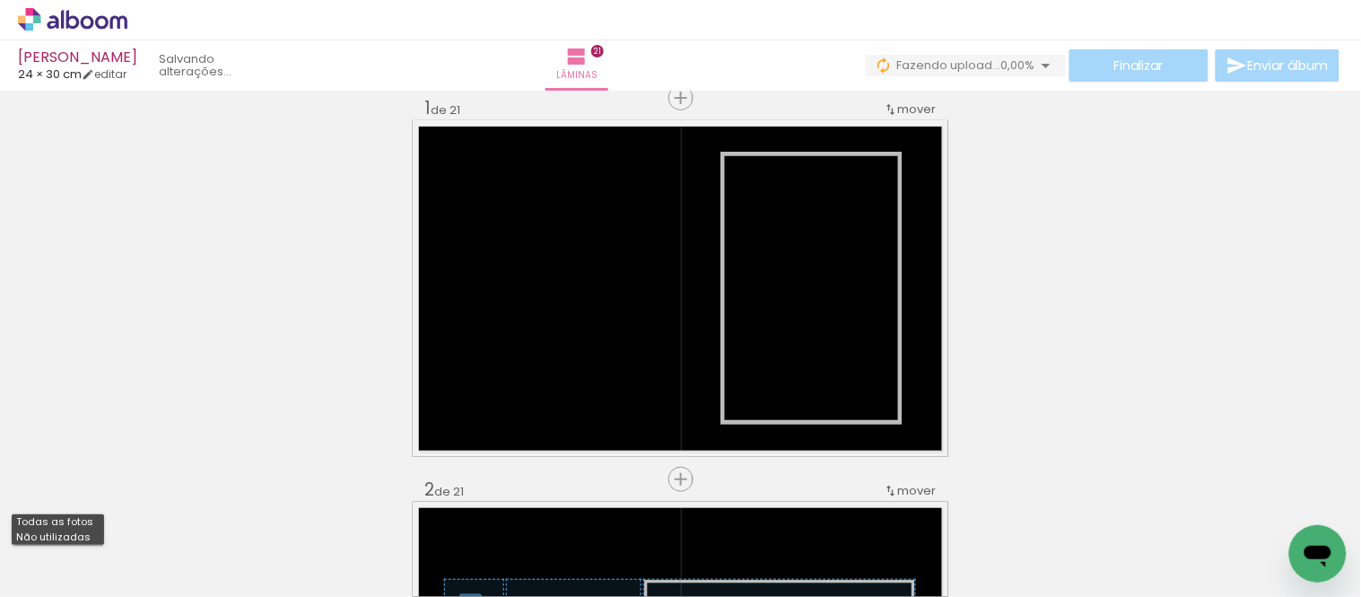
click at [0, 0] on slot "Não utilizadas" at bounding box center [0, 0] width 0 height 0
type input "Não utilizadas"
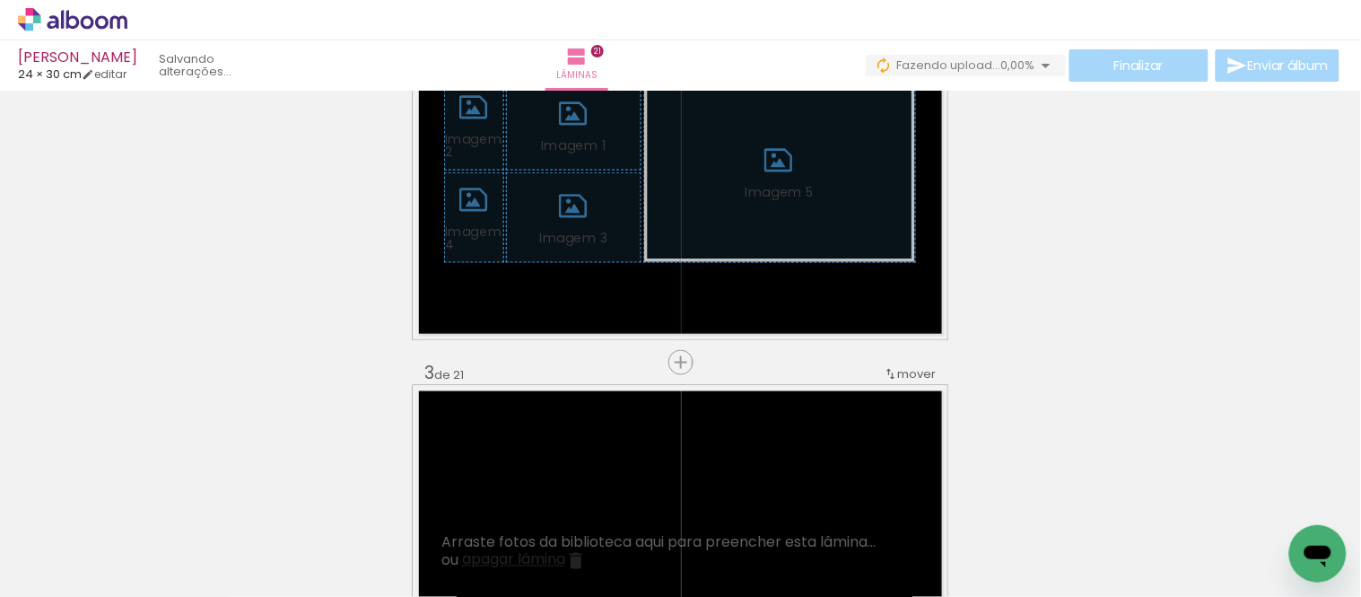
scroll to position [521, 0]
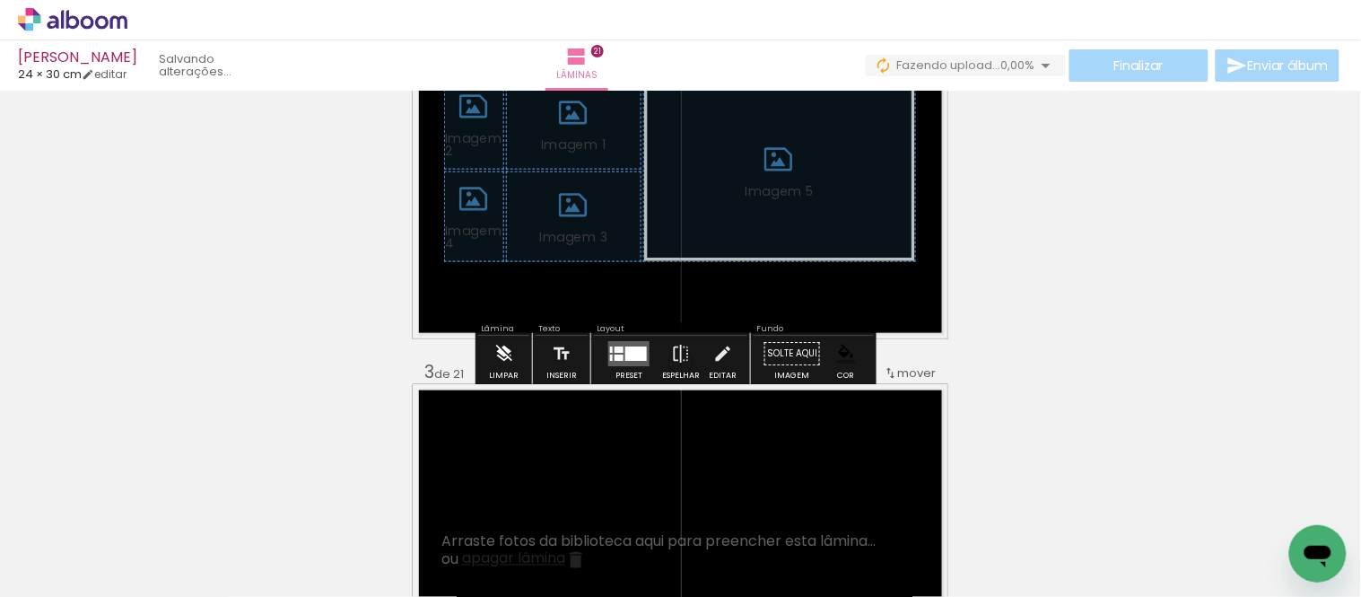
click at [498, 352] on iron-icon at bounding box center [504, 354] width 20 height 36
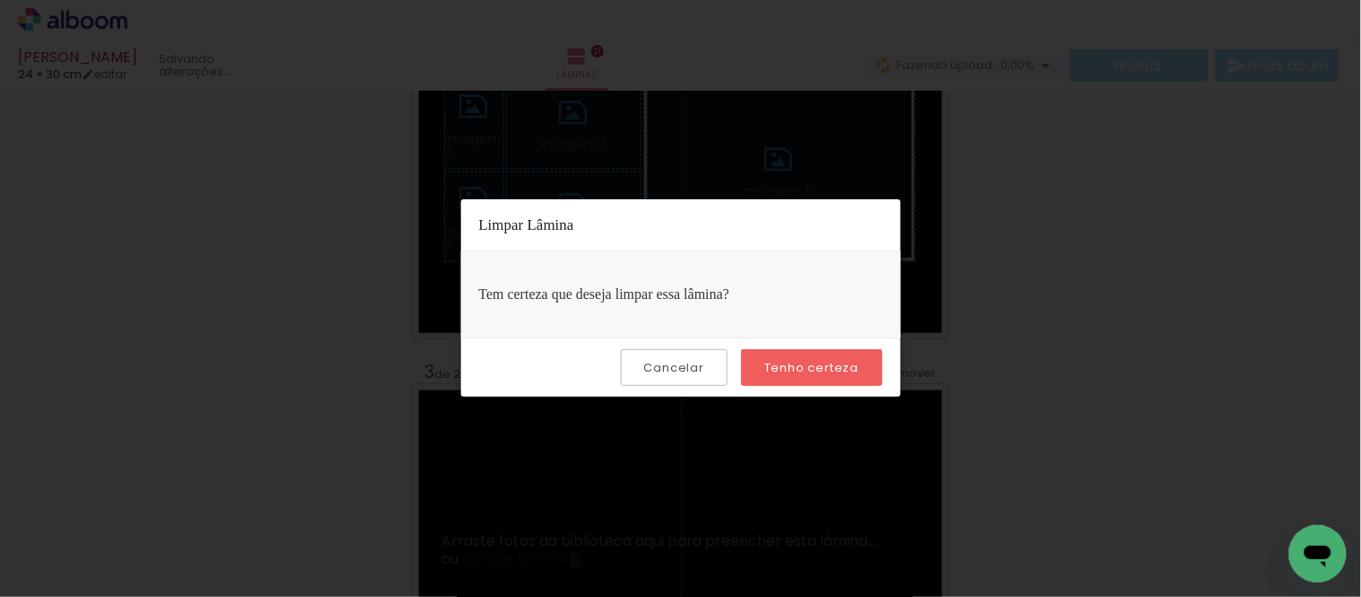
click at [804, 357] on paper-button "Tenho certeza" at bounding box center [811, 367] width 141 height 37
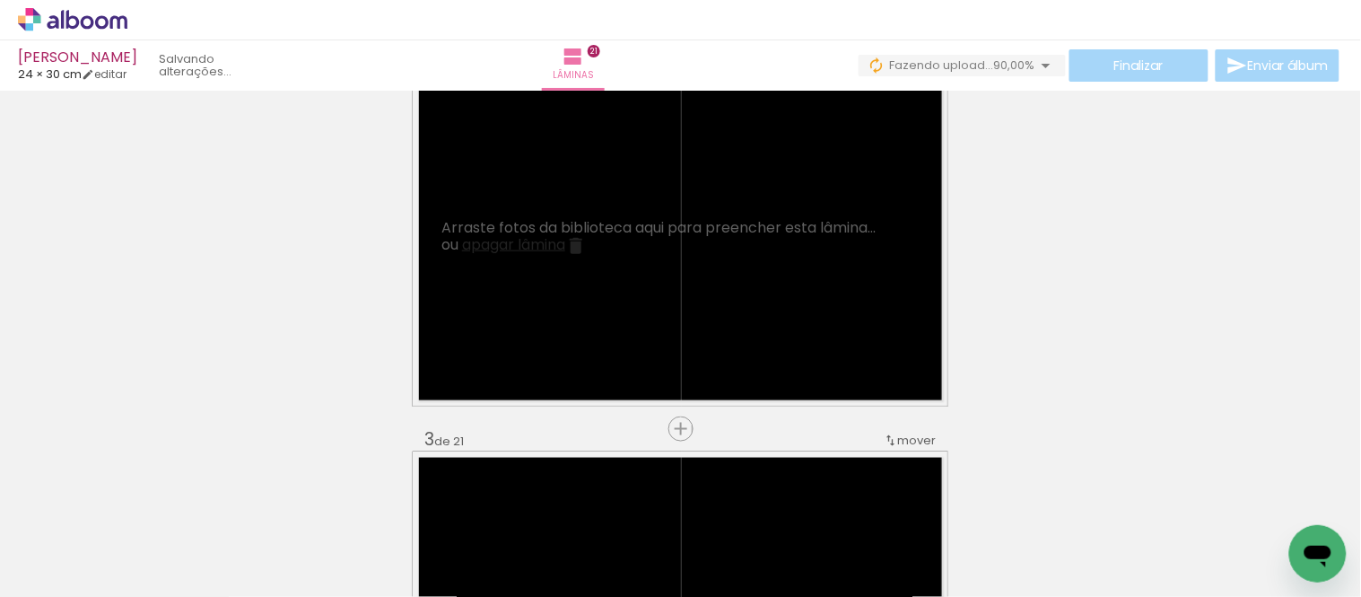
scroll to position [422, 0]
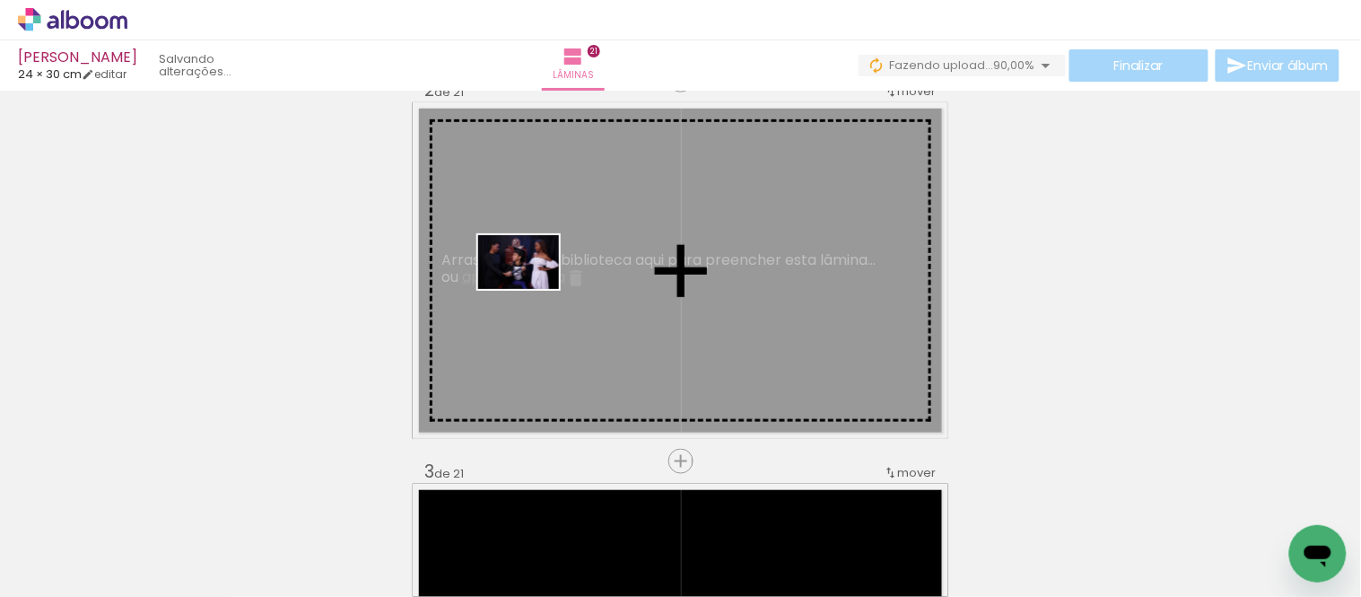
drag, startPoint x: 194, startPoint y: 542, endPoint x: 532, endPoint y: 289, distance: 422.4
click at [532, 289] on quentale-workspace at bounding box center [680, 298] width 1361 height 597
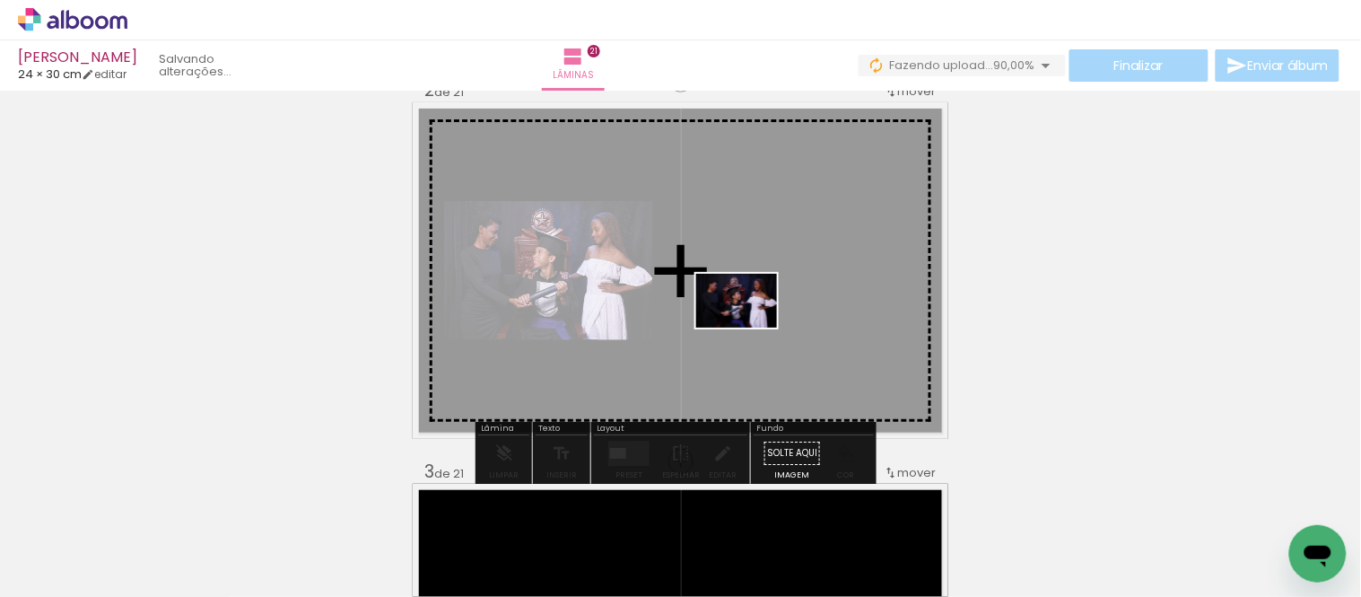
drag, startPoint x: 200, startPoint y: 531, endPoint x: 751, endPoint y: 327, distance: 587.7
click at [751, 327] on quentale-workspace at bounding box center [680, 298] width 1361 height 597
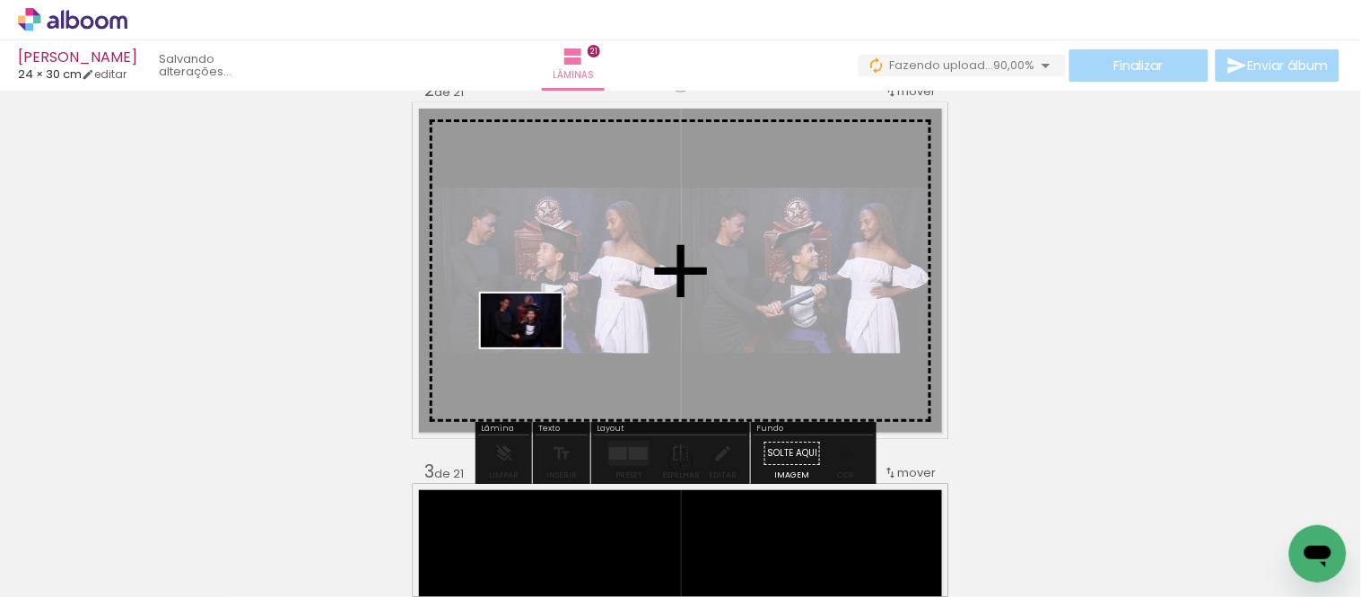
drag, startPoint x: 204, startPoint y: 533, endPoint x: 535, endPoint y: 347, distance: 379.6
click at [535, 347] on quentale-workspace at bounding box center [680, 298] width 1361 height 597
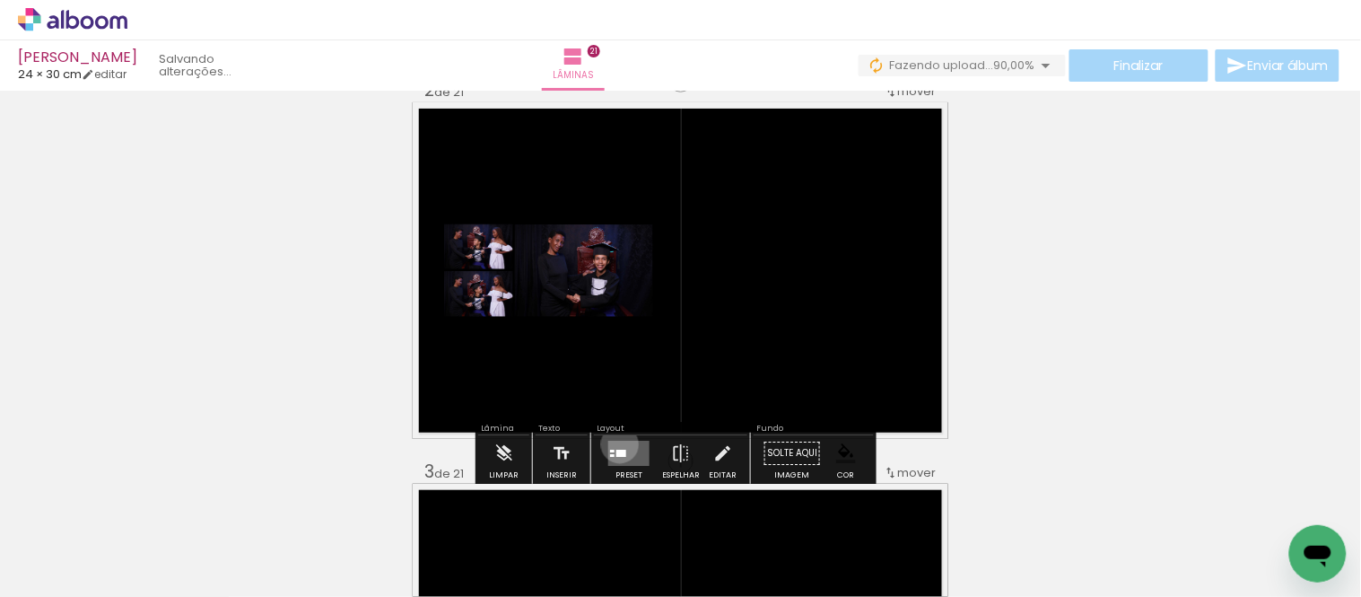
click at [616, 444] on quentale-layouter at bounding box center [628, 453] width 41 height 25
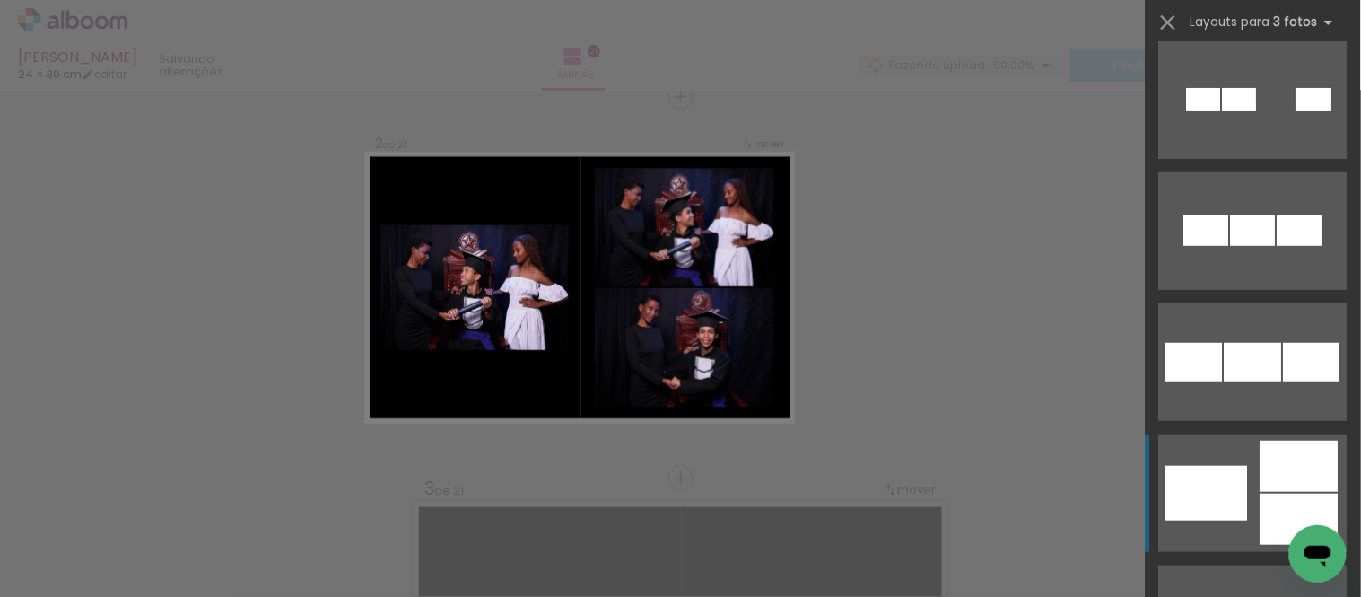
scroll to position [199, 0]
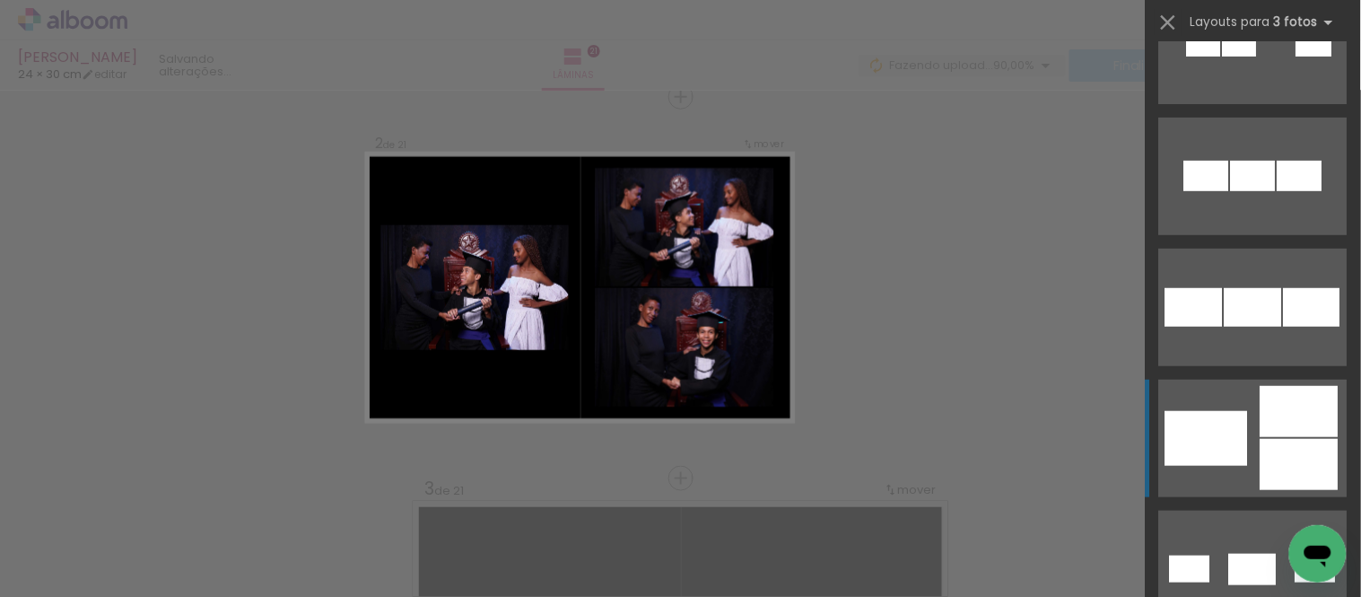
click at [1261, 429] on div at bounding box center [1300, 411] width 78 height 51
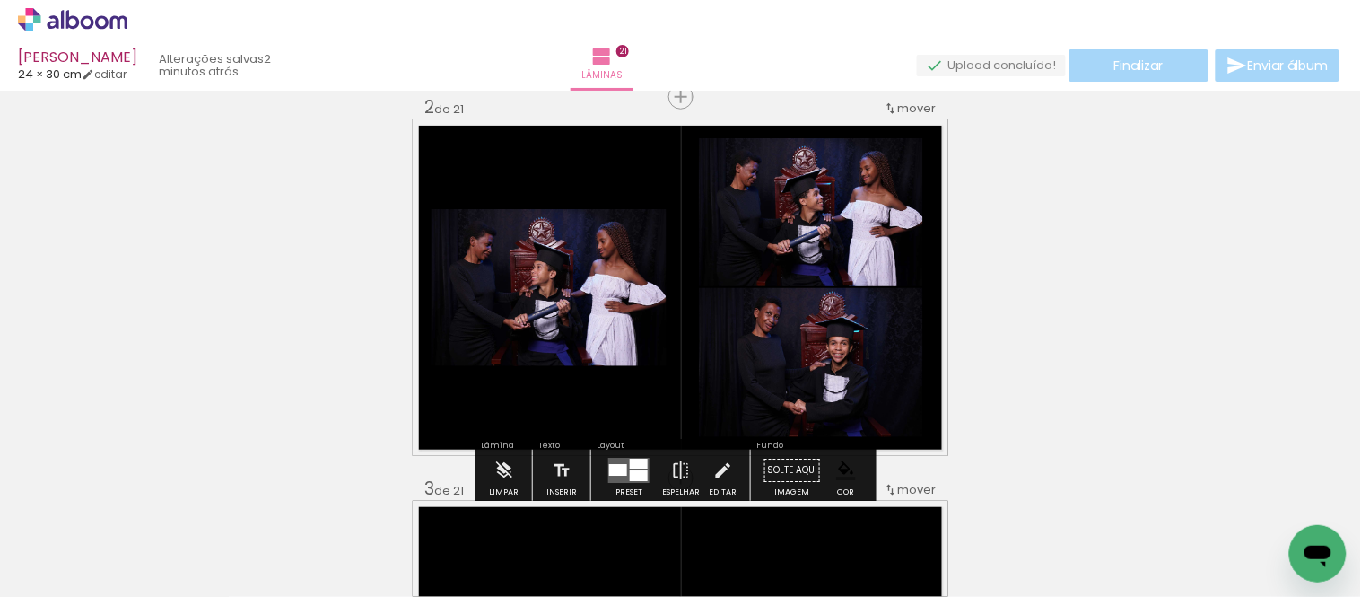
click at [602, 291] on paper-item at bounding box center [614, 295] width 32 height 13
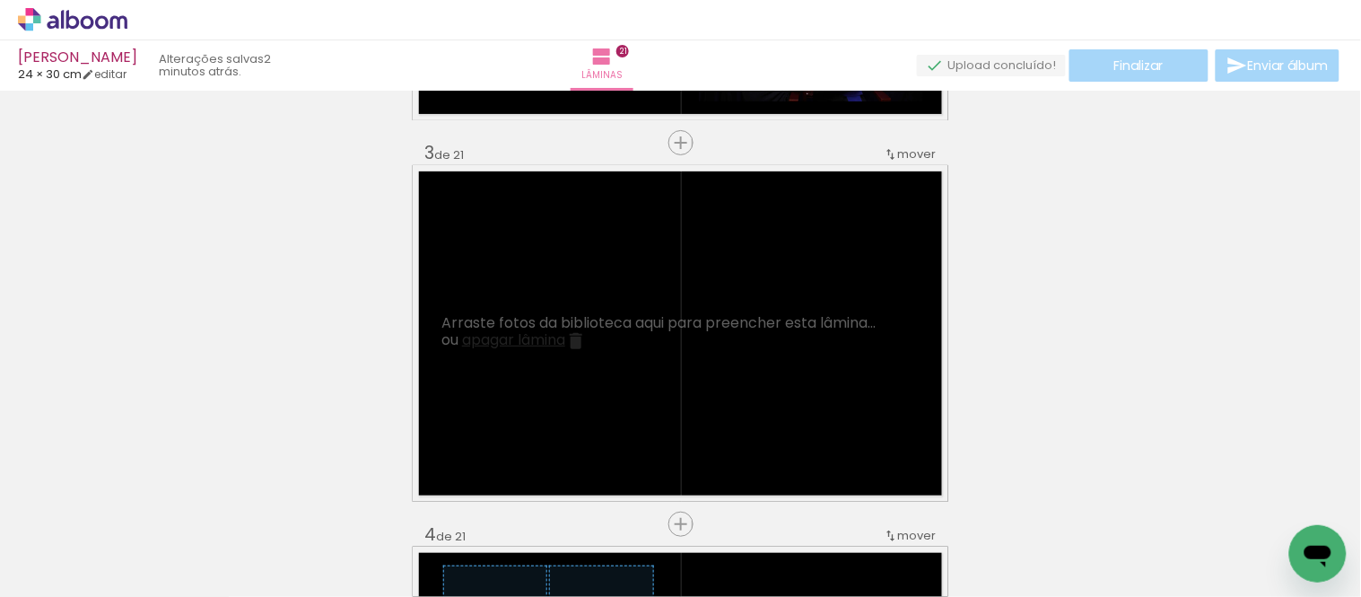
scroll to position [803, 0]
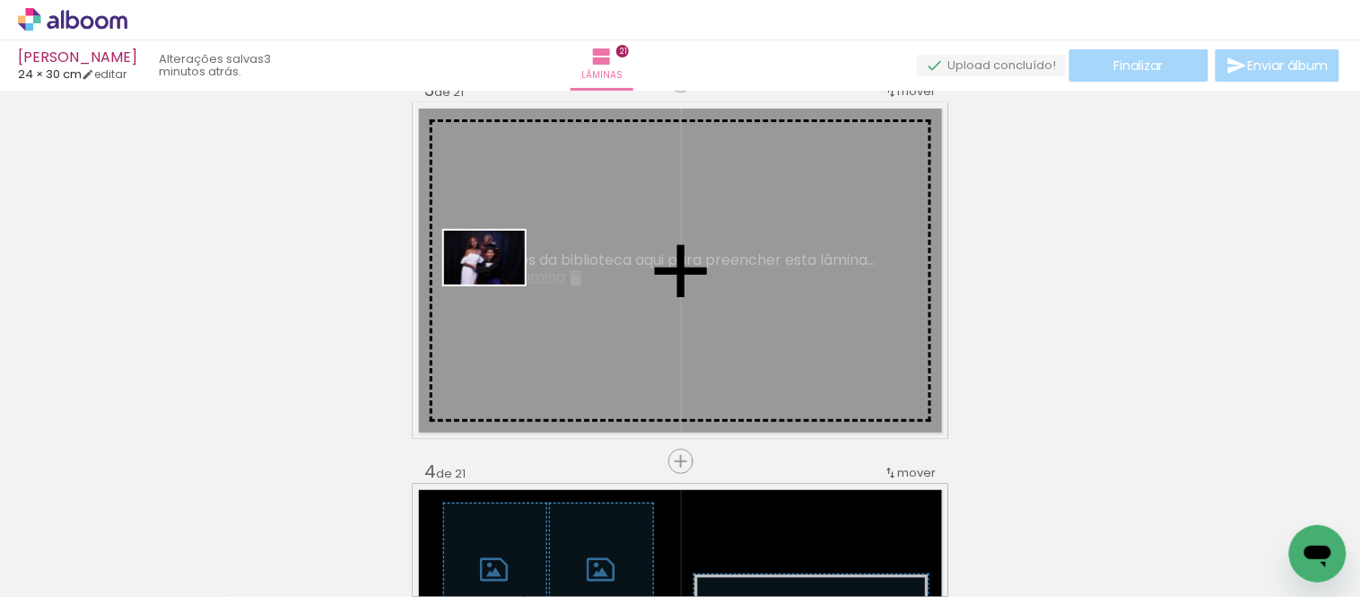
drag, startPoint x: 310, startPoint y: 540, endPoint x: 499, endPoint y: 283, distance: 319.6
click at [499, 283] on quentale-workspace at bounding box center [680, 298] width 1361 height 597
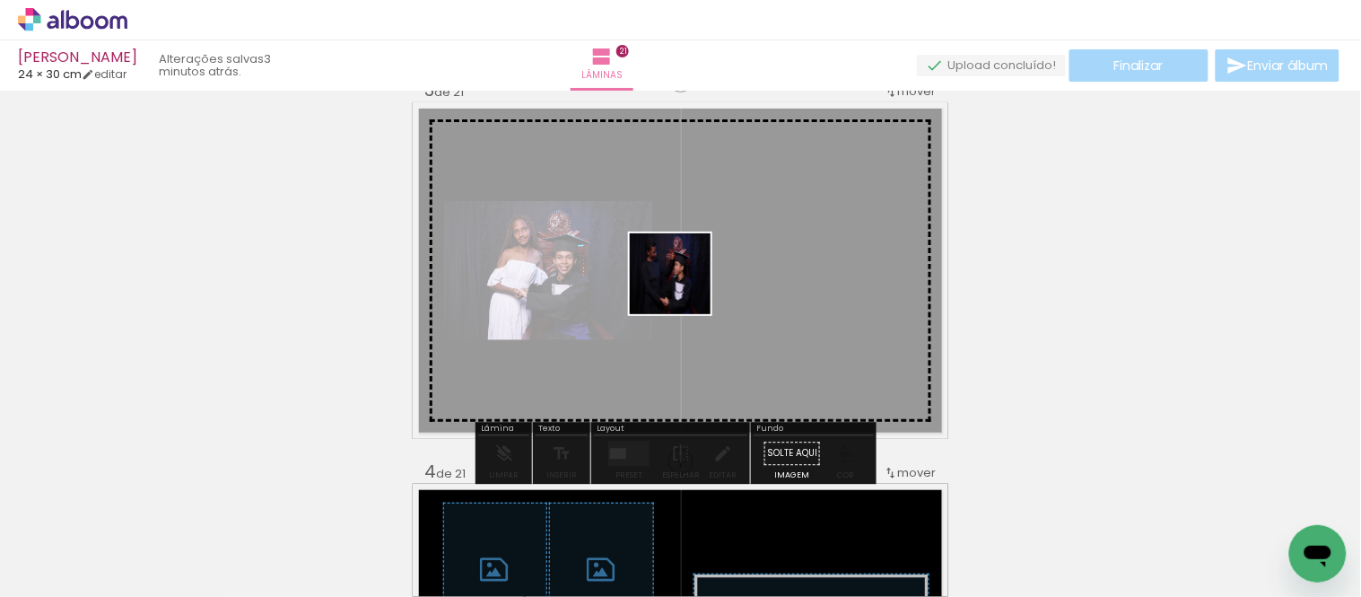
drag, startPoint x: 570, startPoint y: 545, endPoint x: 689, endPoint y: 275, distance: 294.5
click at [689, 275] on quentale-workspace at bounding box center [680, 298] width 1361 height 597
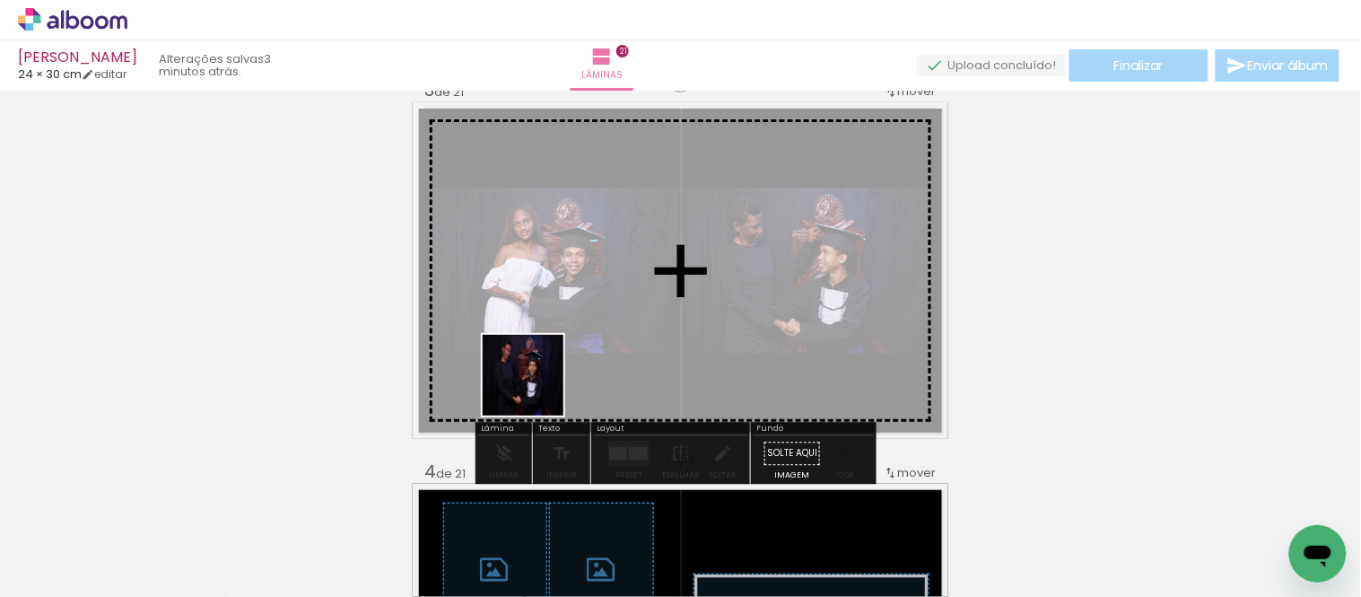
drag, startPoint x: 291, startPoint y: 534, endPoint x: 691, endPoint y: 301, distance: 462.8
click at [691, 301] on quentale-workspace at bounding box center [680, 298] width 1361 height 597
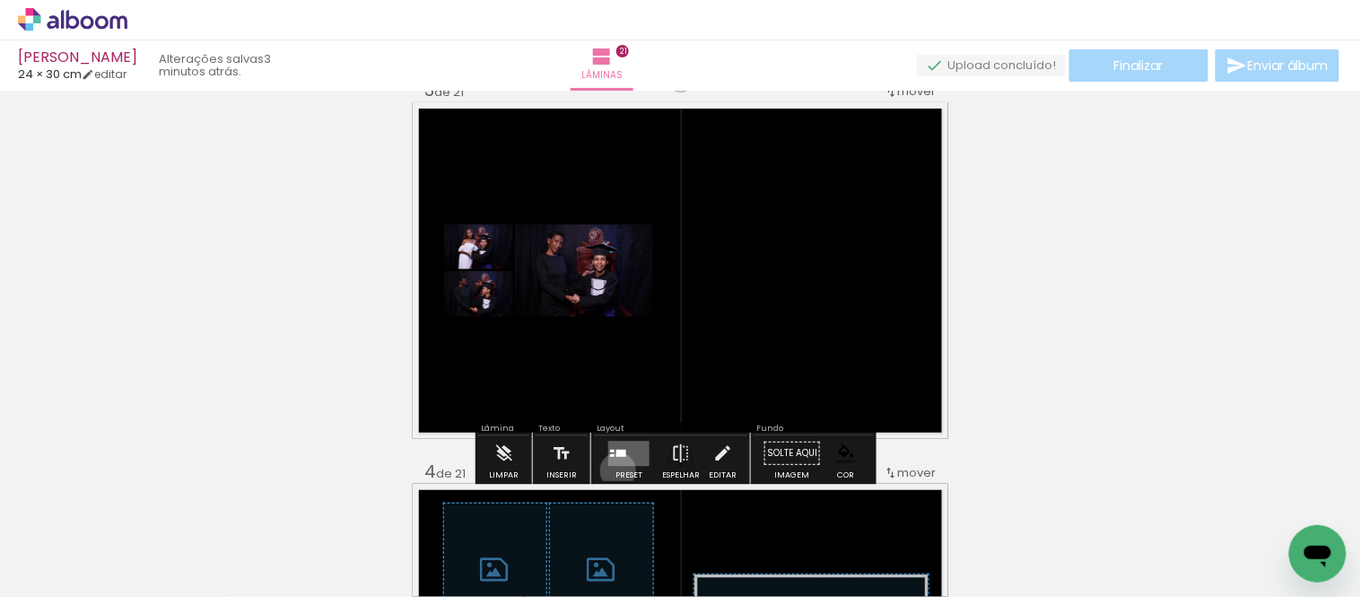
click at [614, 470] on div at bounding box center [629, 453] width 48 height 36
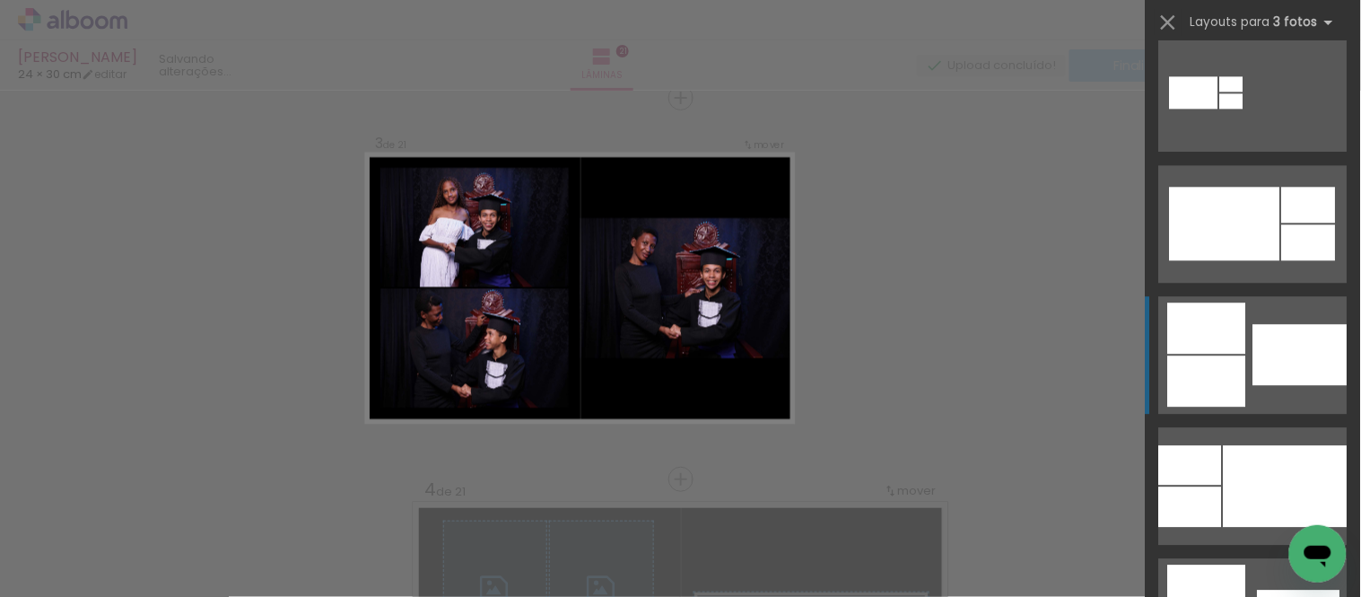
scroll to position [1096, 0]
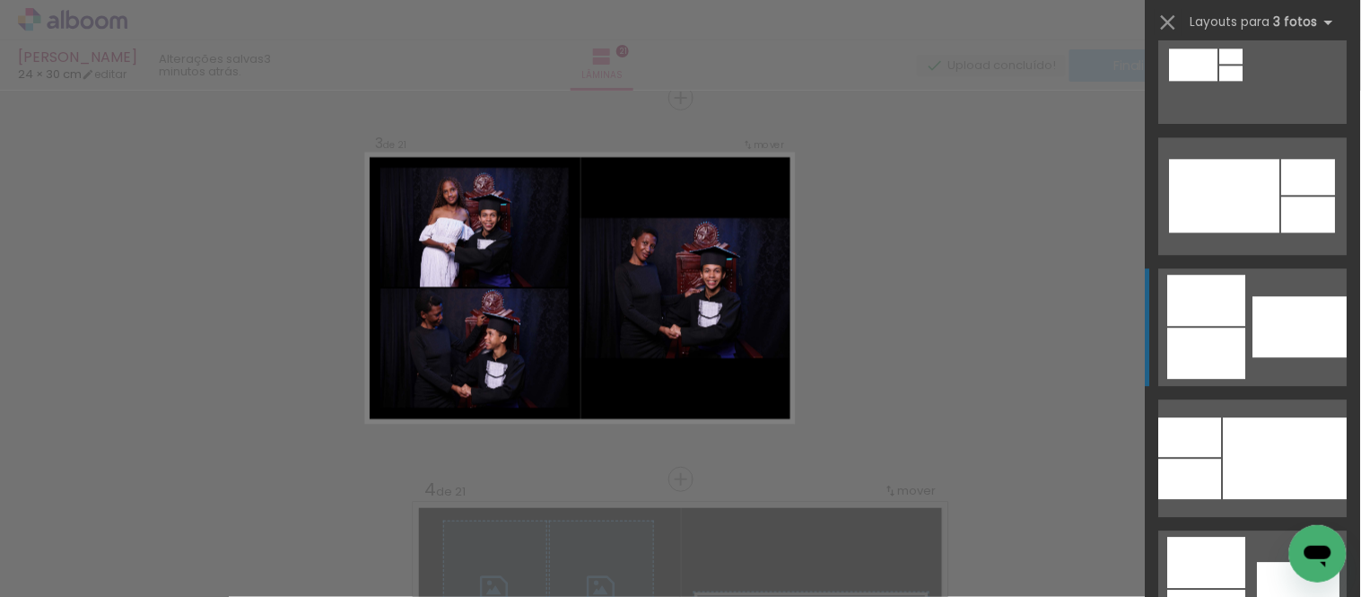
click at [1258, 351] on div at bounding box center [1300, 326] width 94 height 61
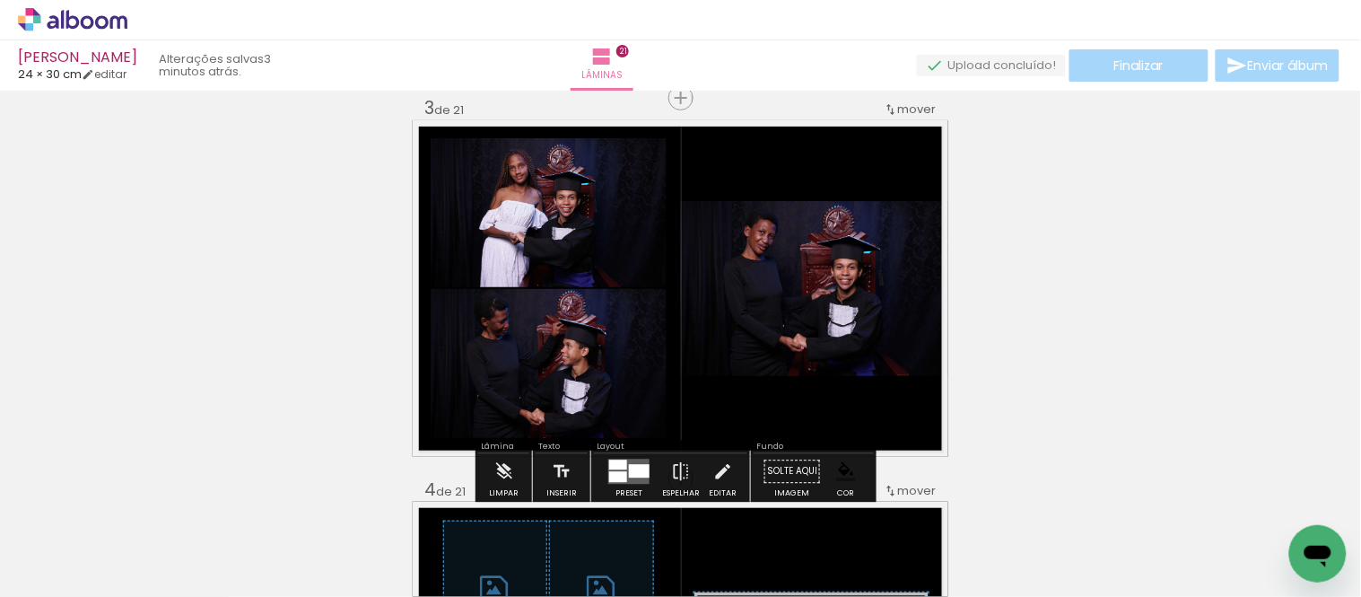
click at [611, 226] on paper-item at bounding box center [614, 224] width 32 height 13
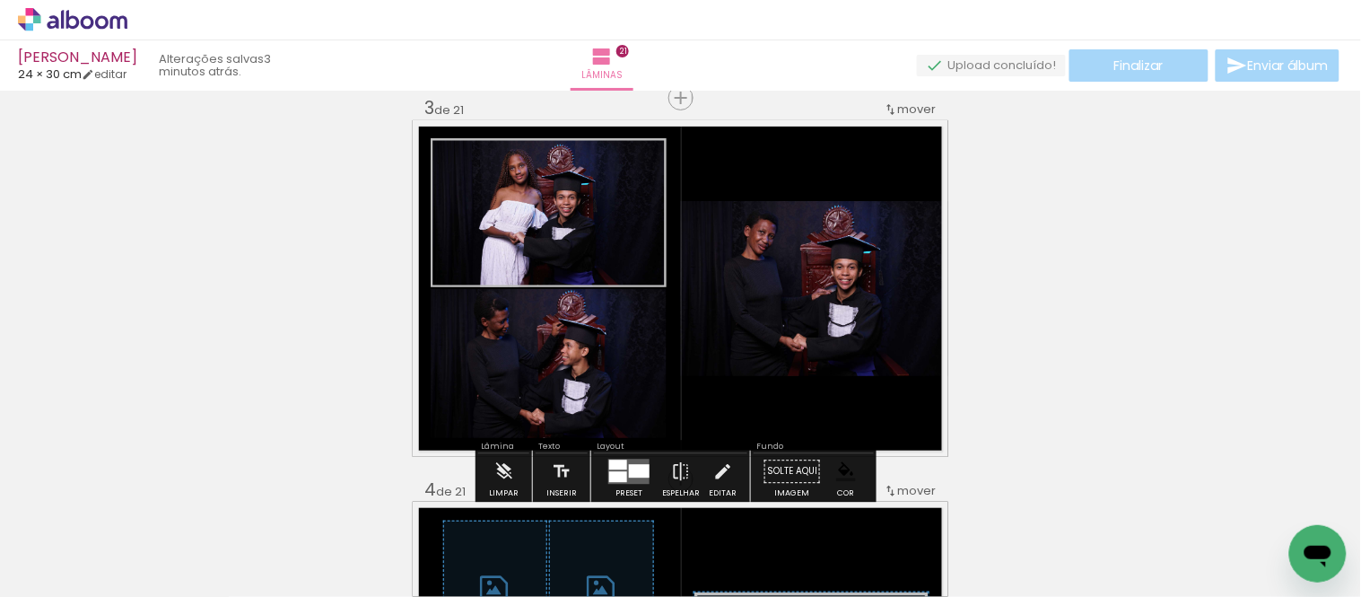
click at [606, 370] on paper-item at bounding box center [614, 375] width 32 height 13
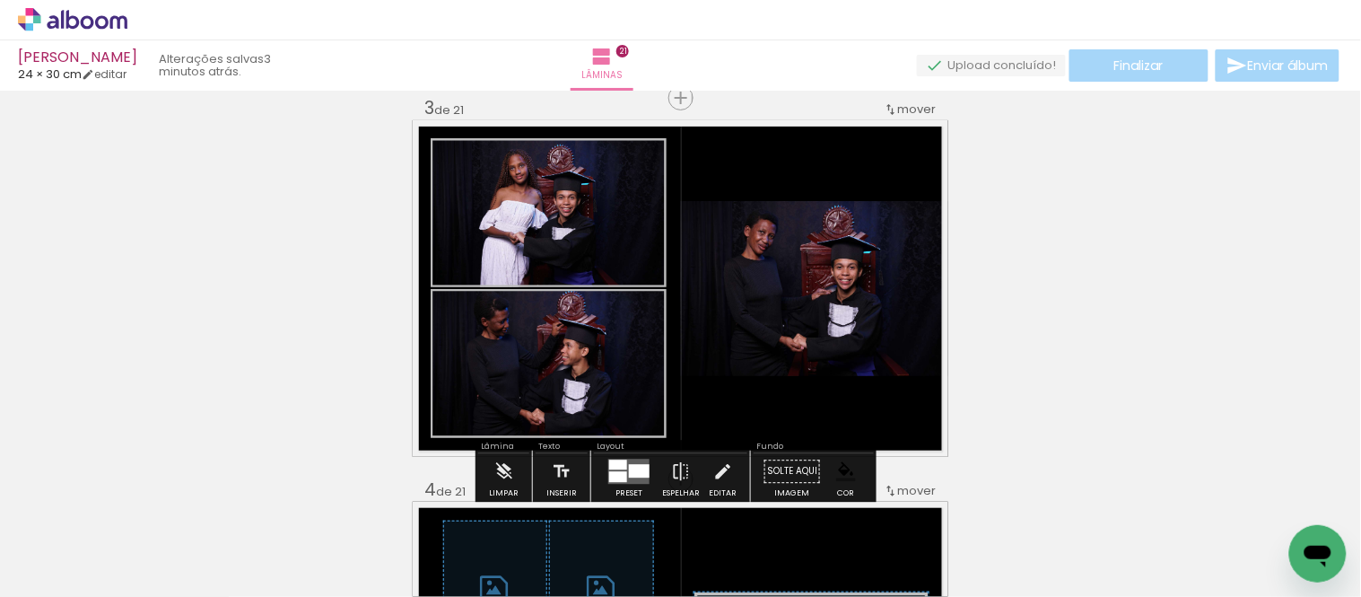
click at [847, 288] on paper-item at bounding box center [863, 287] width 32 height 13
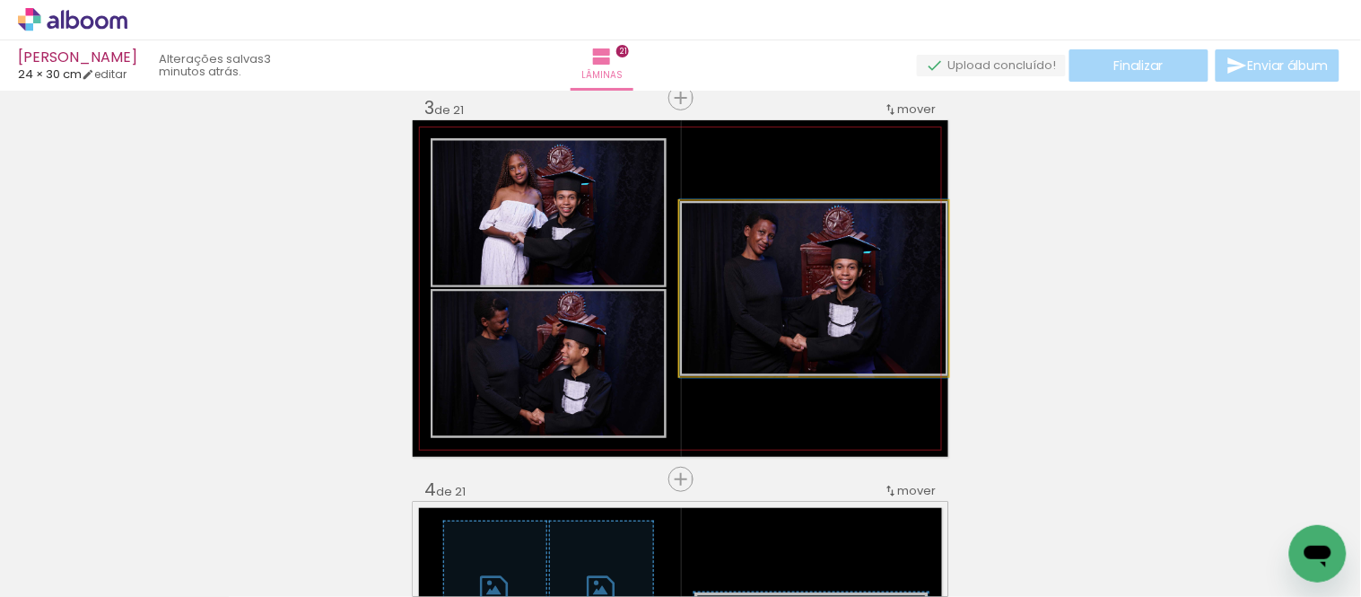
click at [857, 290] on quentale-photo at bounding box center [814, 288] width 268 height 175
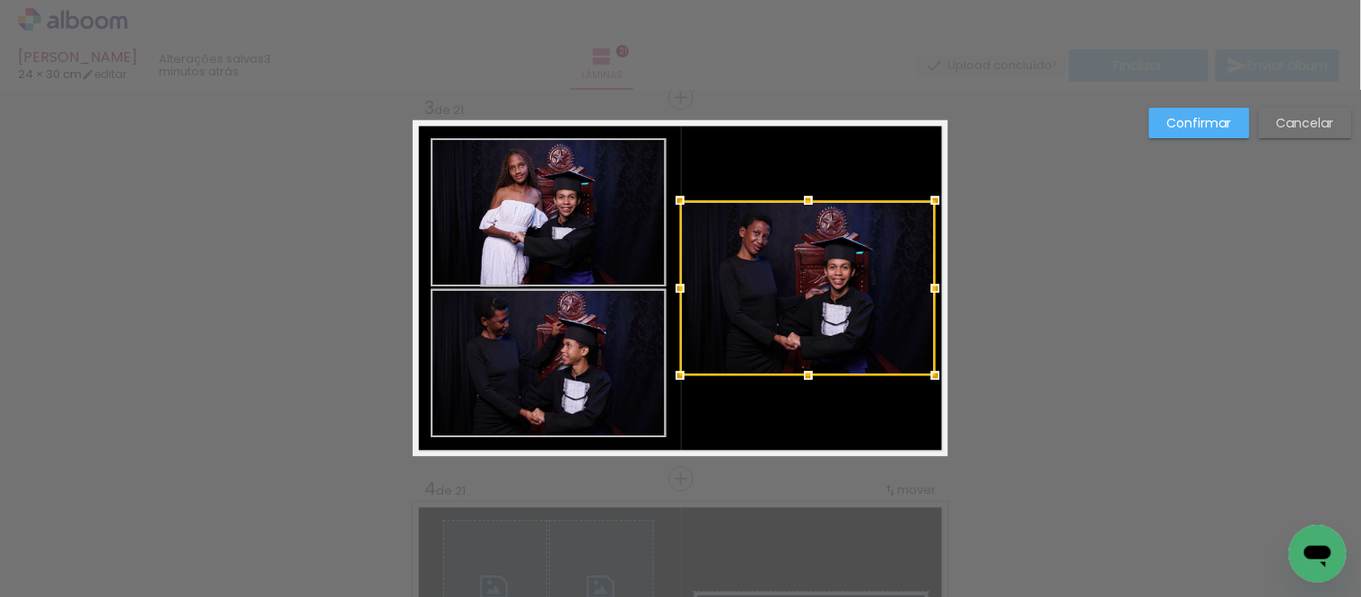
drag, startPoint x: 943, startPoint y: 290, endPoint x: 930, endPoint y: 290, distance: 13.5
click at [930, 290] on div at bounding box center [936, 289] width 36 height 36
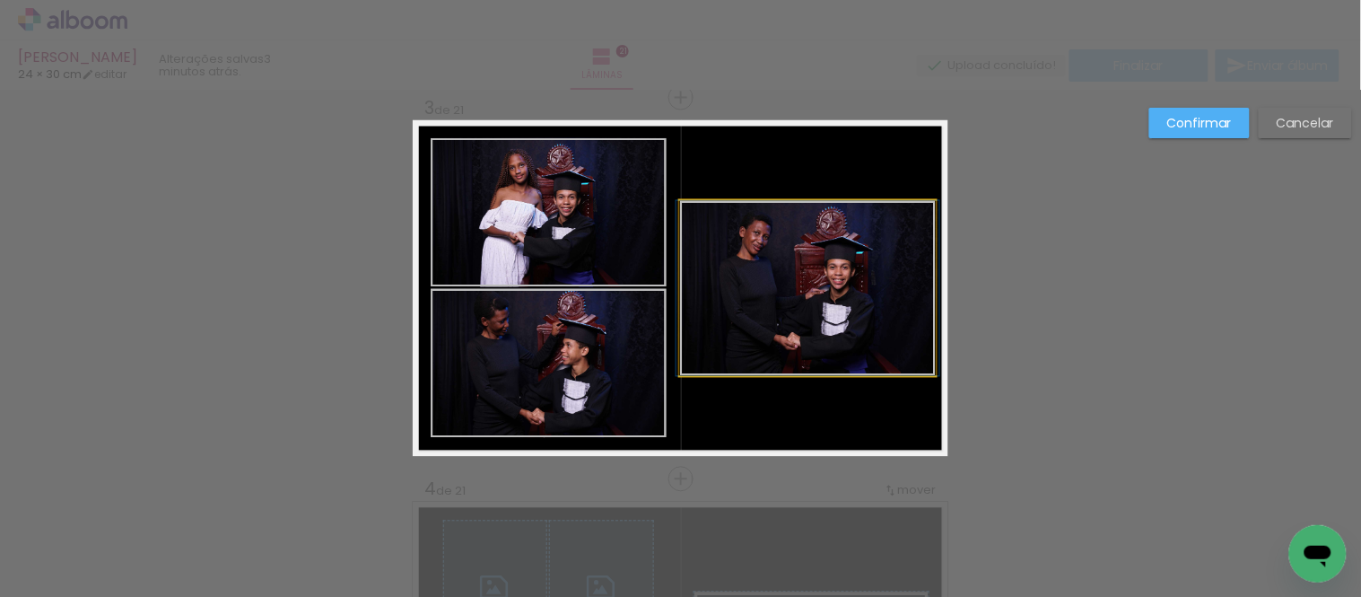
click at [723, 291] on quentale-photo at bounding box center [808, 288] width 256 height 175
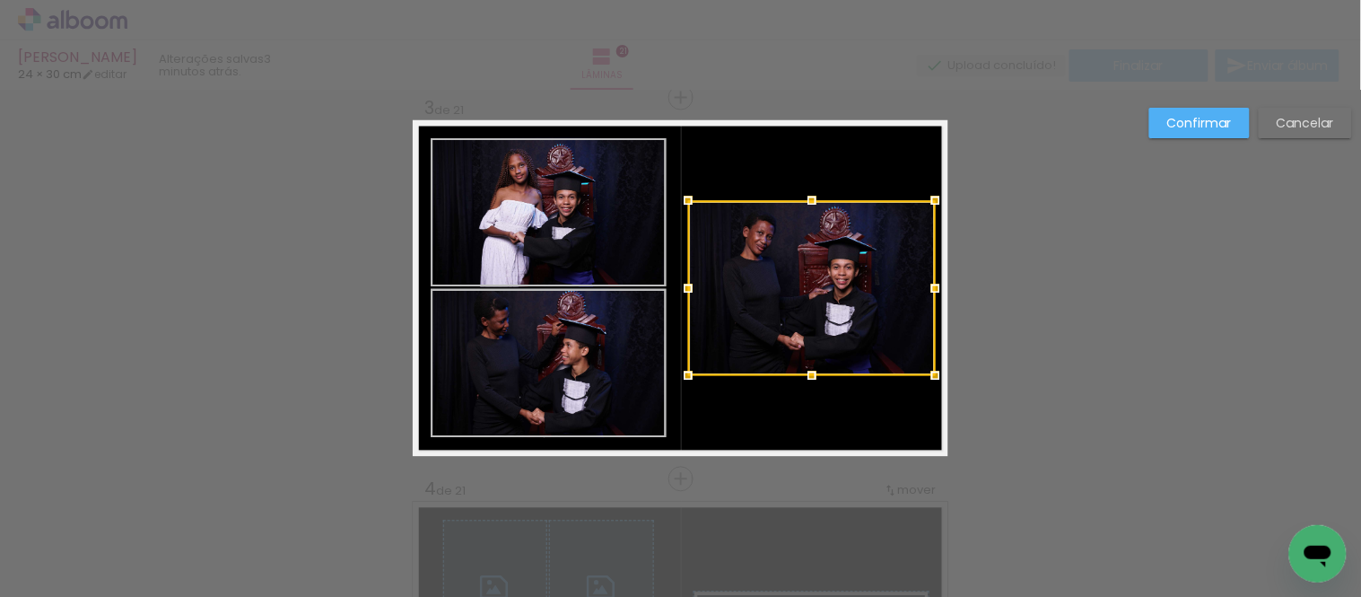
click at [677, 289] on div at bounding box center [688, 289] width 36 height 36
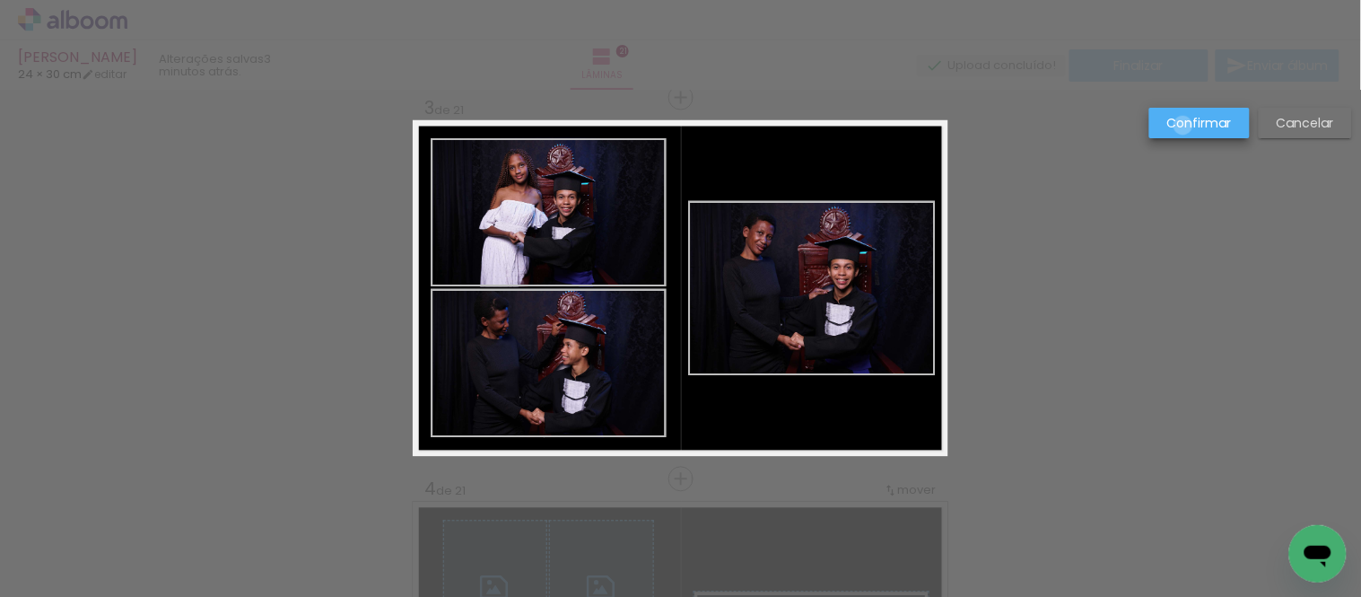
click at [0, 0] on slot "Confirmar" at bounding box center [0, 0] width 0 height 0
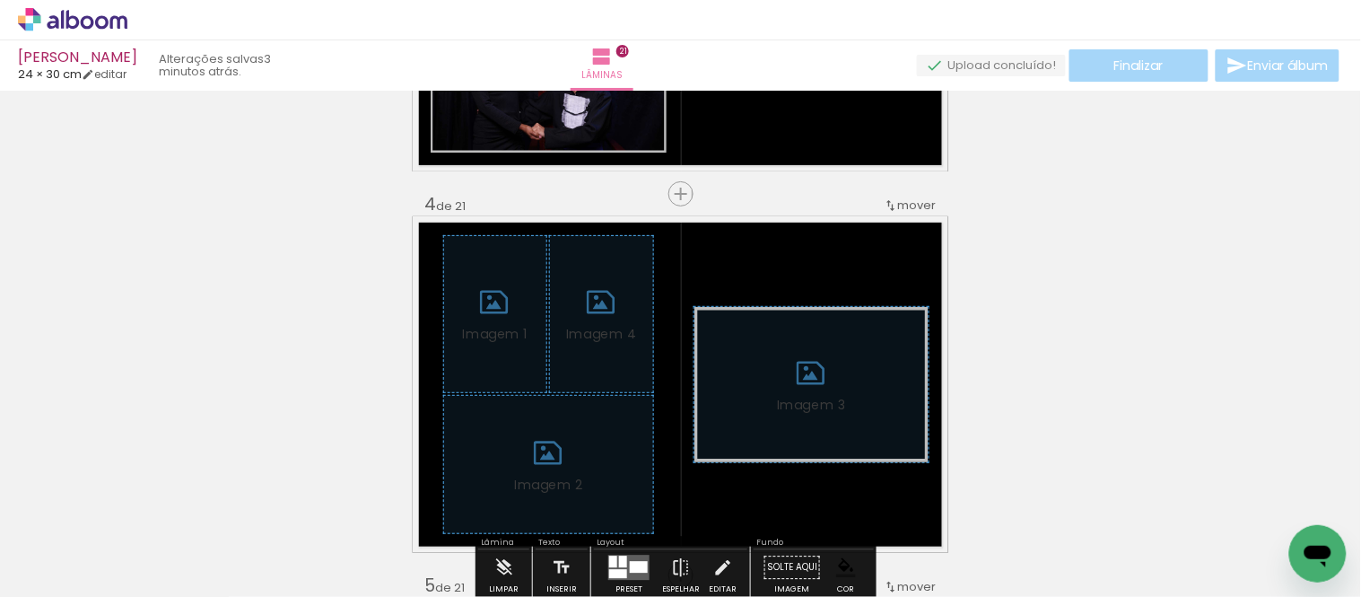
scroll to position [1184, 0]
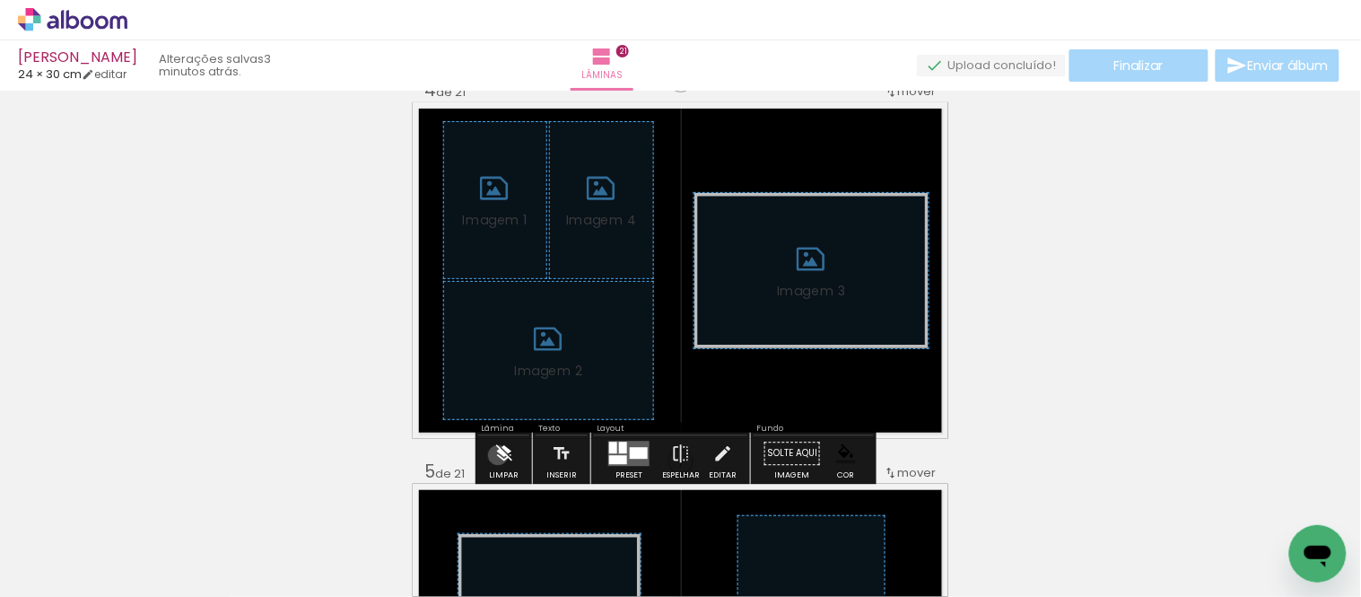
click at [498, 455] on iron-icon at bounding box center [504, 453] width 20 height 36
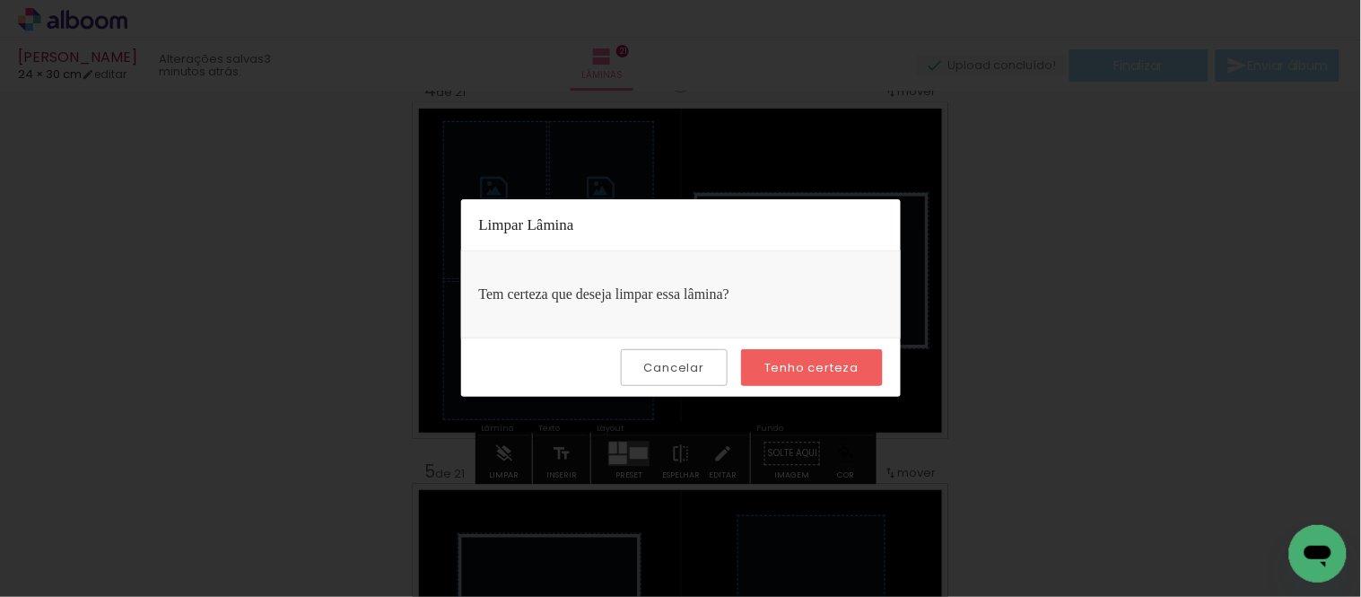
click at [0, 0] on slot "Tenho certeza" at bounding box center [0, 0] width 0 height 0
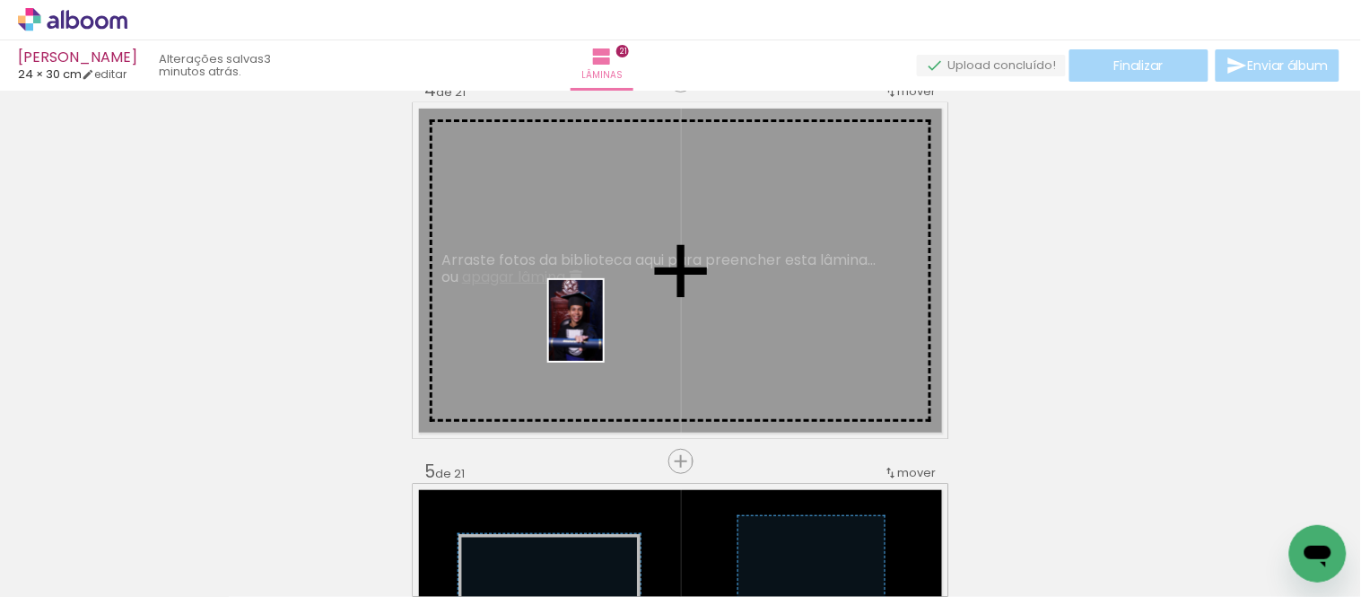
drag, startPoint x: 386, startPoint y: 538, endPoint x: 549, endPoint y: 355, distance: 245.3
click at [604, 323] on quentale-workspace at bounding box center [680, 298] width 1361 height 597
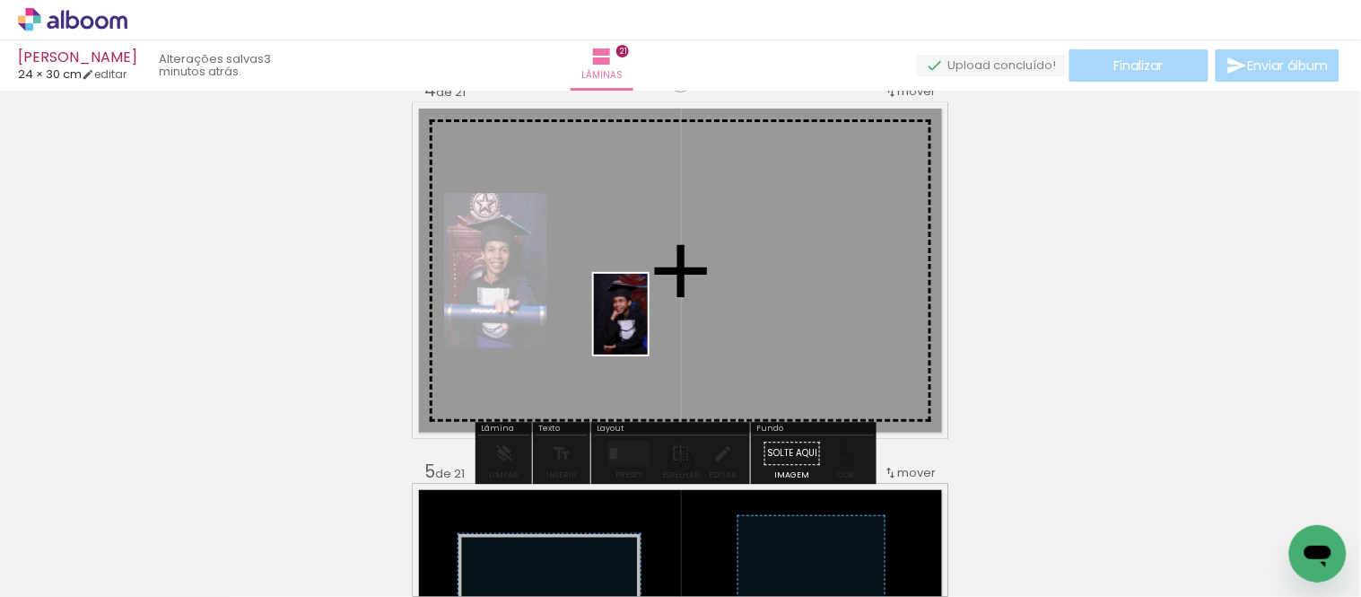
drag, startPoint x: 301, startPoint y: 544, endPoint x: 614, endPoint y: 351, distance: 367.8
click at [651, 324] on quentale-workspace at bounding box center [680, 298] width 1361 height 597
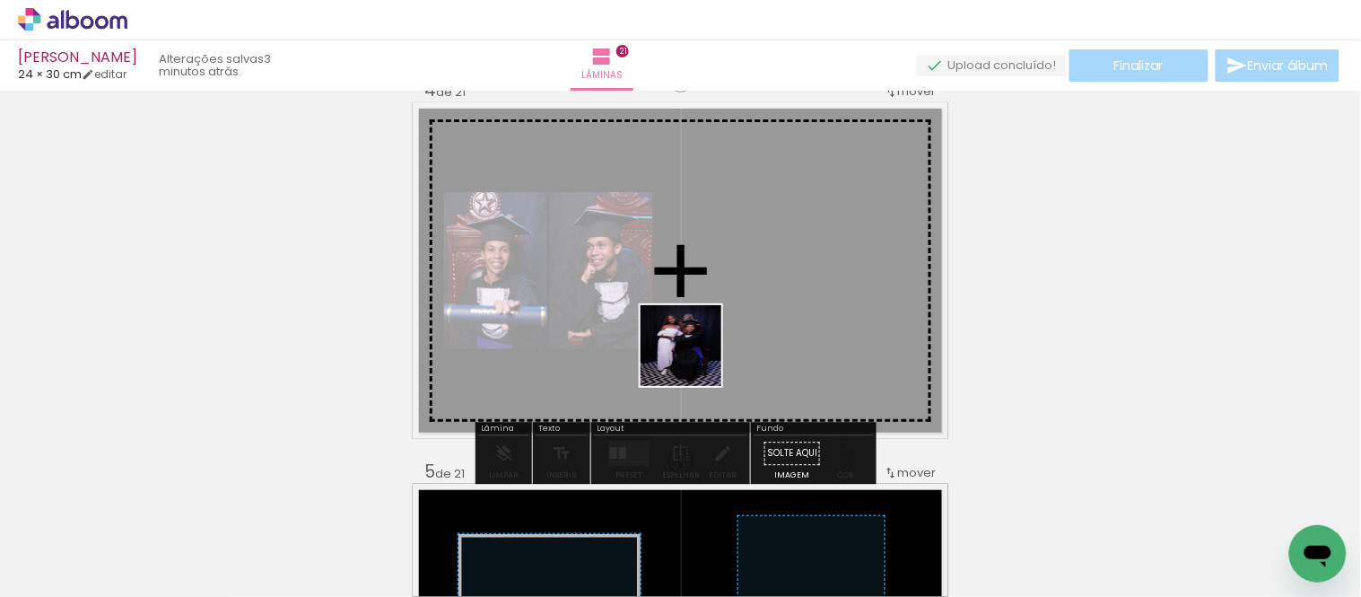
drag, startPoint x: 184, startPoint y: 551, endPoint x: 709, endPoint y: 337, distance: 566.7
click at [709, 338] on quentale-workspace at bounding box center [680, 298] width 1361 height 597
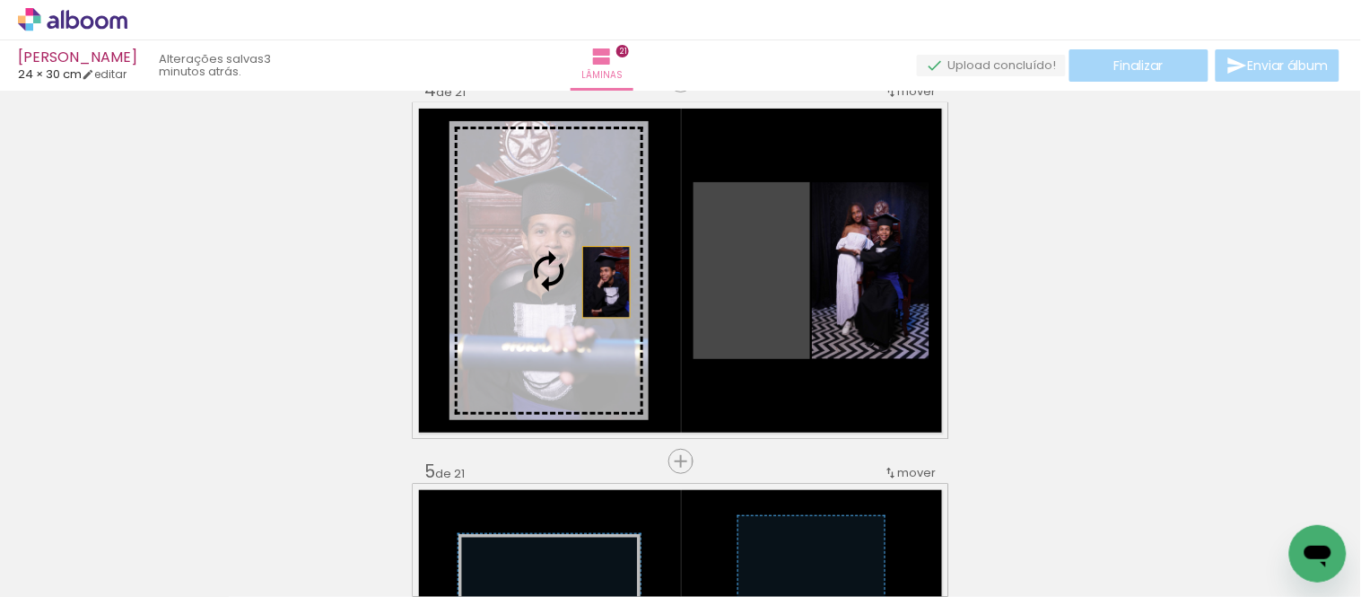
drag, startPoint x: 782, startPoint y: 333, endPoint x: 590, endPoint y: 279, distance: 199.4
click at [0, 0] on slot at bounding box center [0, 0] width 0 height 0
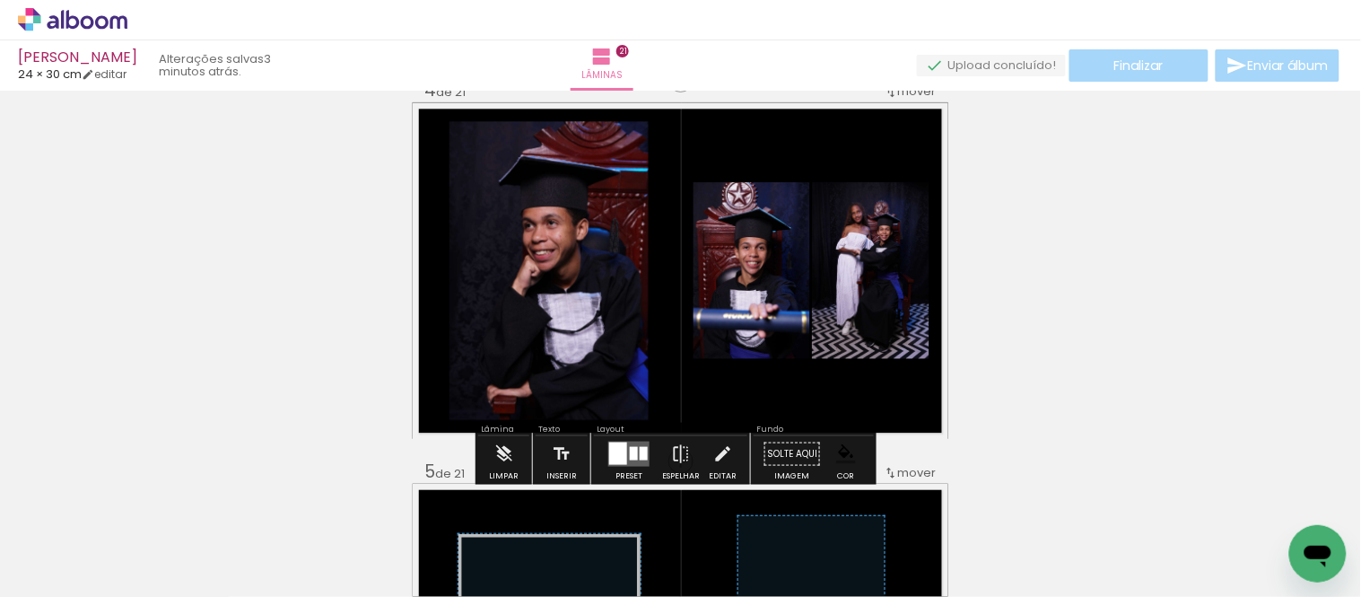
click at [624, 227] on paper-item at bounding box center [632, 232] width 32 height 13
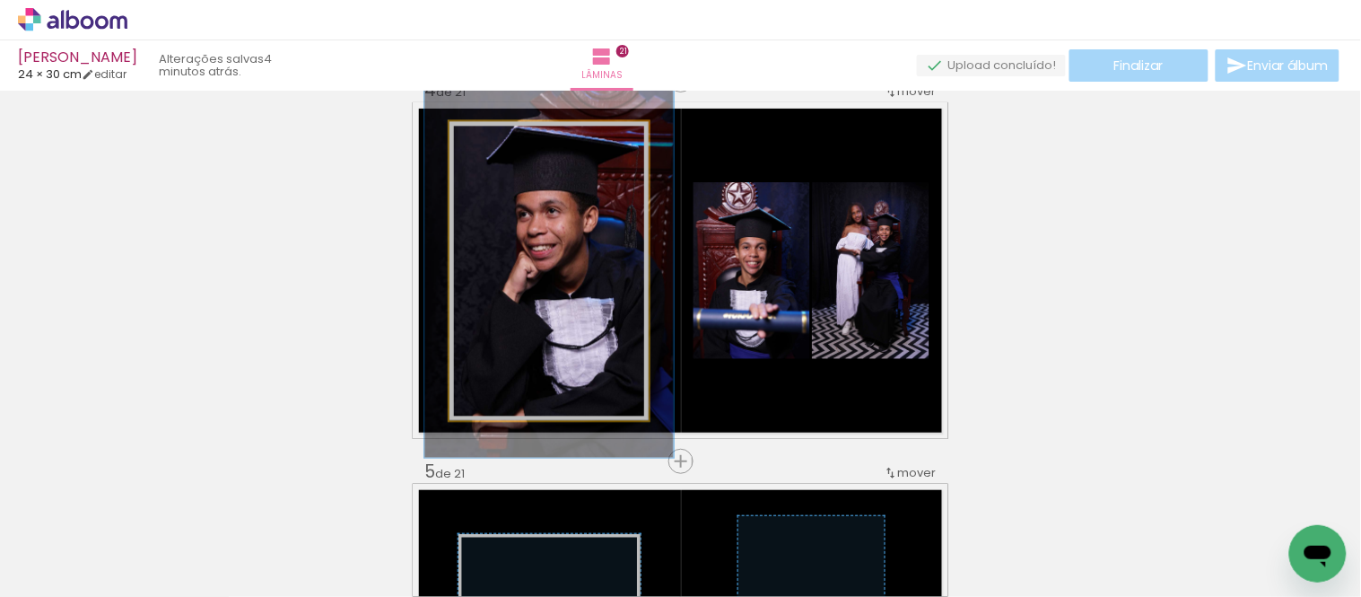
drag, startPoint x: 485, startPoint y: 144, endPoint x: 499, endPoint y: 144, distance: 14.4
type paper-slider "123"
click at [499, 144] on div at bounding box center [507, 140] width 16 height 16
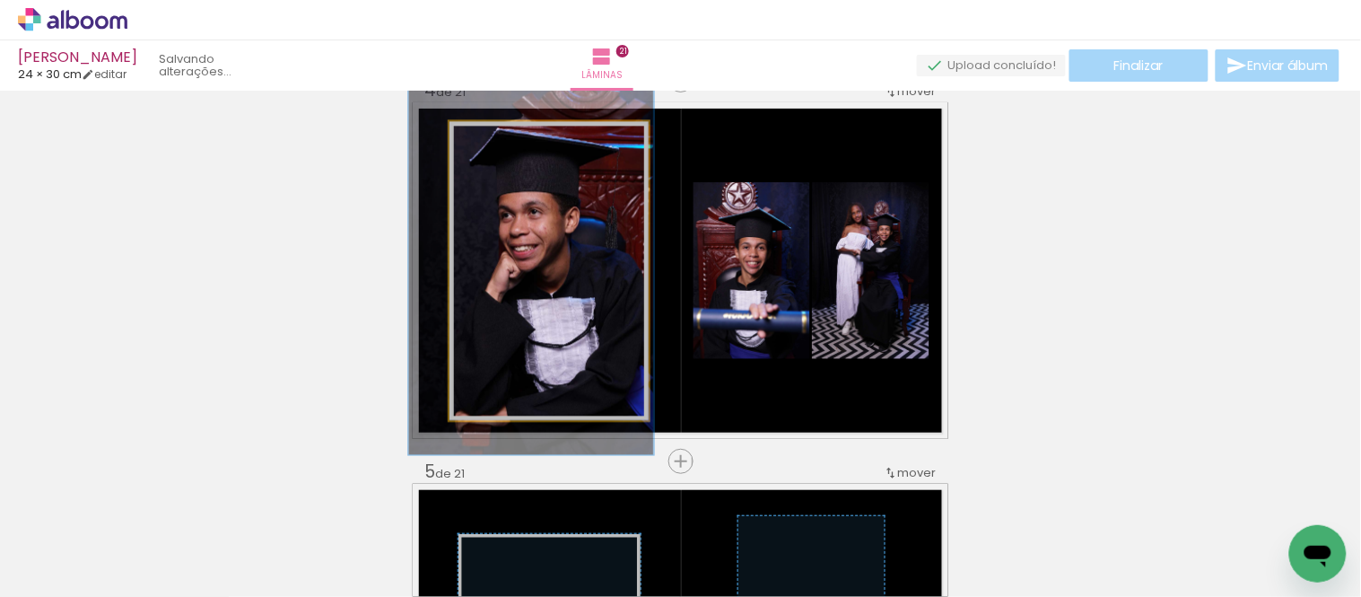
drag, startPoint x: 587, startPoint y: 283, endPoint x: 569, endPoint y: 283, distance: 17.9
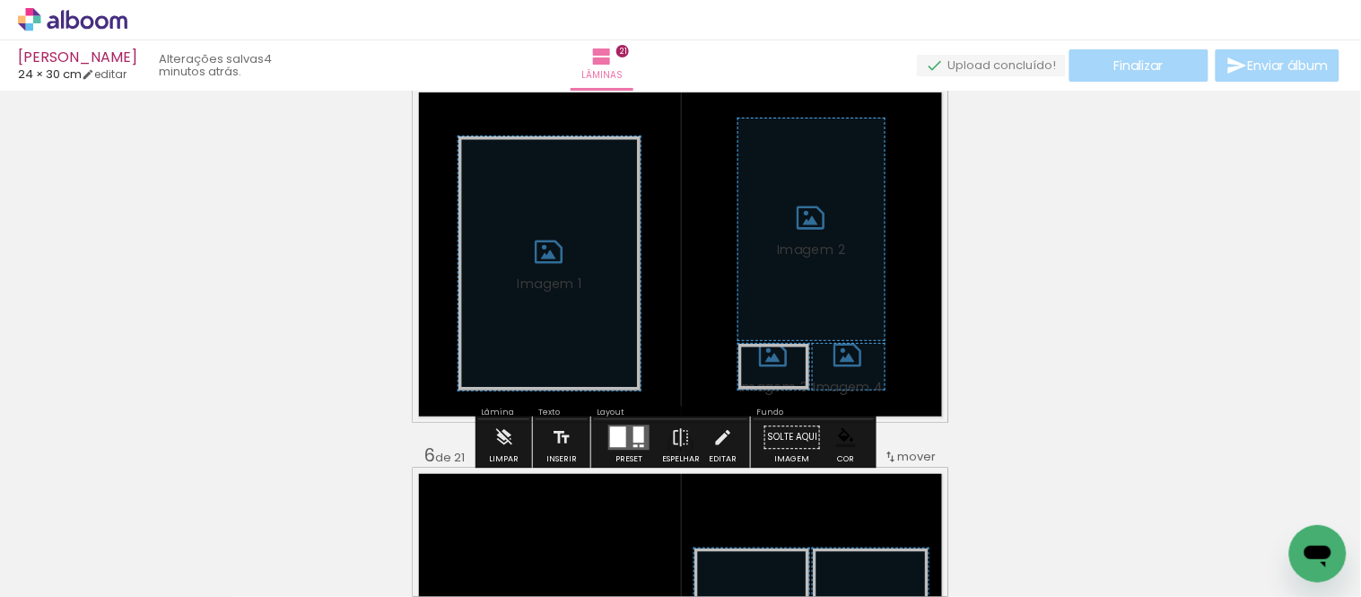
scroll to position [1583, 0]
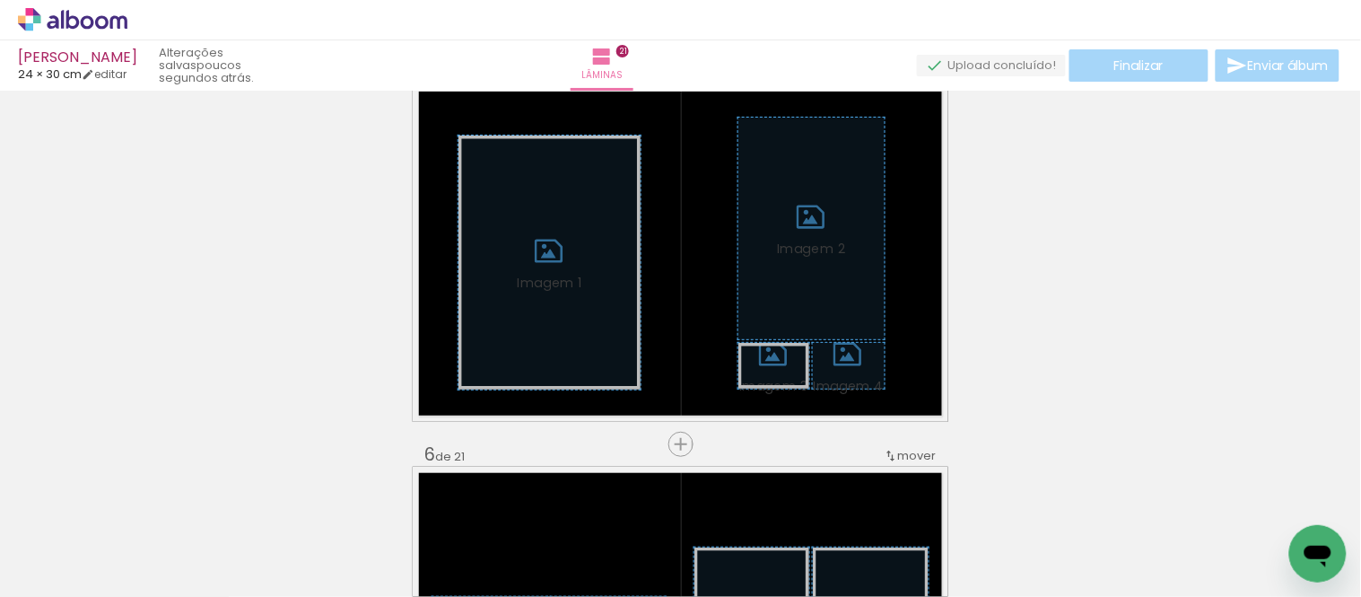
click at [47, 577] on span "Adicionar Fotos" at bounding box center [64, 587] width 54 height 20
click at [0, 0] on input "file" at bounding box center [0, 0] width 0 height 0
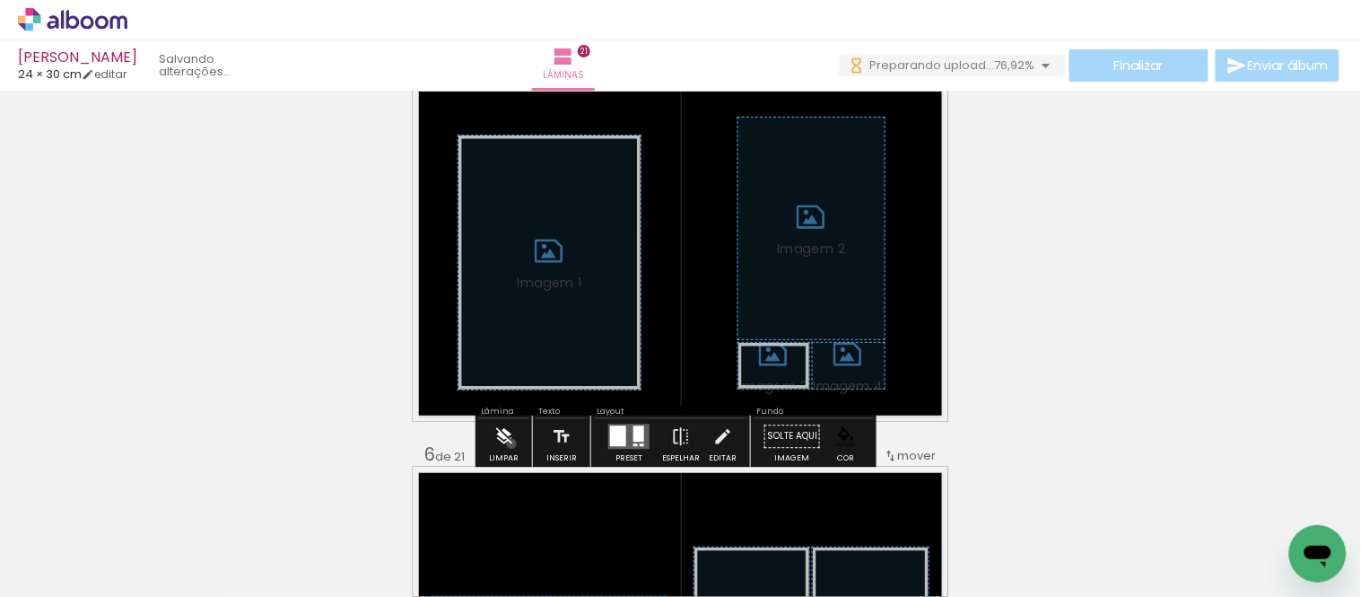
click at [511, 443] on iron-icon at bounding box center [504, 436] width 20 height 36
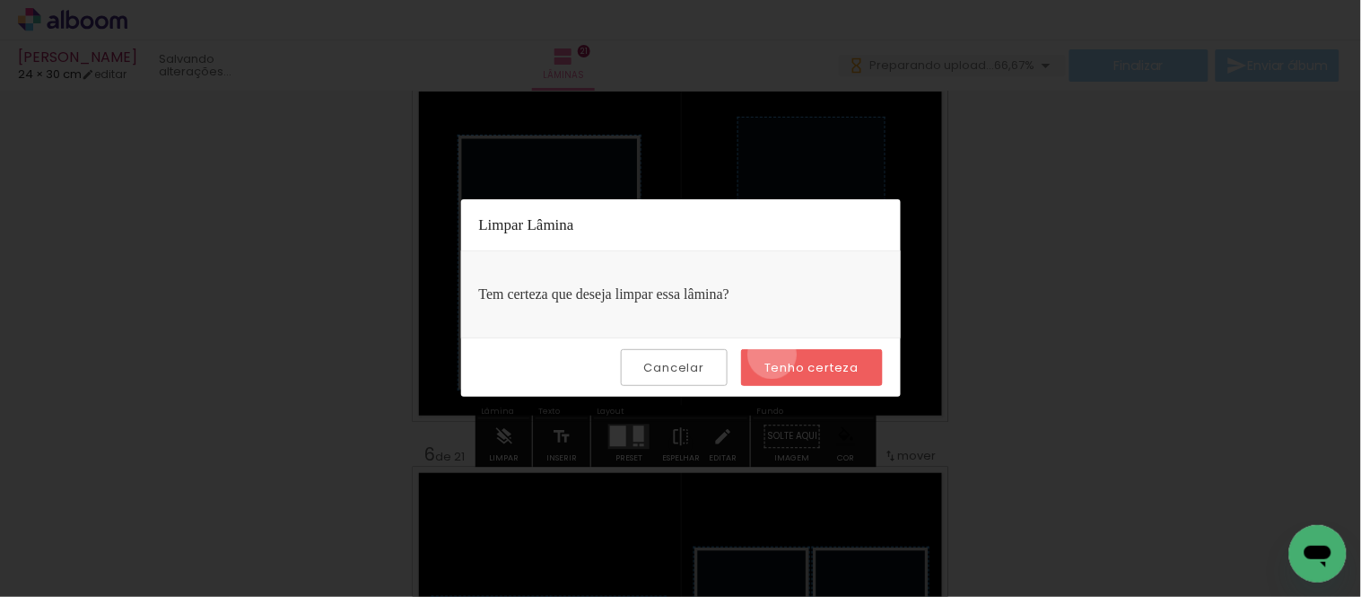
click at [775, 354] on paper-button "Tenho certeza" at bounding box center [811, 367] width 141 height 37
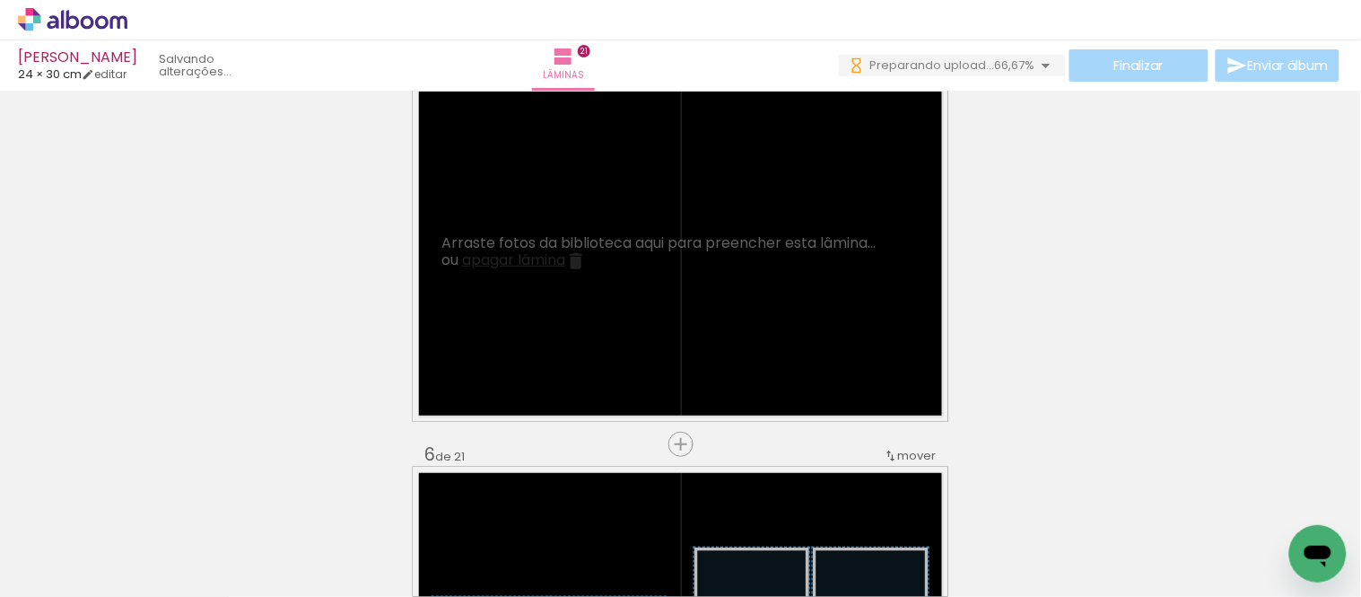
scroll to position [0, 0]
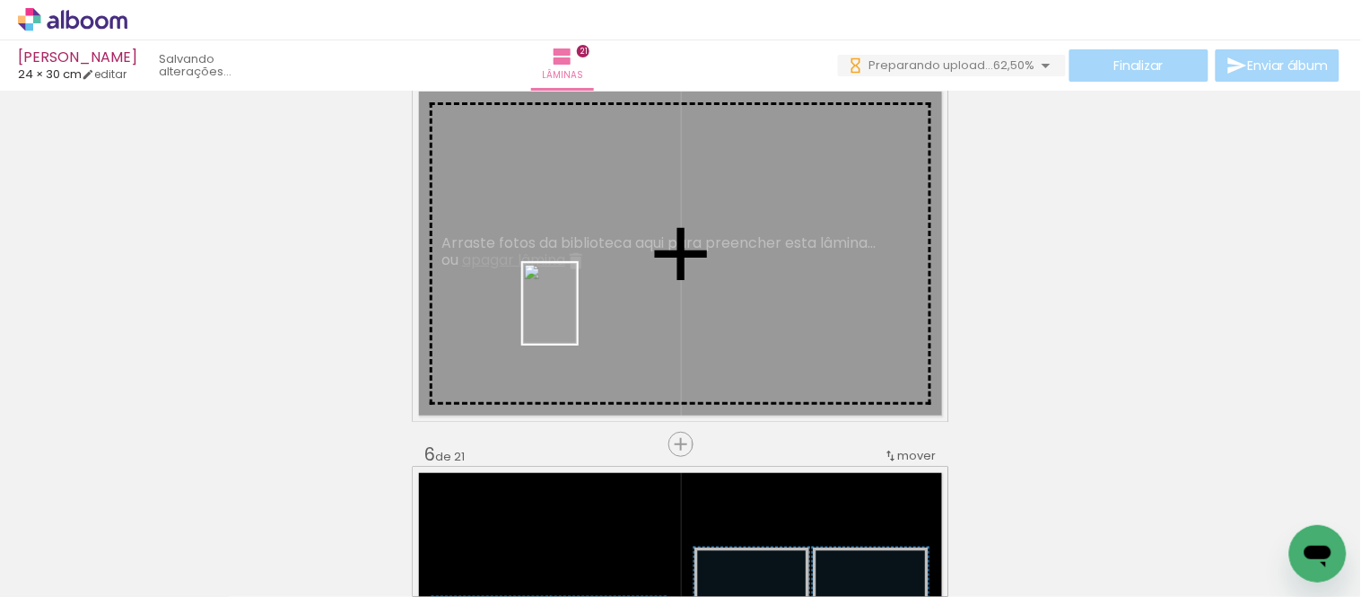
drag, startPoint x: 594, startPoint y: 543, endPoint x: 576, endPoint y: 317, distance: 226.8
click at [576, 317] on quentale-workspace at bounding box center [680, 298] width 1361 height 597
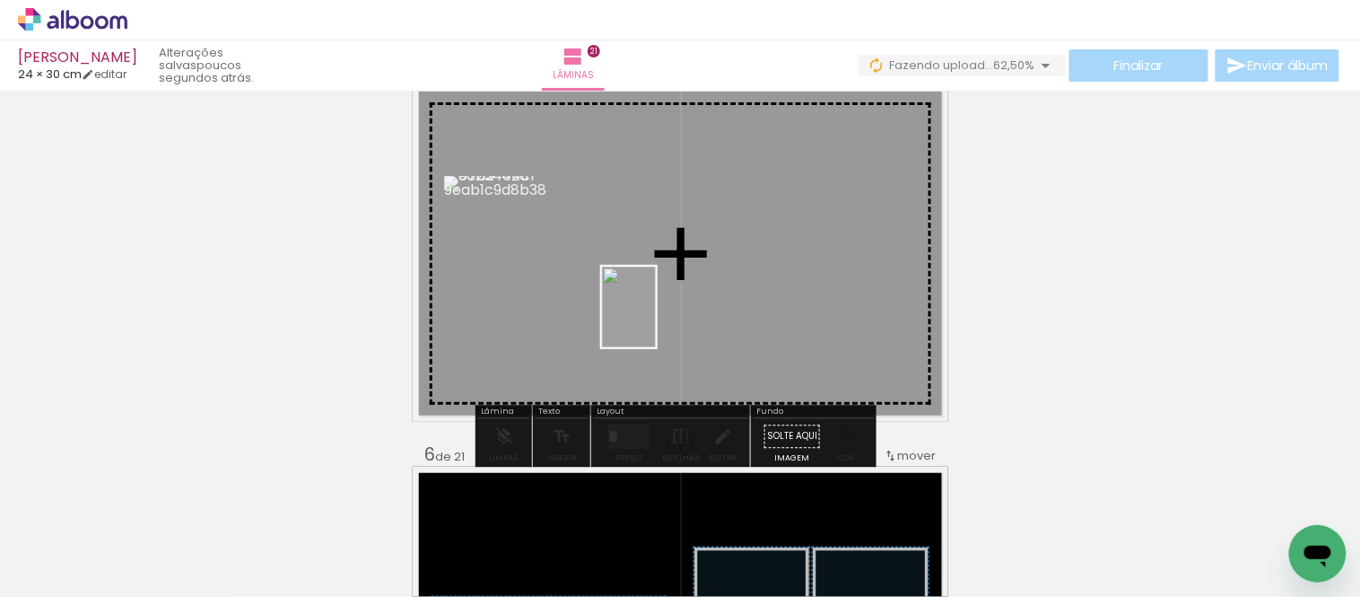
drag, startPoint x: 506, startPoint y: 528, endPoint x: 565, endPoint y: 465, distance: 86.3
click at [657, 320] on quentale-workspace at bounding box center [680, 298] width 1361 height 597
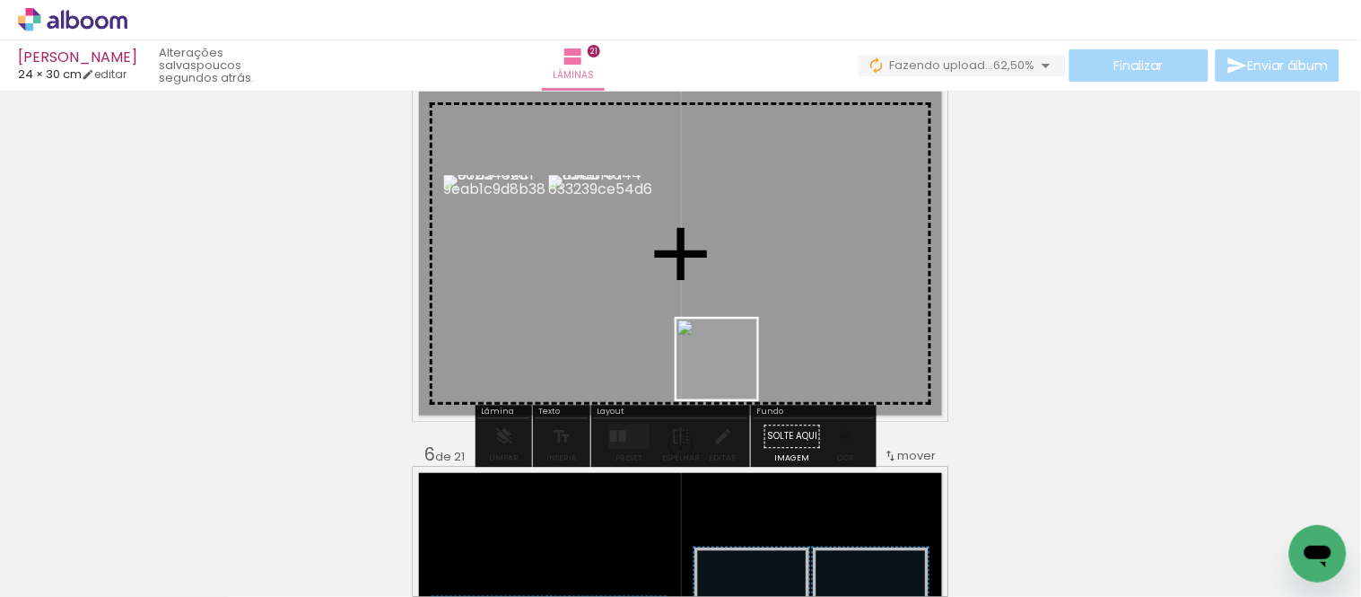
drag, startPoint x: 389, startPoint y: 550, endPoint x: 714, endPoint y: 371, distance: 371.9
click at [751, 350] on quentale-workspace at bounding box center [680, 298] width 1361 height 597
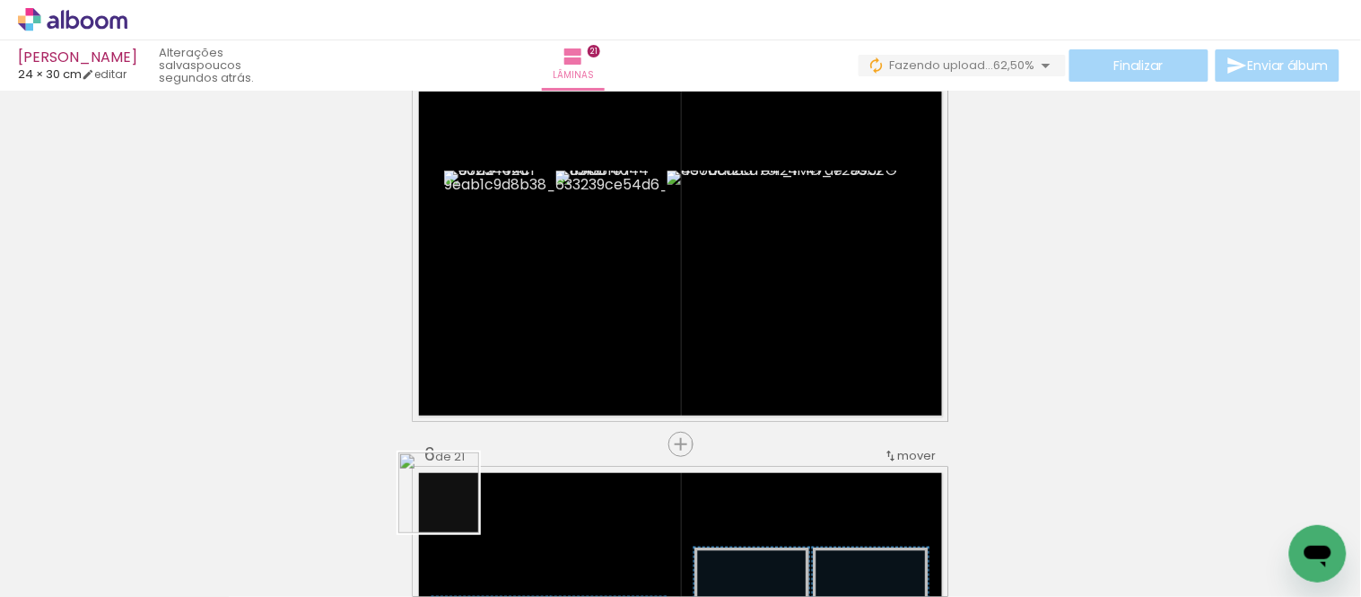
drag, startPoint x: 396, startPoint y: 535, endPoint x: 450, endPoint y: 454, distance: 97.1
click at [610, 306] on quentale-workspace at bounding box center [680, 298] width 1361 height 597
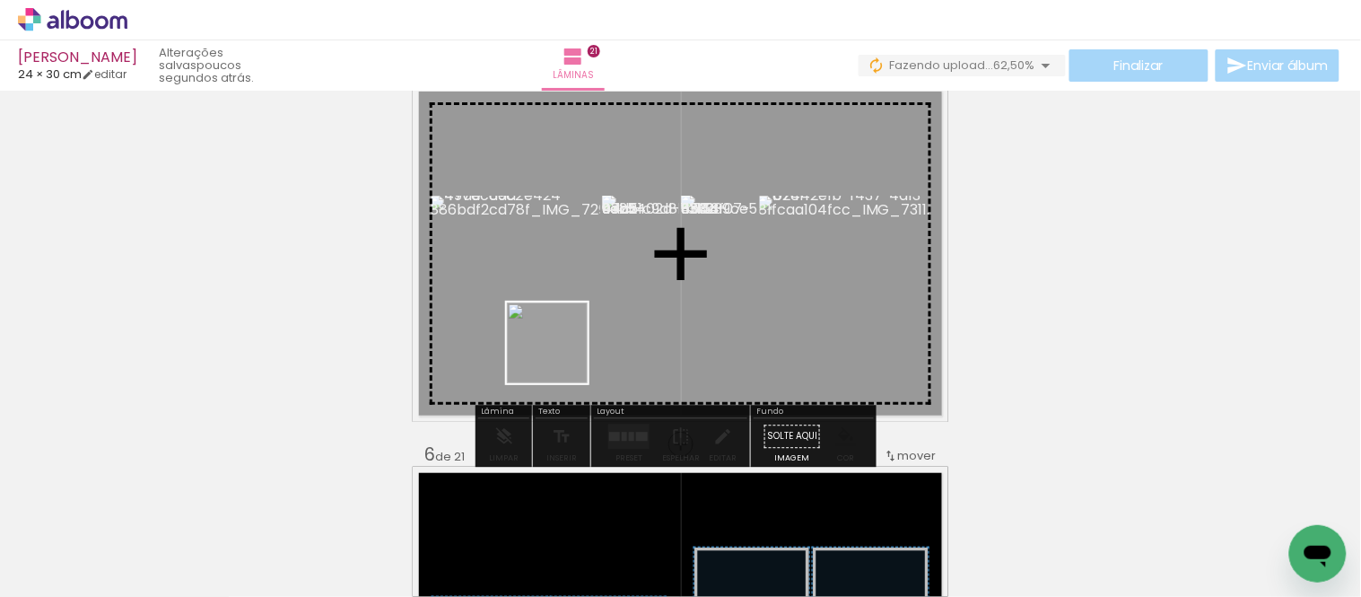
drag, startPoint x: 294, startPoint y: 541, endPoint x: 410, endPoint y: 482, distance: 130.0
click at [563, 350] on quentale-workspace at bounding box center [680, 298] width 1361 height 597
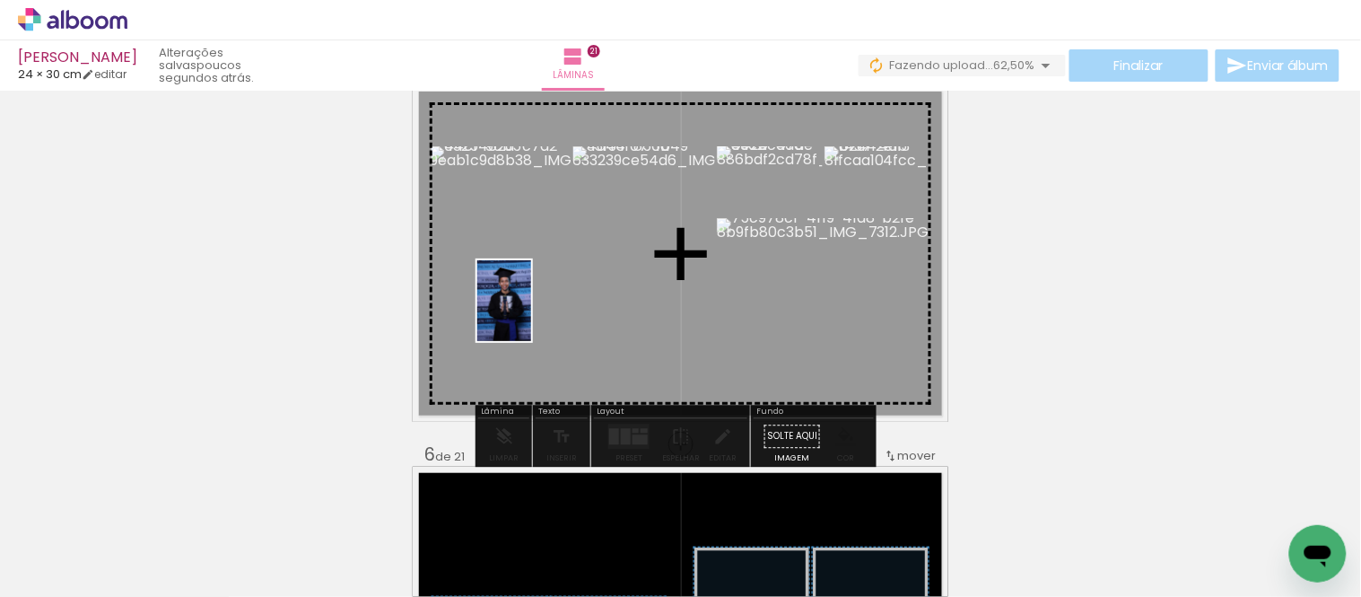
drag, startPoint x: 190, startPoint y: 552, endPoint x: 531, endPoint y: 314, distance: 415.7
click at [531, 314] on quentale-workspace at bounding box center [680, 298] width 1361 height 597
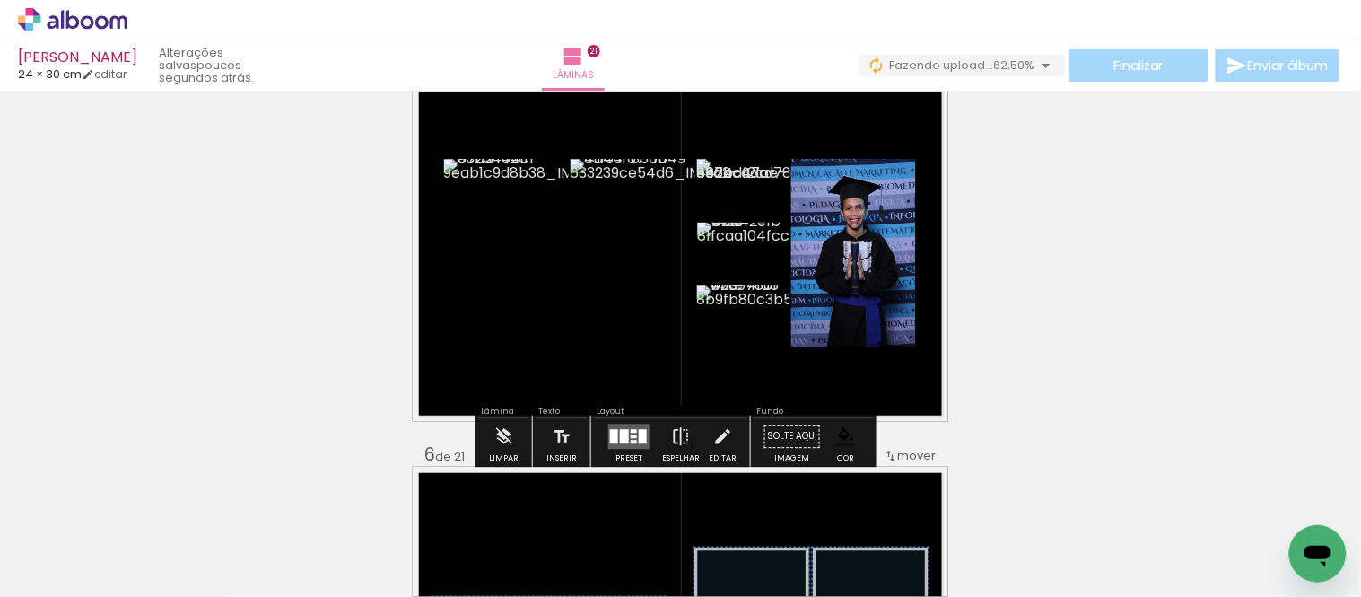
click at [632, 436] on div at bounding box center [634, 436] width 6 height 4
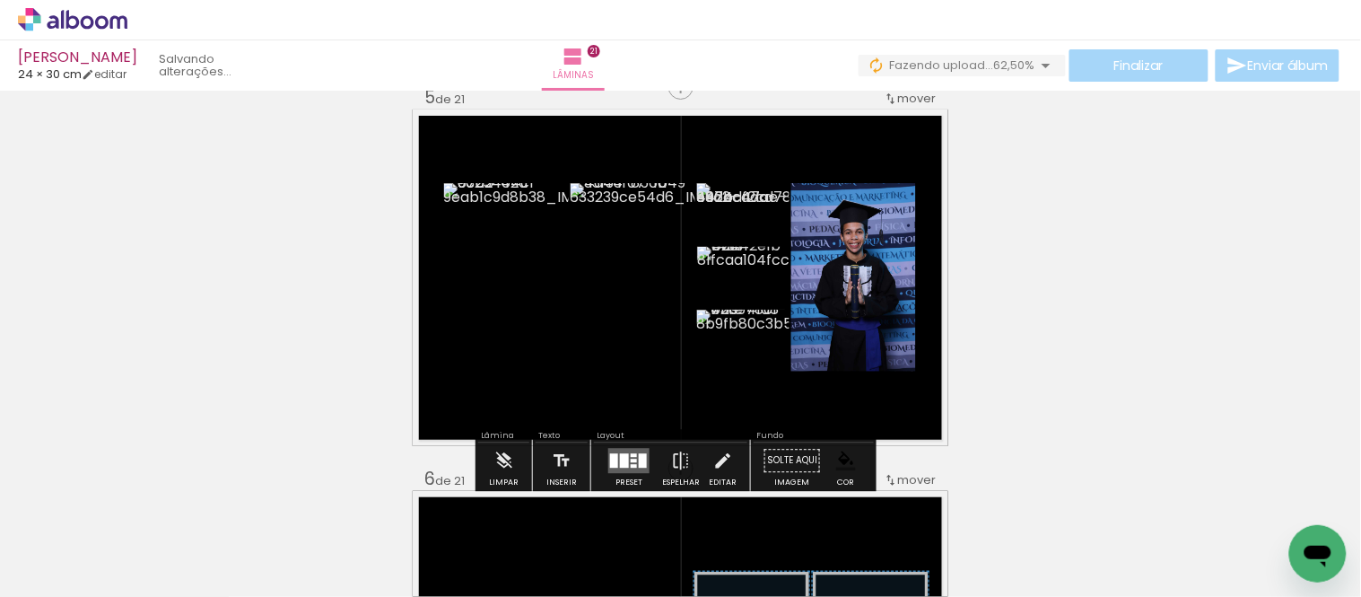
click at [632, 436] on div "Layout Preset Espelhar Editar" at bounding box center [670, 460] width 159 height 62
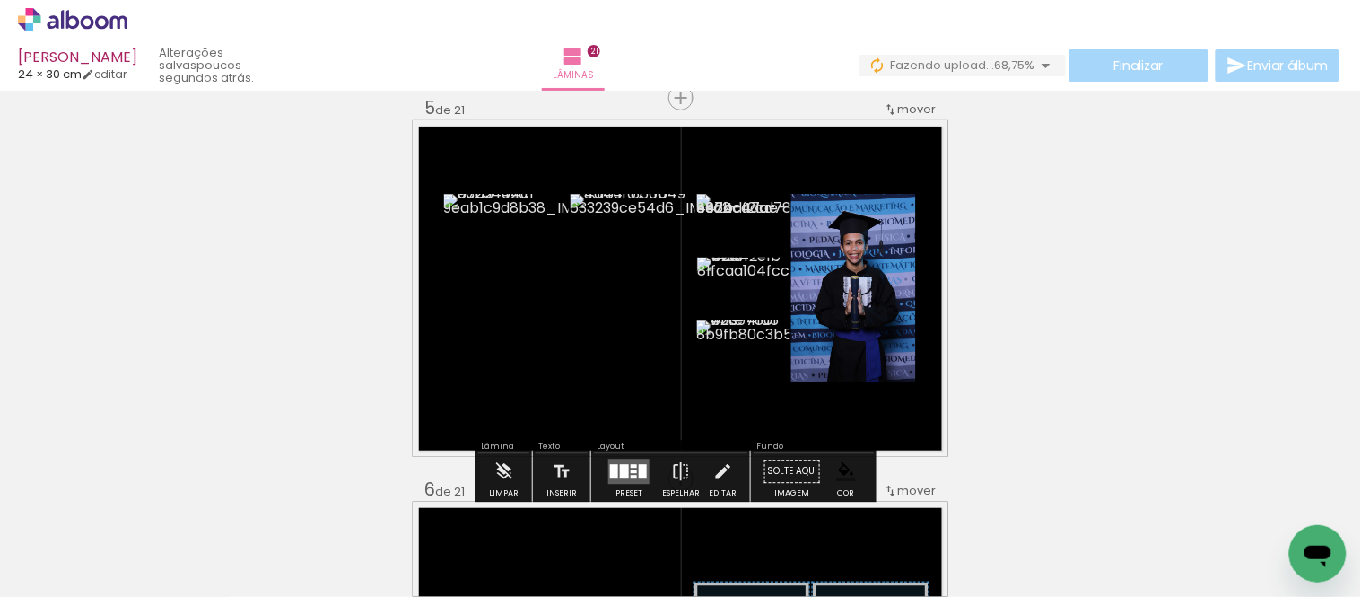
click at [630, 459] on quentale-layouter at bounding box center [628, 471] width 41 height 25
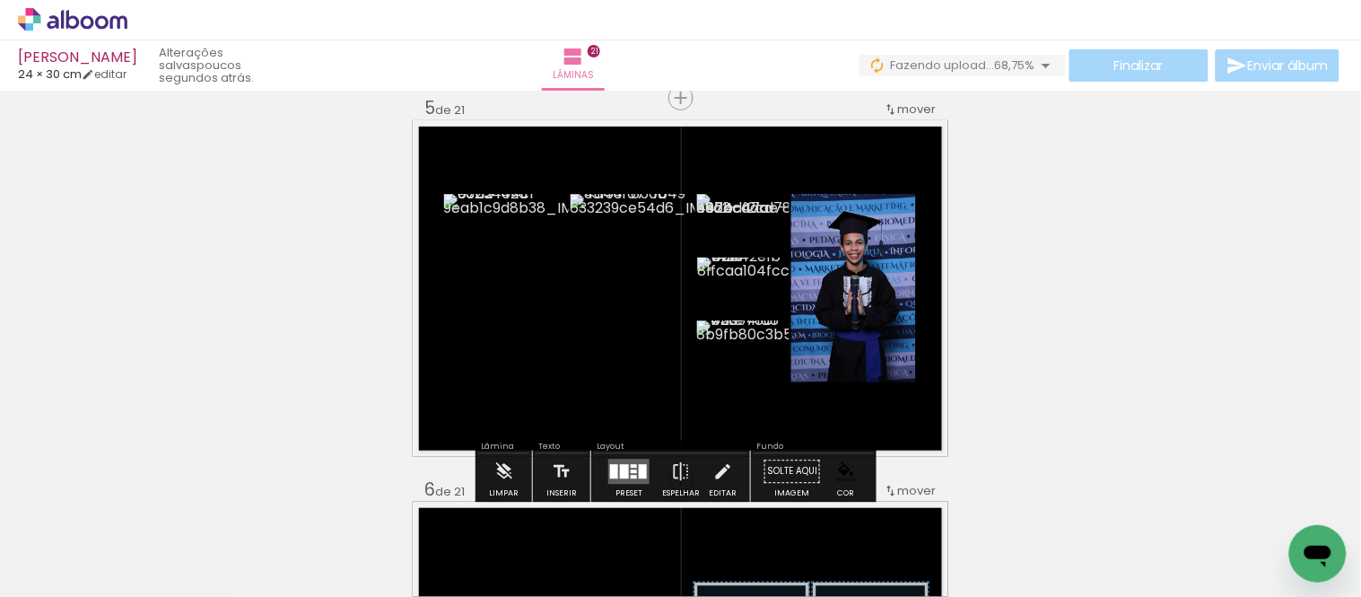
click at [616, 461] on quentale-layouter at bounding box center [628, 471] width 41 height 25
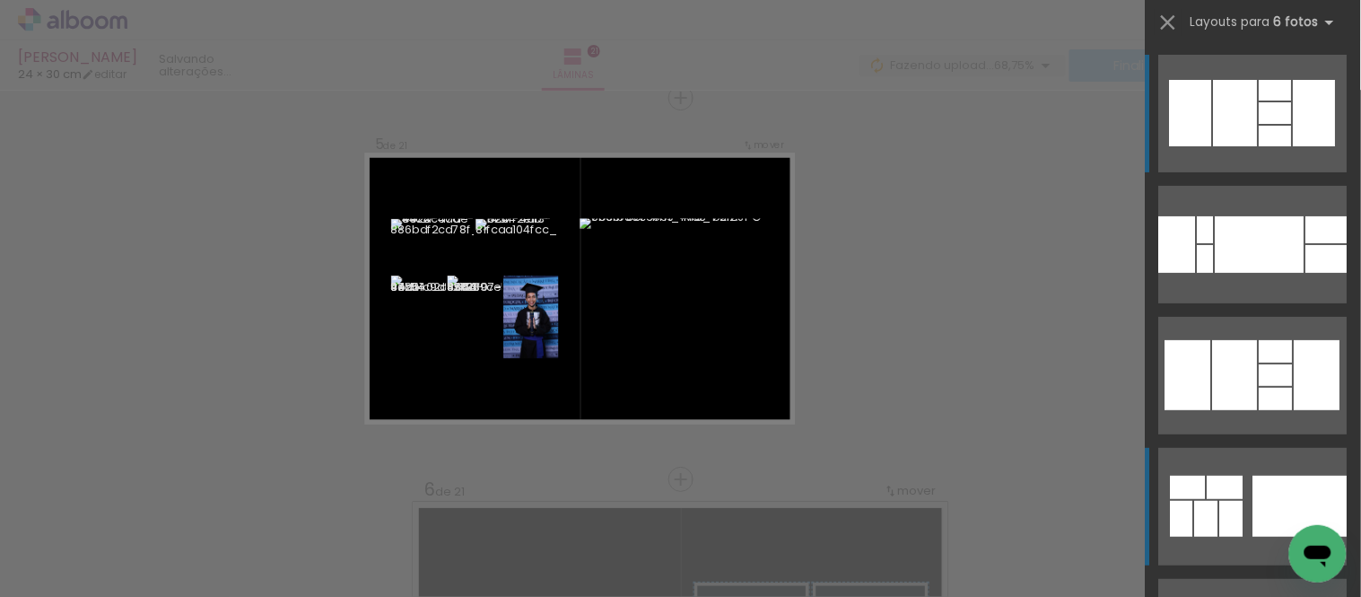
click at [1224, 502] on div at bounding box center [1231, 519] width 23 height 36
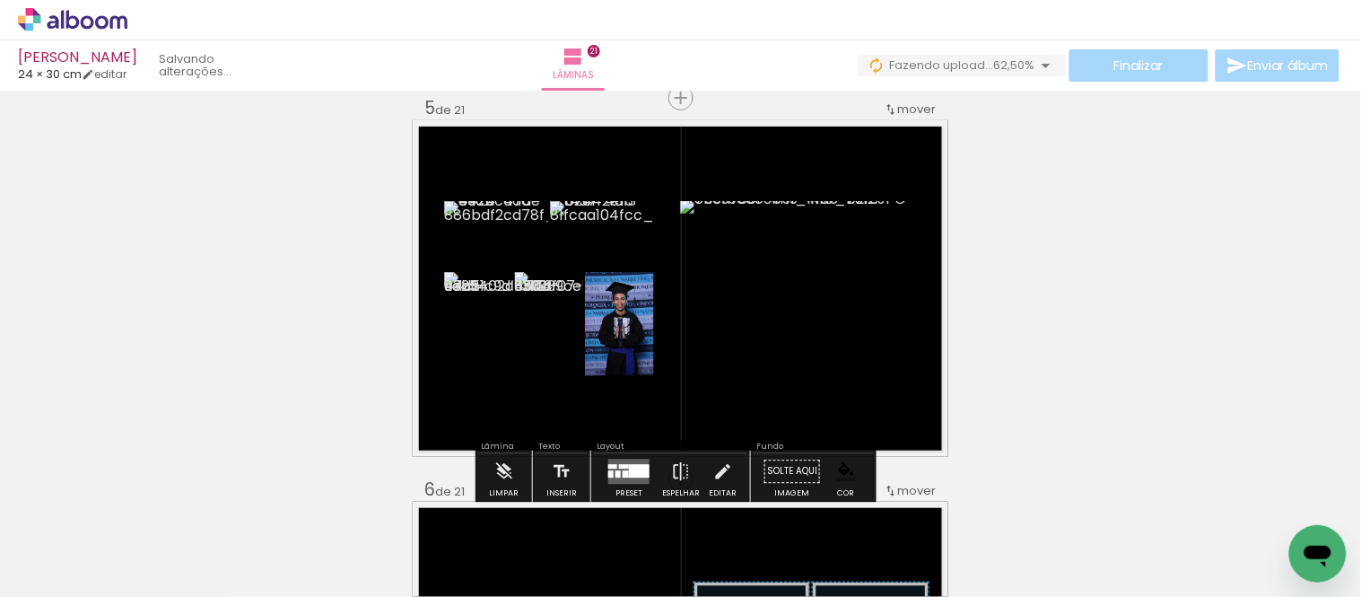
click at [791, 307] on quentale-photo at bounding box center [814, 288] width 268 height 175
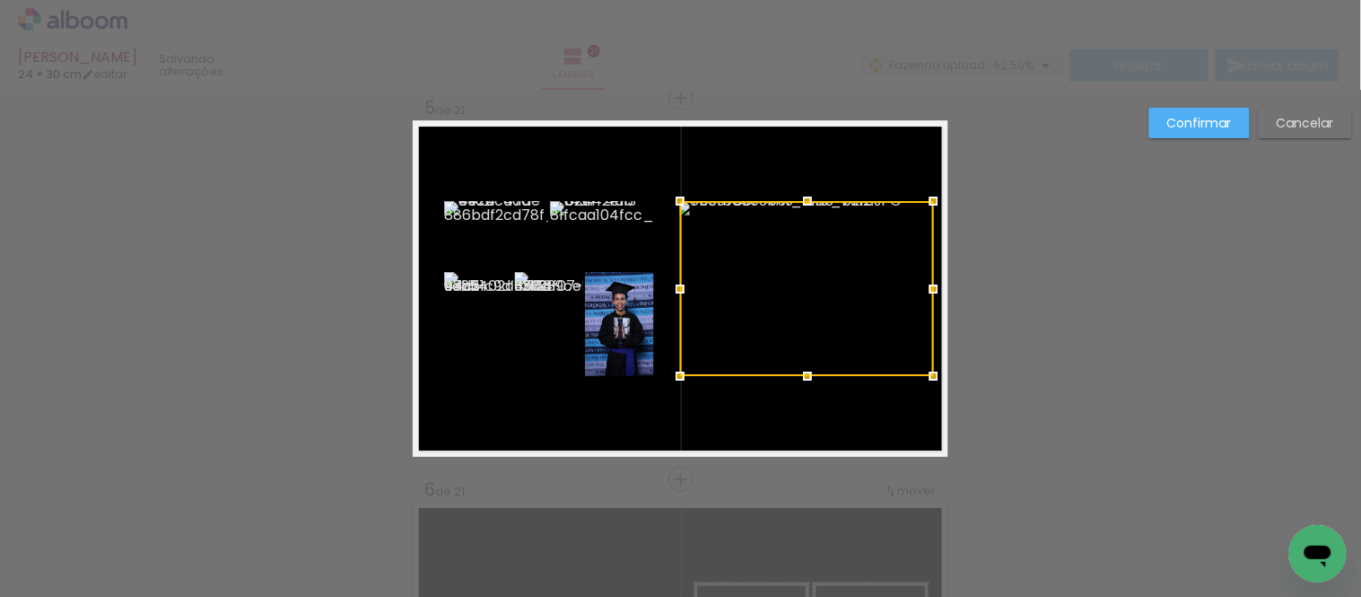
drag, startPoint x: 942, startPoint y: 284, endPoint x: 928, endPoint y: 284, distance: 14.4
click at [928, 284] on div at bounding box center [934, 289] width 36 height 36
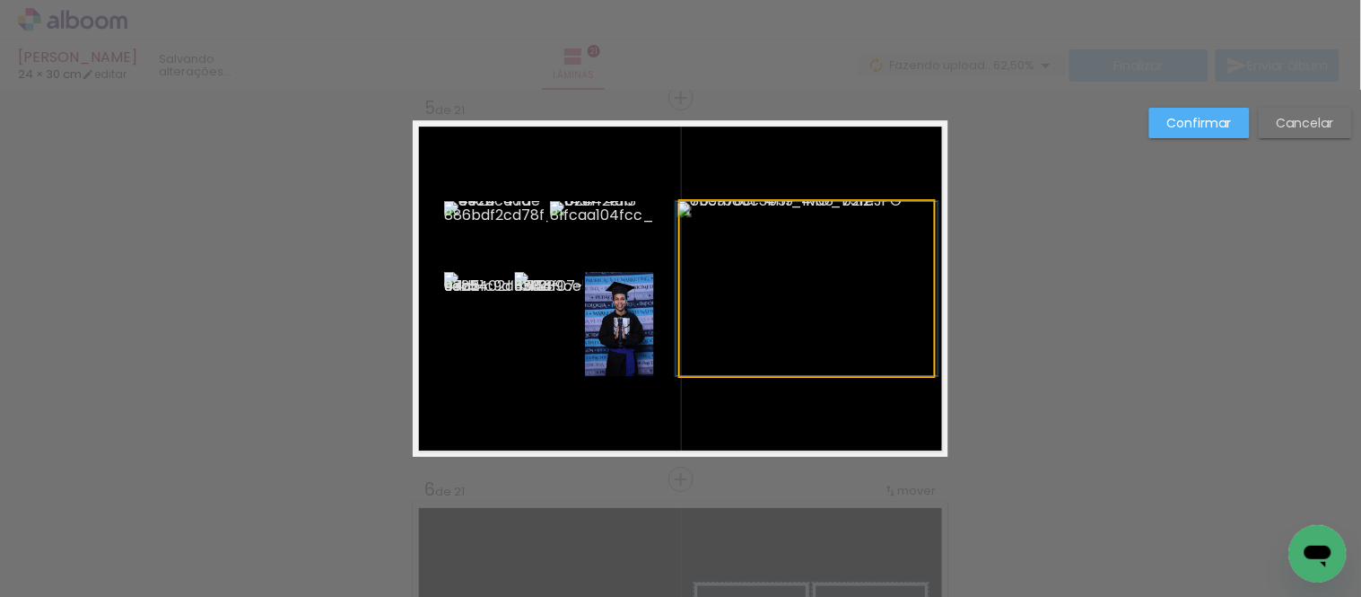
click at [702, 282] on quentale-photo at bounding box center [807, 288] width 254 height 175
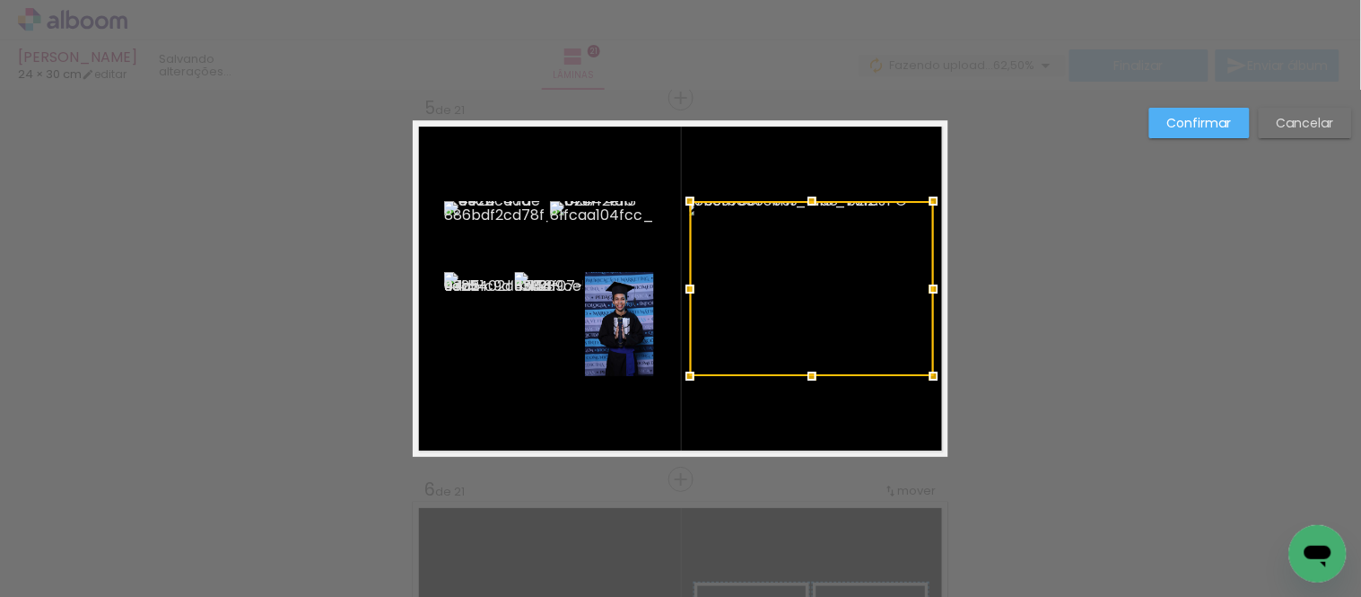
drag, startPoint x: 669, startPoint y: 285, endPoint x: 679, endPoint y: 285, distance: 9.9
click at [679, 285] on div at bounding box center [690, 289] width 36 height 36
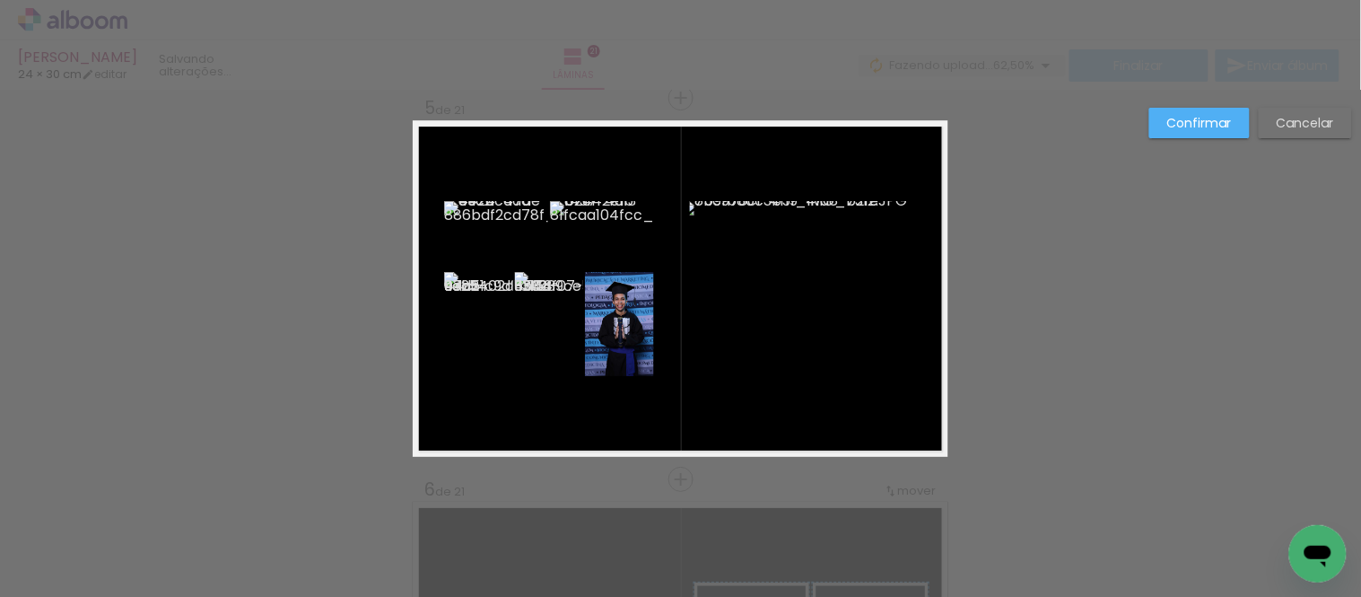
click at [822, 253] on quentale-photo at bounding box center [812, 288] width 244 height 175
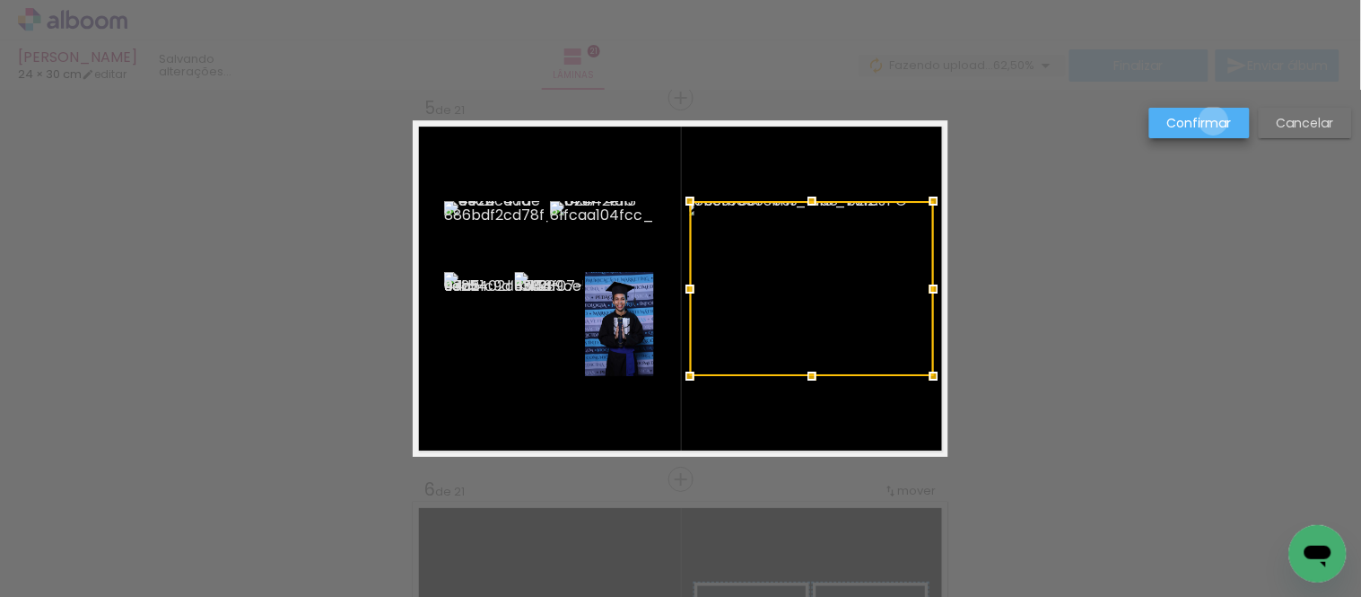
click at [0, 0] on slot "Confirmar" at bounding box center [0, 0] width 0 height 0
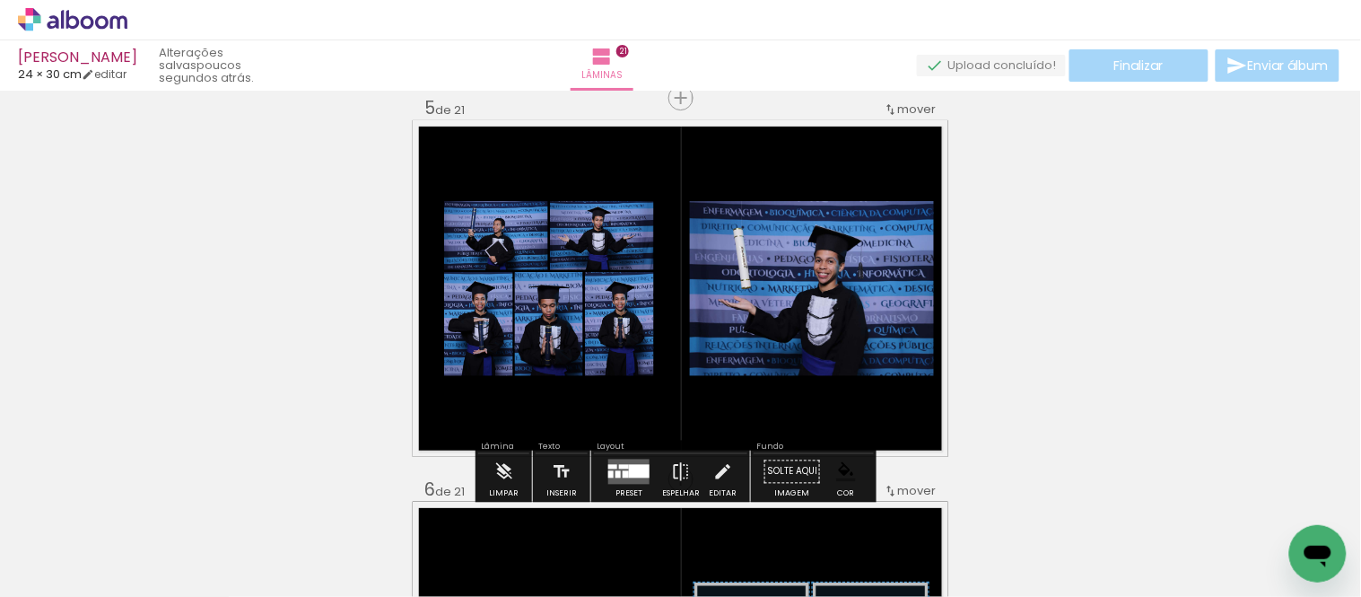
click at [868, 307] on paper-item at bounding box center [873, 312] width 32 height 13
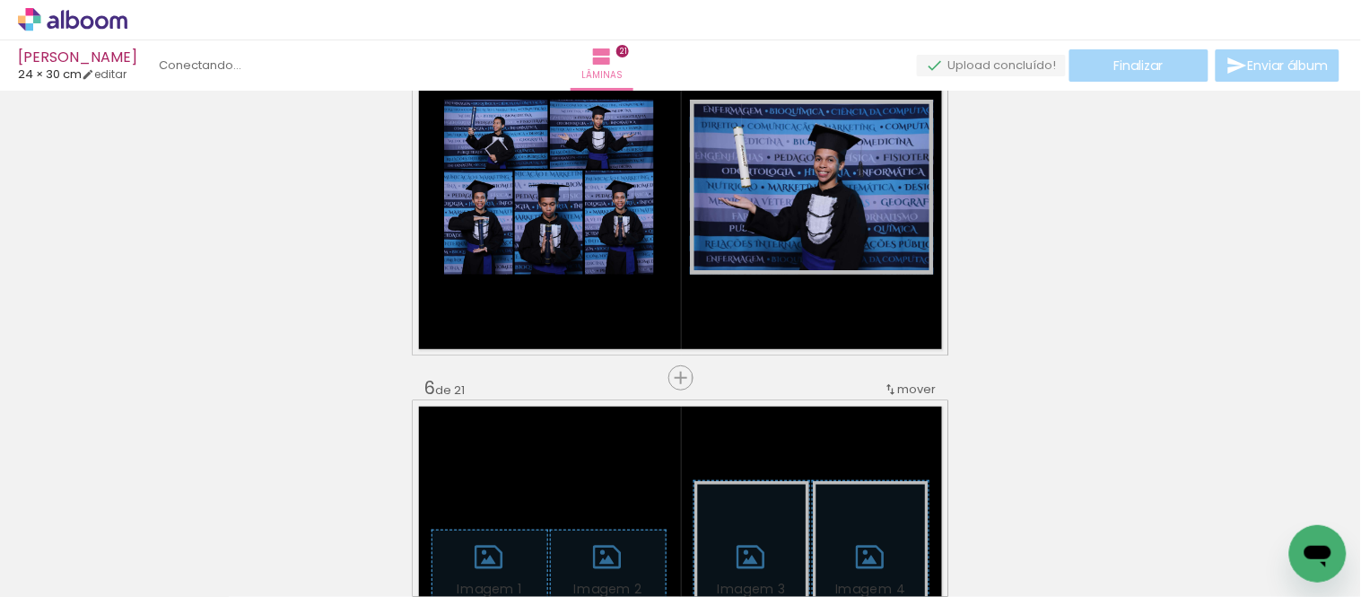
scroll to position [1647, 0]
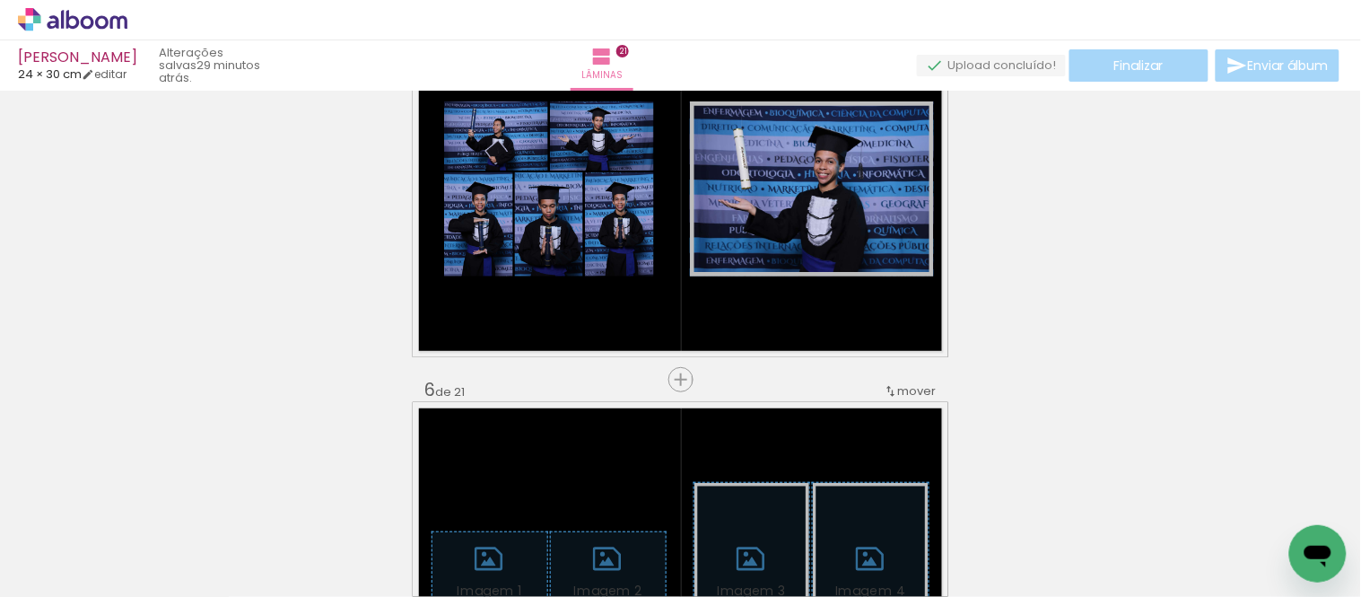
click at [60, 577] on span "Adicionar Fotos" at bounding box center [64, 587] width 54 height 20
click at [0, 0] on input "file" at bounding box center [0, 0] width 0 height 0
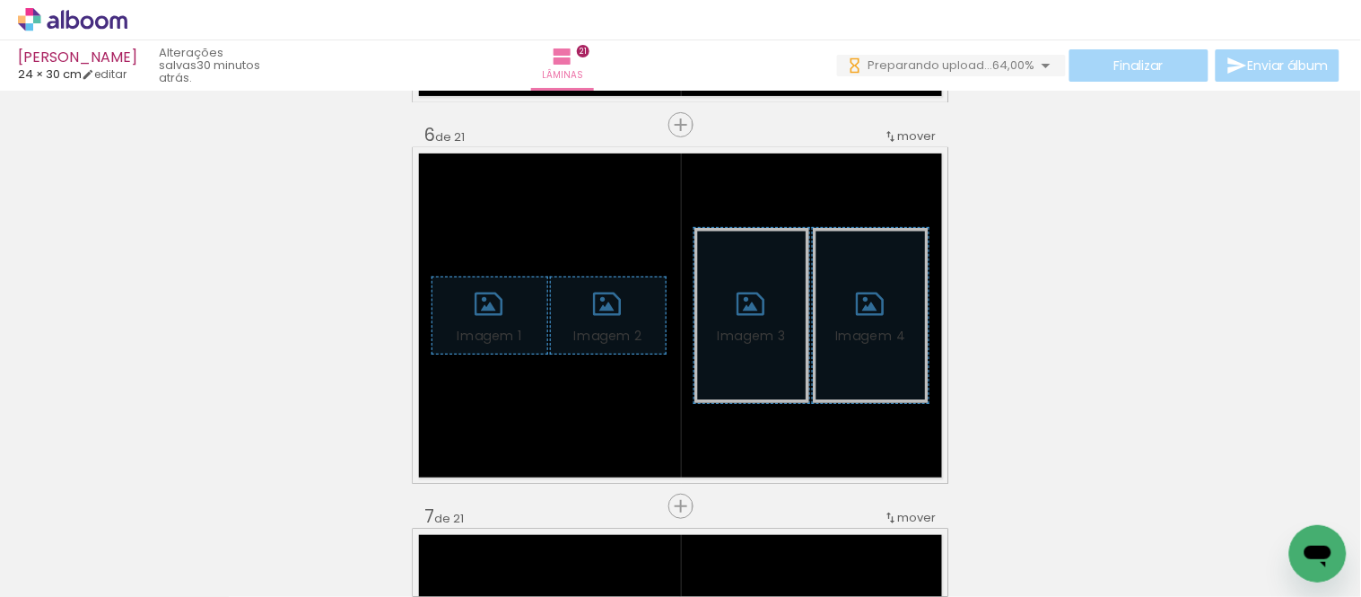
scroll to position [1947, 0]
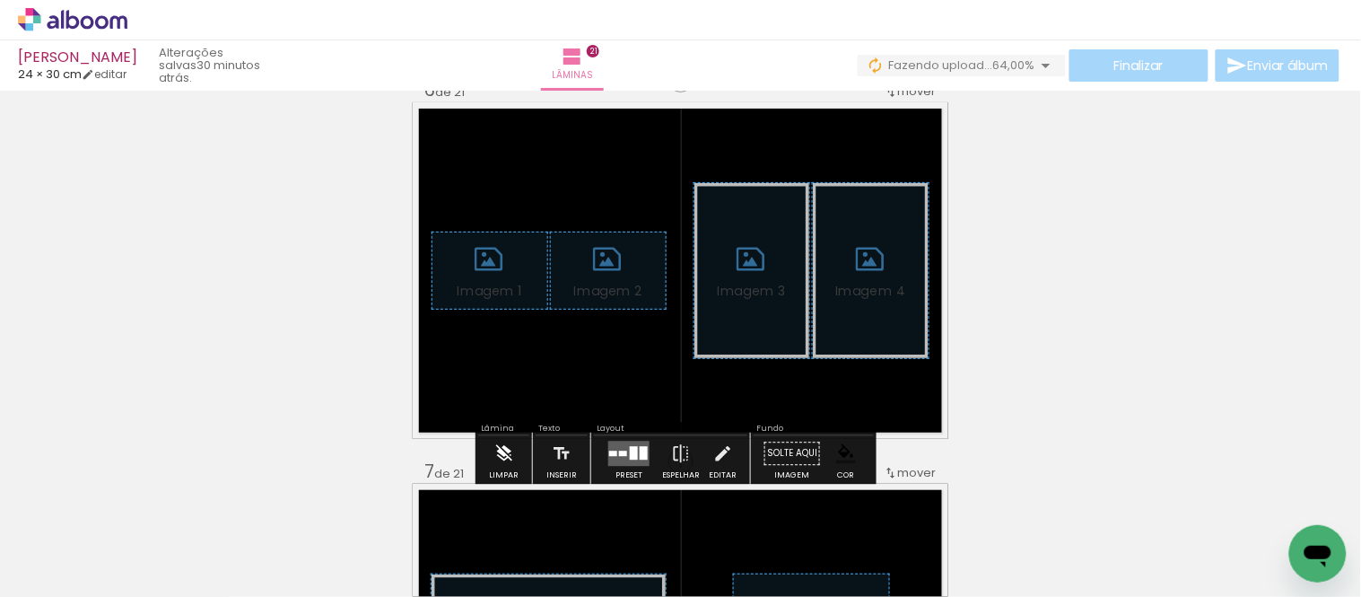
click at [498, 451] on iron-icon at bounding box center [504, 453] width 20 height 36
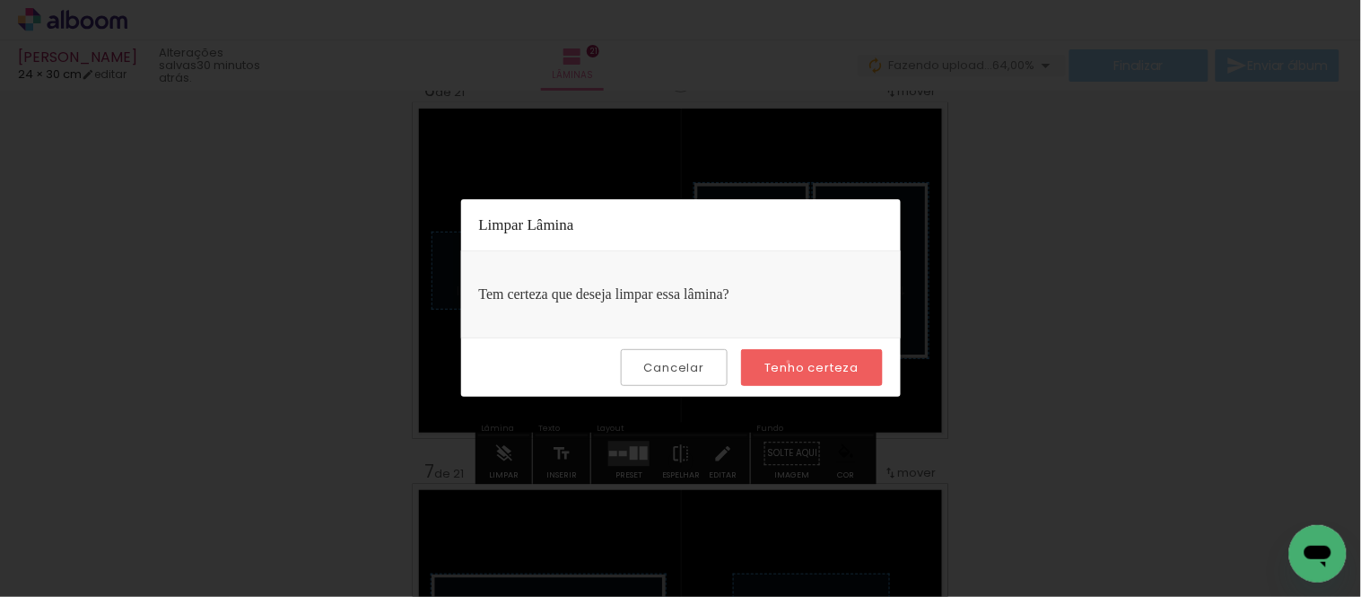
click at [0, 0] on slot "Tenho certeza" at bounding box center [0, 0] width 0 height 0
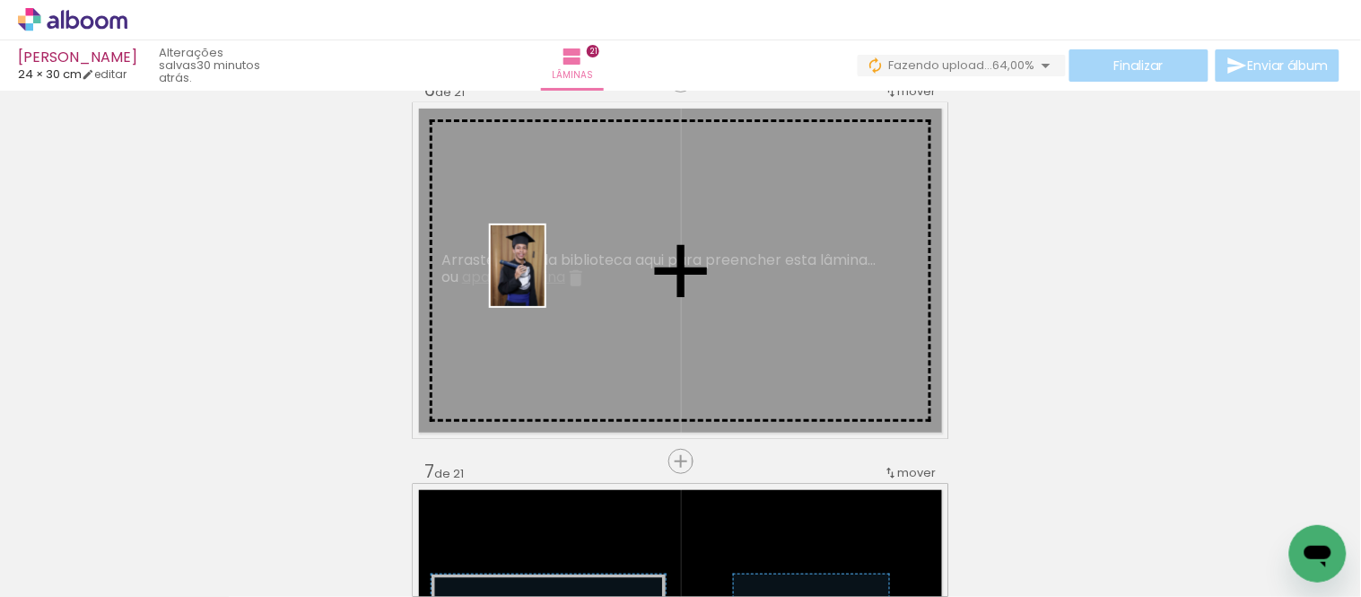
drag, startPoint x: 187, startPoint y: 551, endPoint x: 546, endPoint y: 279, distance: 450.3
click at [546, 279] on quentale-workspace at bounding box center [680, 298] width 1361 height 597
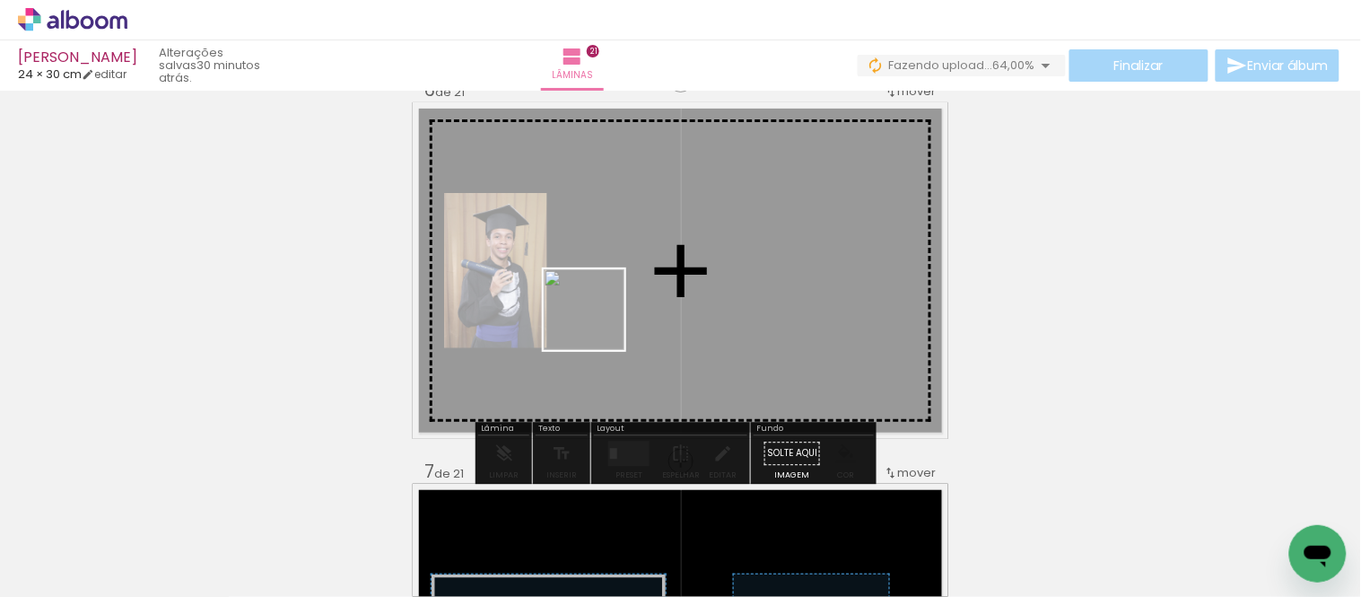
drag, startPoint x: 387, startPoint y: 551, endPoint x: 625, endPoint y: 267, distance: 370.6
click at [625, 267] on quentale-workspace at bounding box center [680, 298] width 1361 height 597
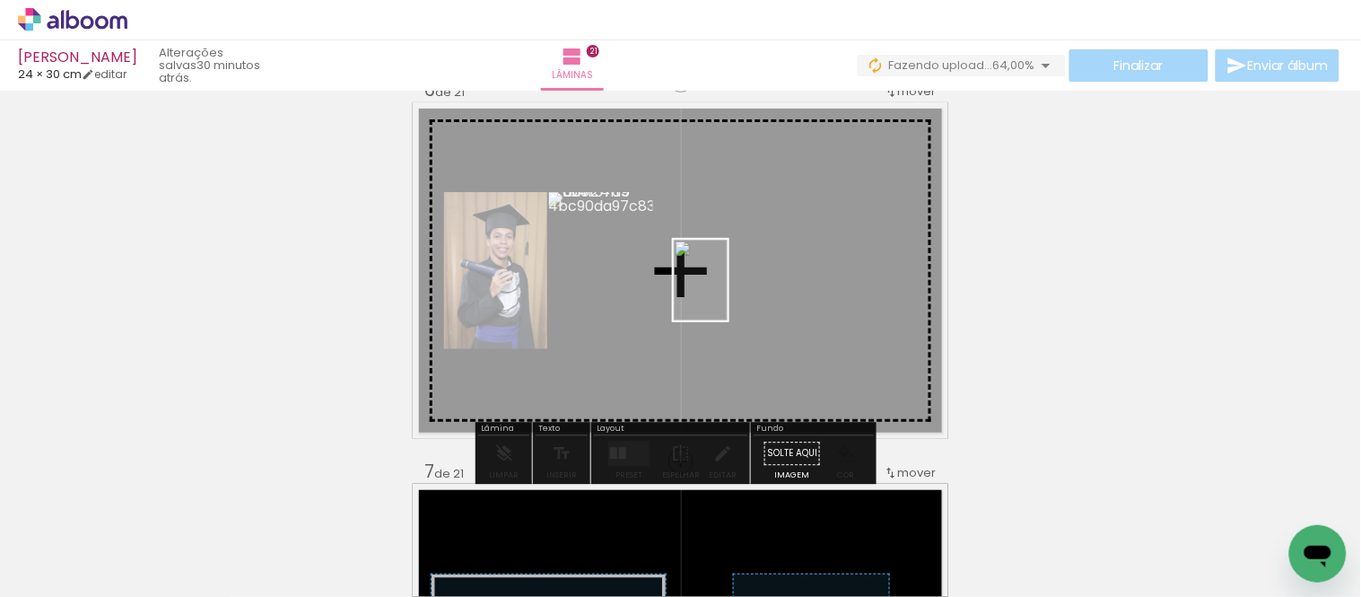
drag, startPoint x: 601, startPoint y: 532, endPoint x: 730, endPoint y: 291, distance: 273.8
click at [730, 291] on quentale-workspace at bounding box center [680, 298] width 1361 height 597
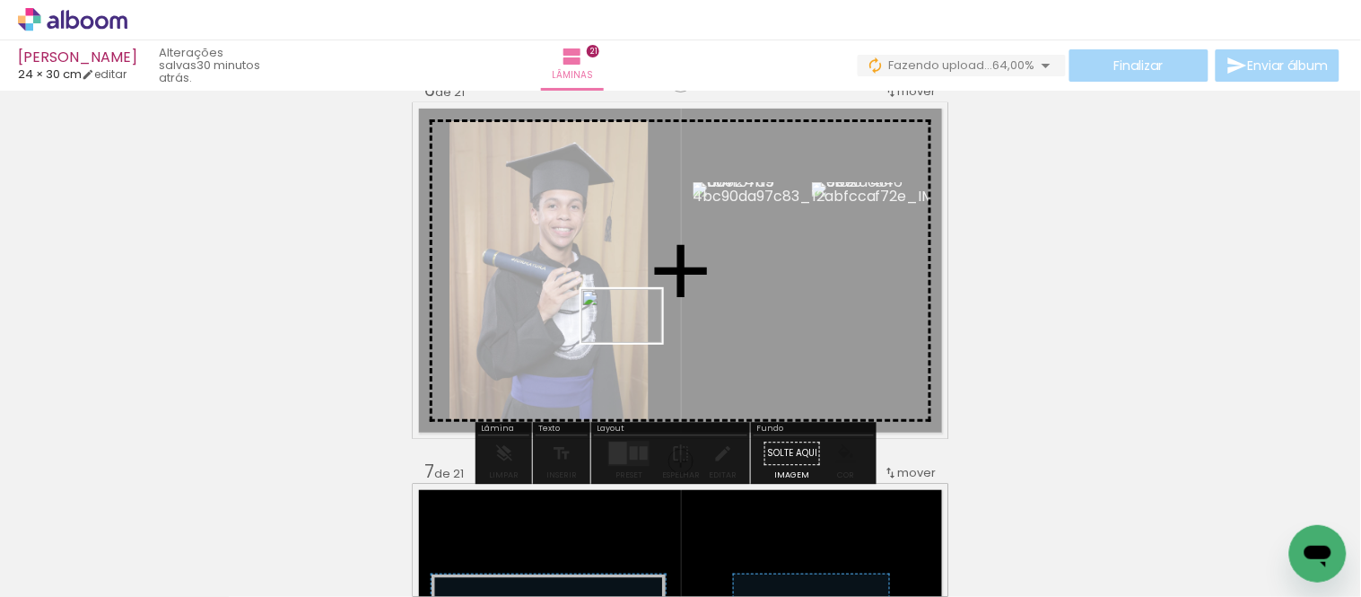
drag, startPoint x: 497, startPoint y: 541, endPoint x: 635, endPoint y: 343, distance: 241.7
click at [635, 343] on quentale-workspace at bounding box center [680, 298] width 1361 height 597
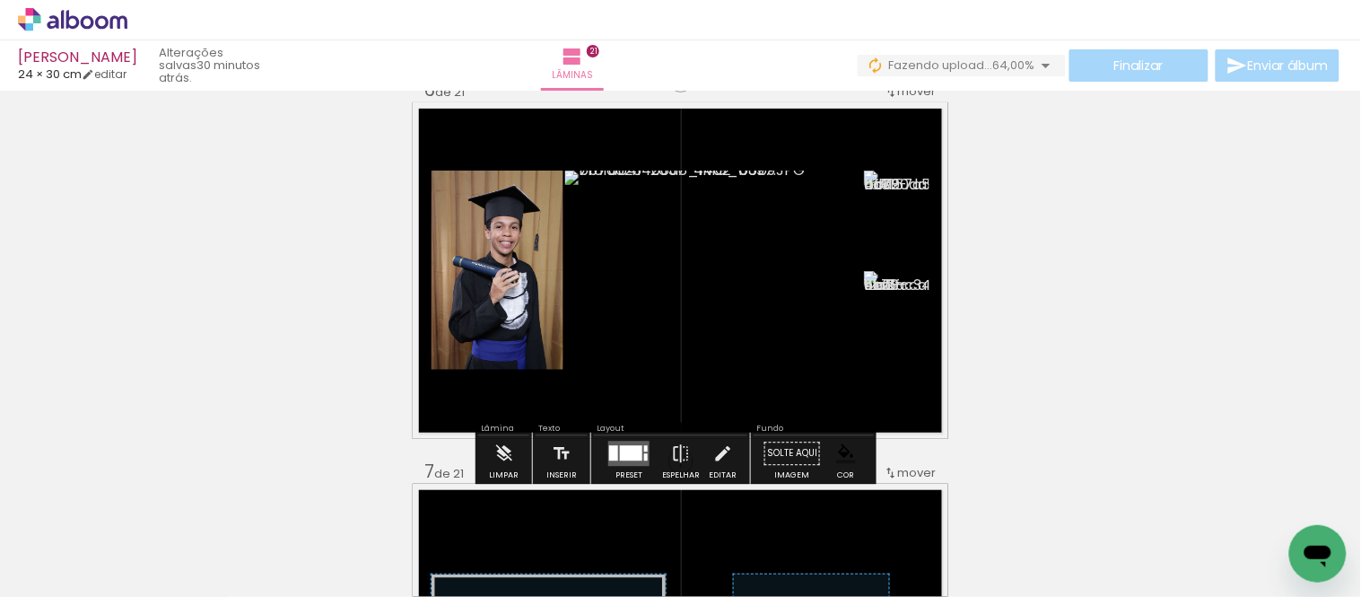
click at [629, 460] on div at bounding box center [631, 452] width 22 height 15
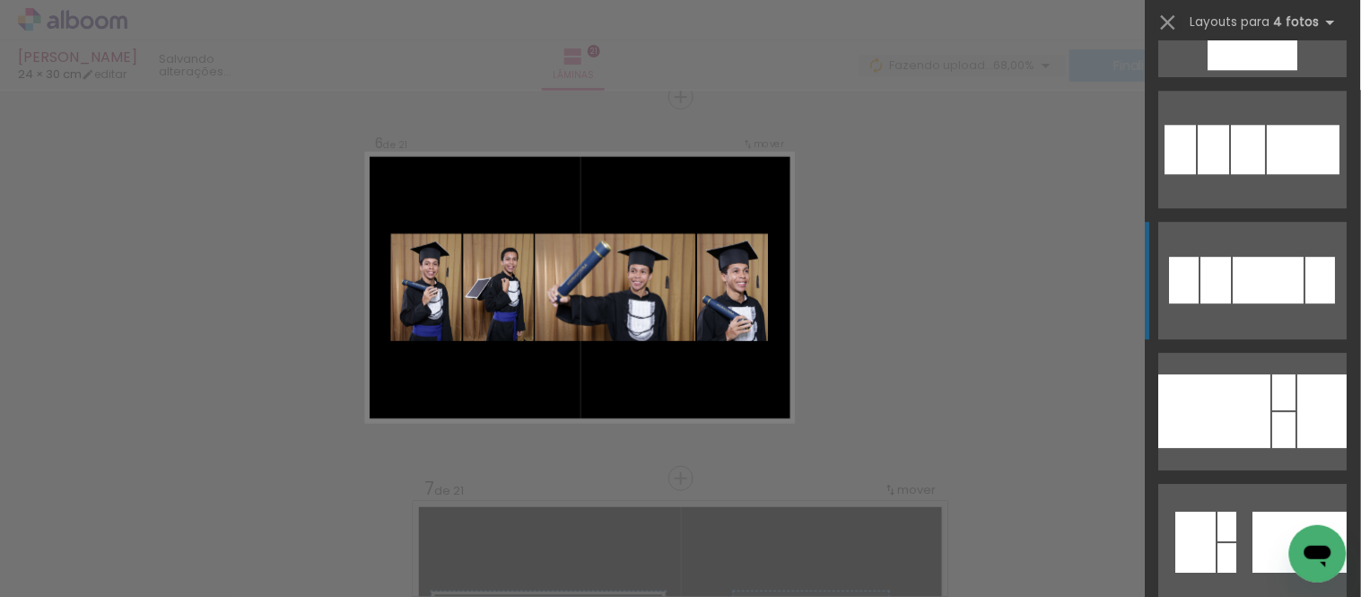
scroll to position [2991, 0]
